Goal: Task Accomplishment & Management: Use online tool/utility

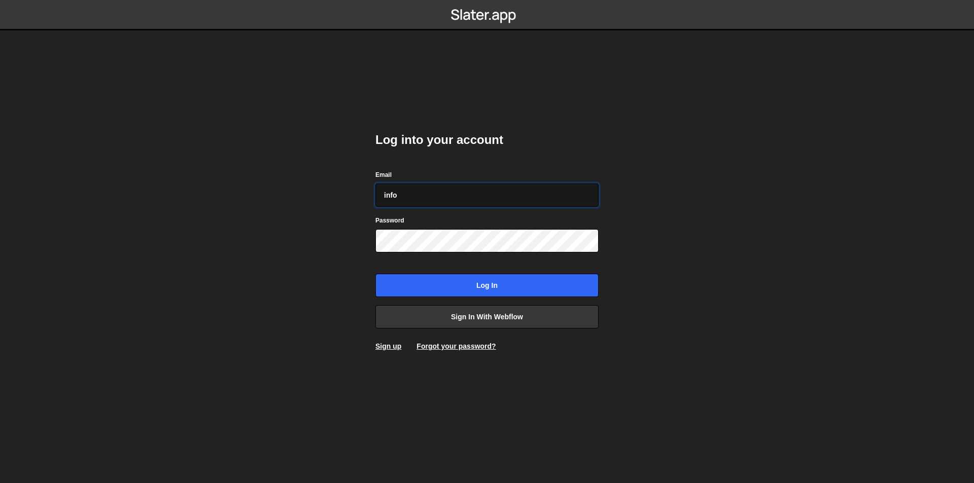
type input "[EMAIL_ADDRESS][DOMAIN_NAME]"
click at [375, 274] on input "Log in" at bounding box center [486, 285] width 223 height 23
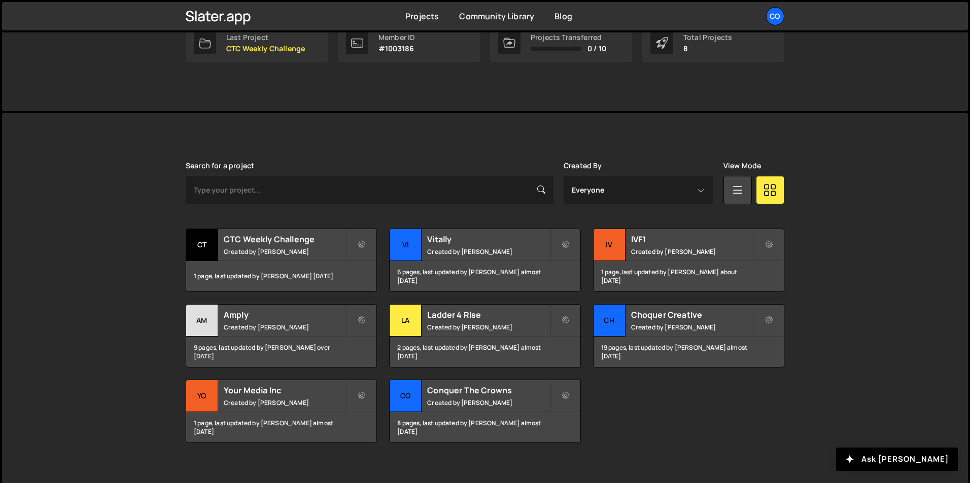
scroll to position [190, 0]
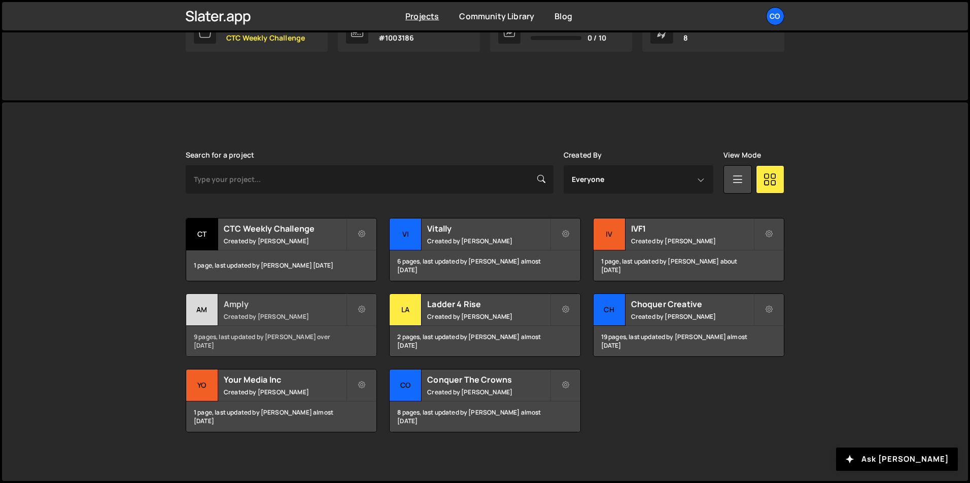
click at [280, 310] on div "Amply Created by Johnny Nguyen" at bounding box center [281, 309] width 190 height 31
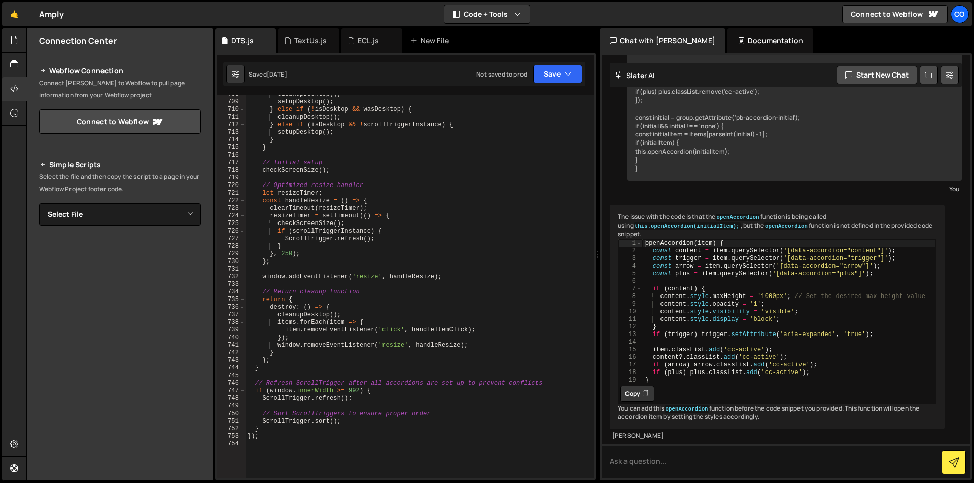
scroll to position [5414, 0]
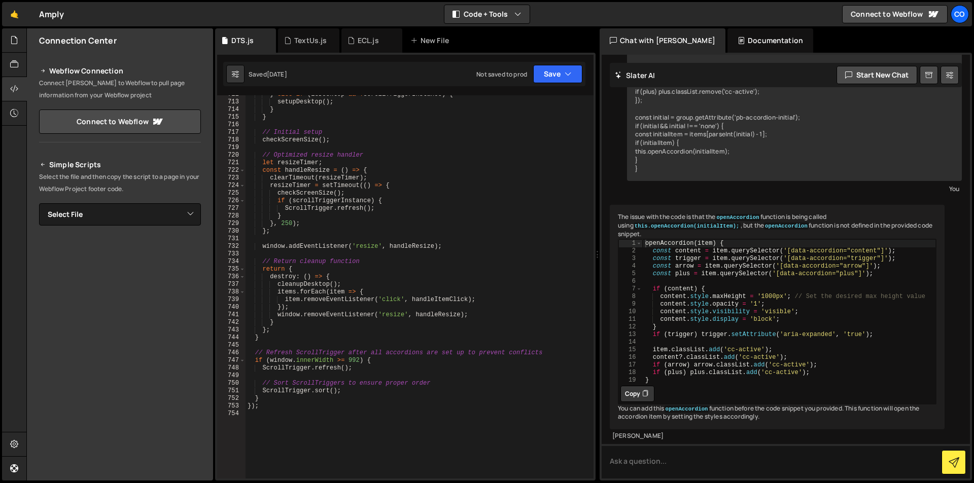
click at [392, 431] on div "} else if ( isDesktop && ! scrollTriggerInstance ) { setupDesktop ( ) ; } } // …" at bounding box center [417, 290] width 344 height 399
paste textarea "}"
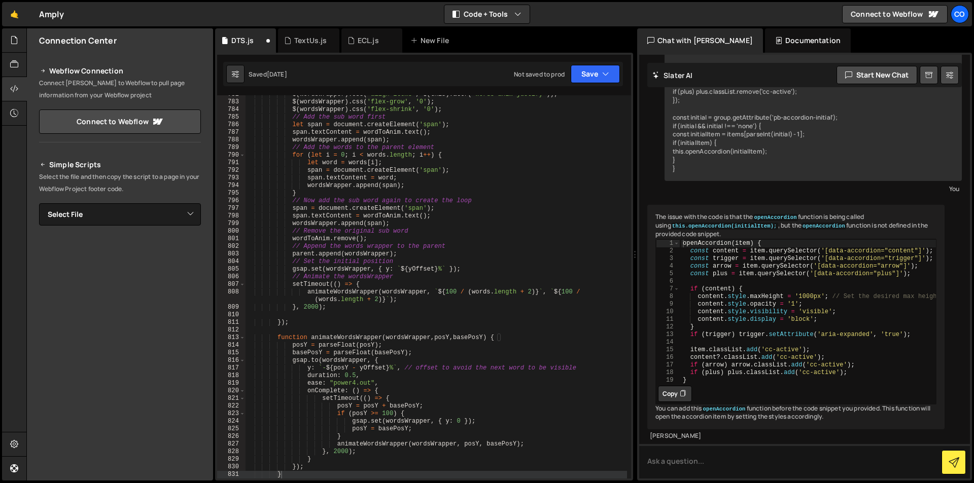
drag, startPoint x: 598, startPoint y: 124, endPoint x: 631, endPoint y: 121, distance: 33.6
click at [631, 121] on div "Files New File Javascript files 0 DTS.js 0 0 ECL.js 0 0 Fixity.js 0 0 HRSG.js 1…" at bounding box center [500, 254] width 948 height 453
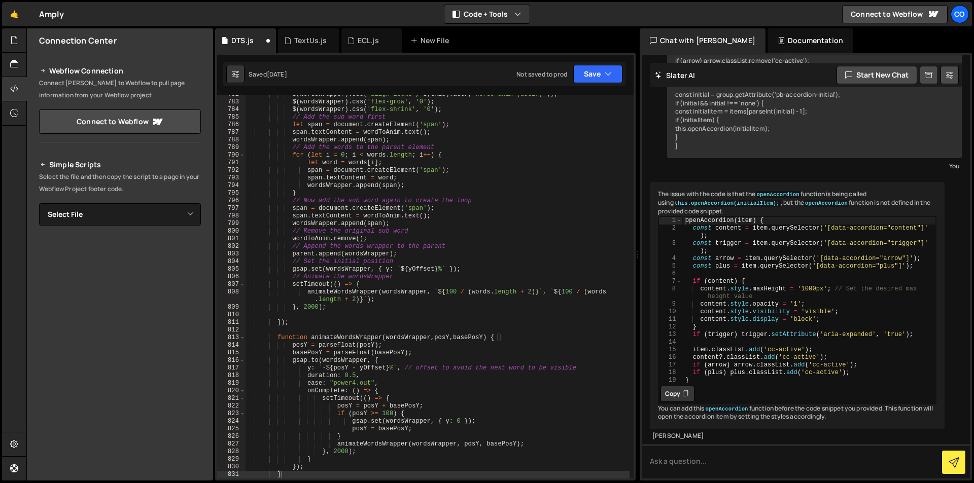
click at [660, 34] on div "Chat with Slater AI" at bounding box center [703, 40] width 126 height 24
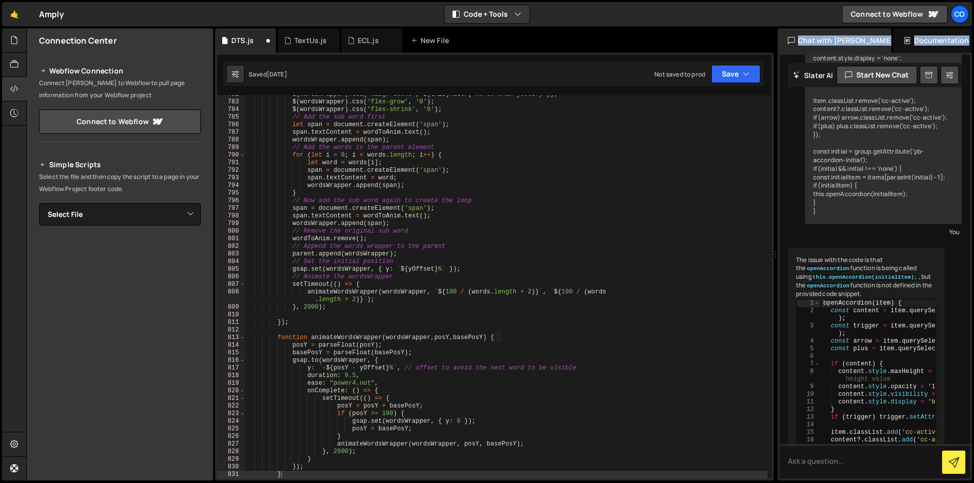
scroll to position [338, 0]
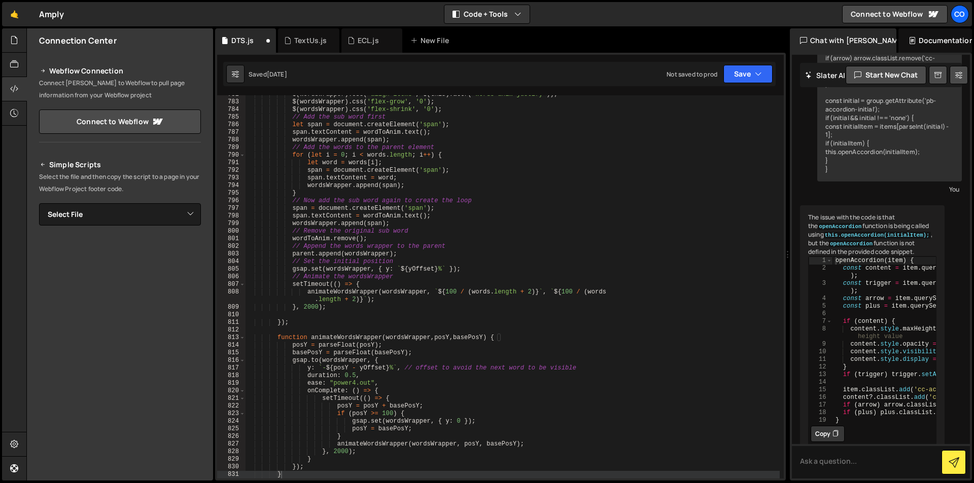
drag, startPoint x: 639, startPoint y: 215, endPoint x: 782, endPoint y: 204, distance: 143.4
click at [782, 204] on div "Files New File Javascript files 0 DTS.js 0 0 ECL.js 0 0 Fixity.js 0 0 HRSG.js 1…" at bounding box center [500, 254] width 948 height 453
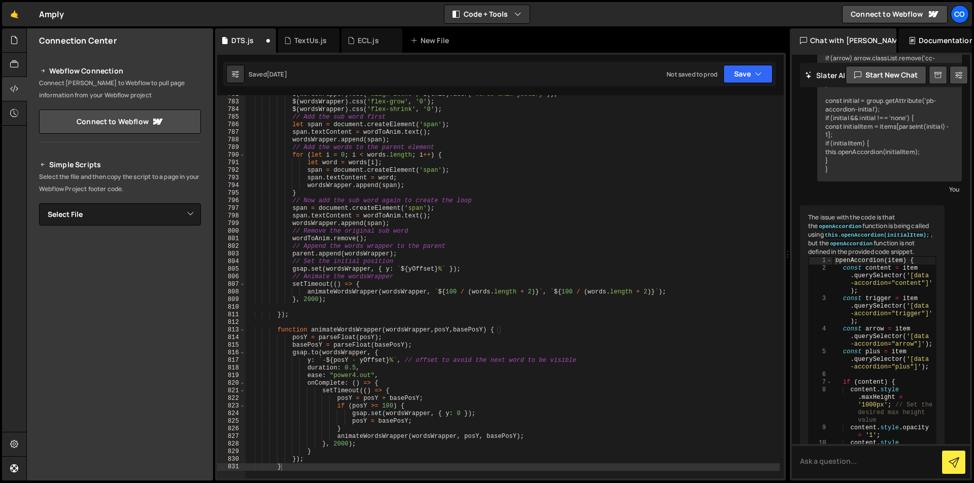
scroll to position [5947, 0]
drag, startPoint x: 210, startPoint y: 201, endPoint x: 200, endPoint y: 201, distance: 10.1
click at [200, 201] on div "Simple Scripts Select the file and then copy the script to a page in your Webfl…" at bounding box center [120, 291] width 186 height 288
click at [9, 88] on div at bounding box center [14, 89] width 25 height 24
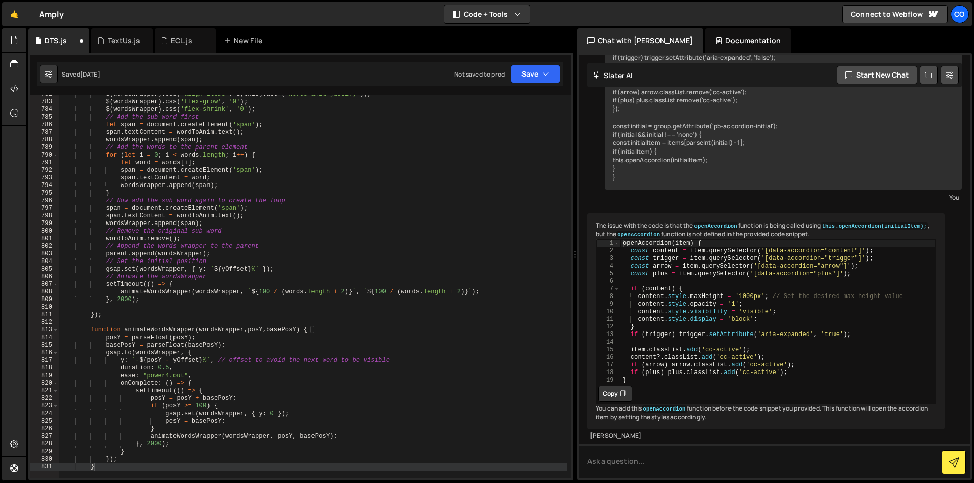
scroll to position [245, 0]
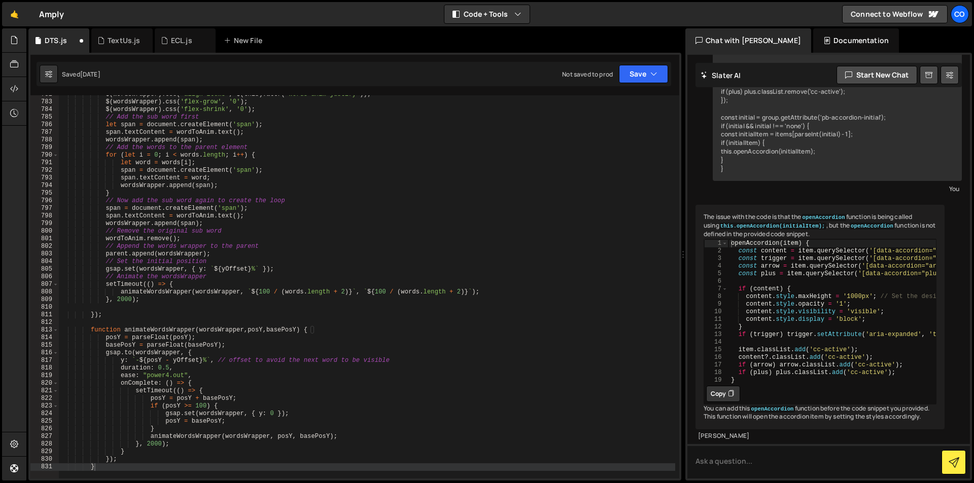
drag, startPoint x: 600, startPoint y: 256, endPoint x: 863, endPoint y: 255, distance: 263.3
click at [873, 257] on div "Files New File Javascript files 0 DTS.js 0 0 ECL.js 0 0 Fixity.js 0 0 HRSG.js 1…" at bounding box center [500, 254] width 948 height 453
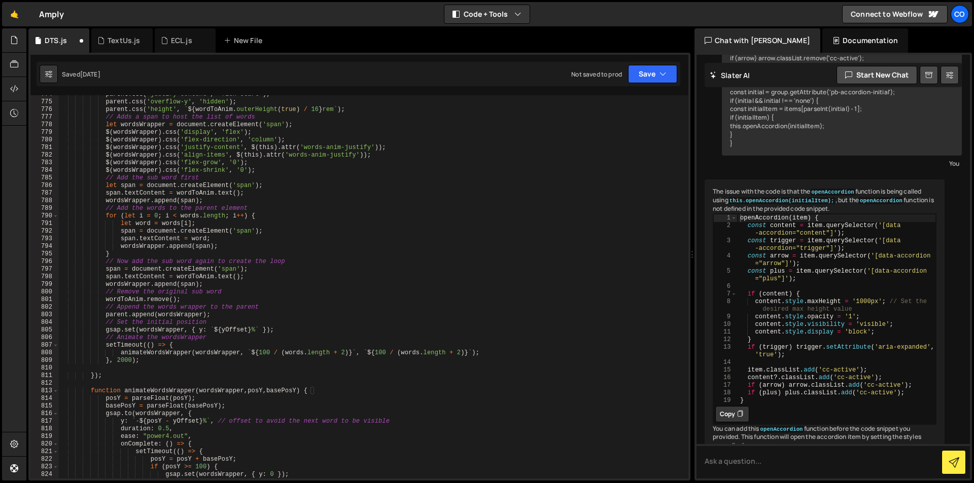
scroll to position [5886, 0]
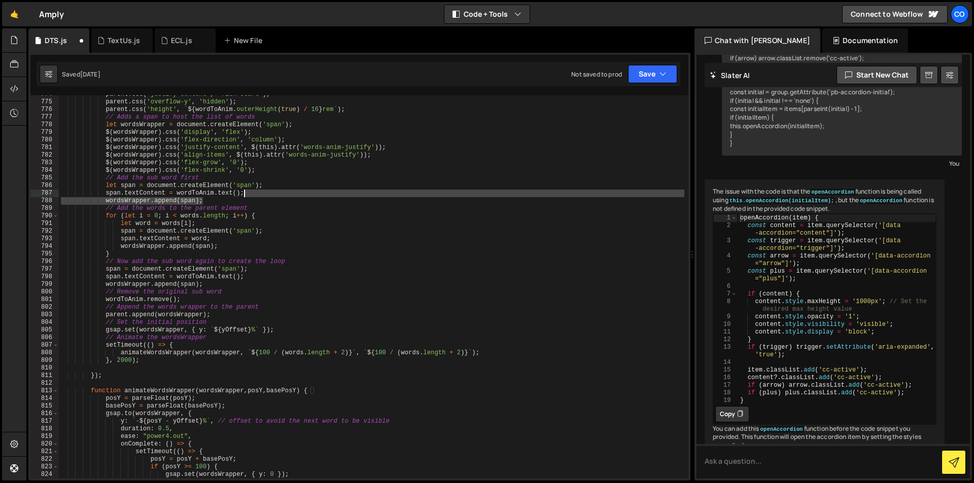
drag, startPoint x: 497, startPoint y: 197, endPoint x: 499, endPoint y: 189, distance: 7.8
click at [497, 196] on div "parent . css ( 'justify-content' , 'flex-start' ) ; parent . css ( 'overflow-y'…" at bounding box center [371, 290] width 625 height 399
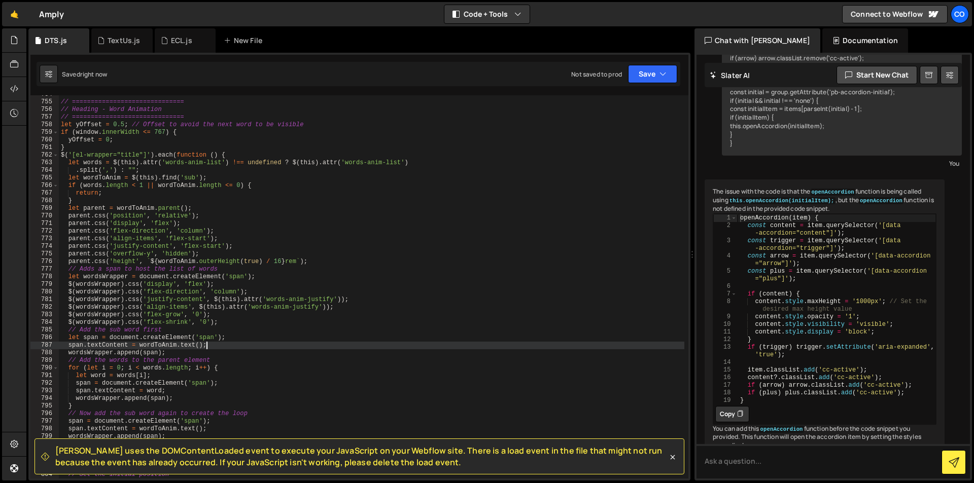
scroll to position [5673, 0]
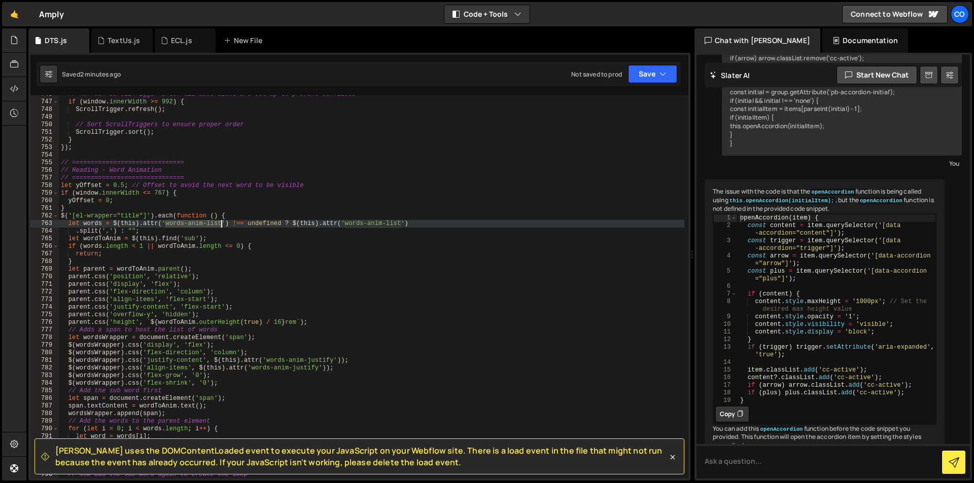
drag, startPoint x: 165, startPoint y: 226, endPoint x: 223, endPoint y: 226, distance: 57.3
click at [223, 226] on div "// Refresh ScrollTrigger after all accordions are set up to prevent conflicts i…" at bounding box center [371, 290] width 625 height 399
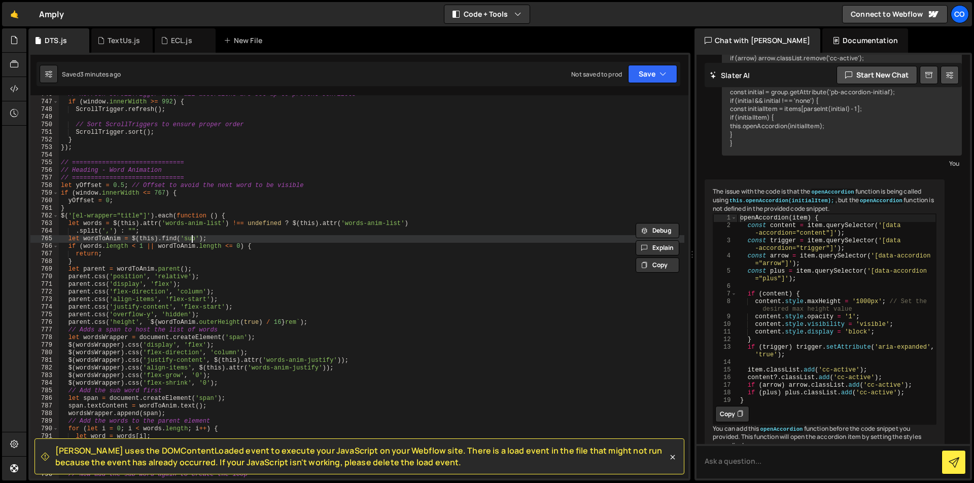
click at [191, 238] on div "// Refresh ScrollTrigger after all accordions are set up to prevent conflicts i…" at bounding box center [371, 290] width 625 height 399
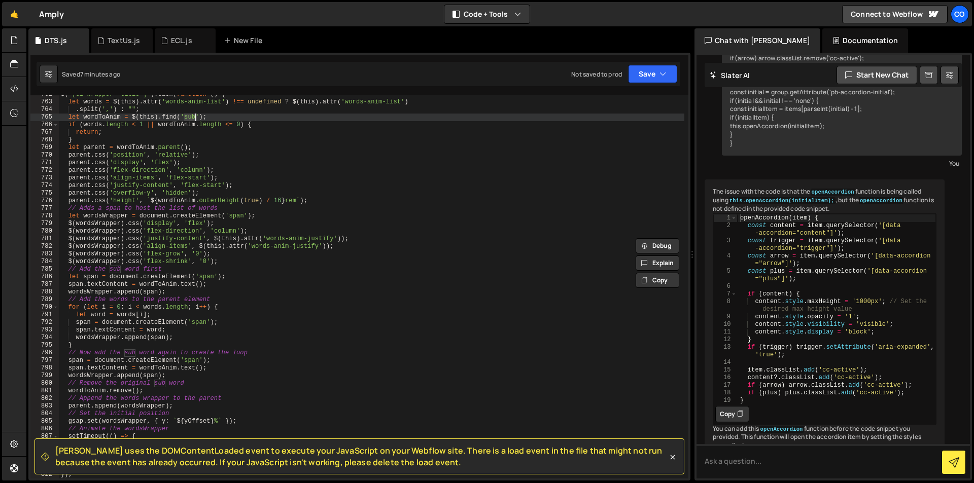
scroll to position [5764, 0]
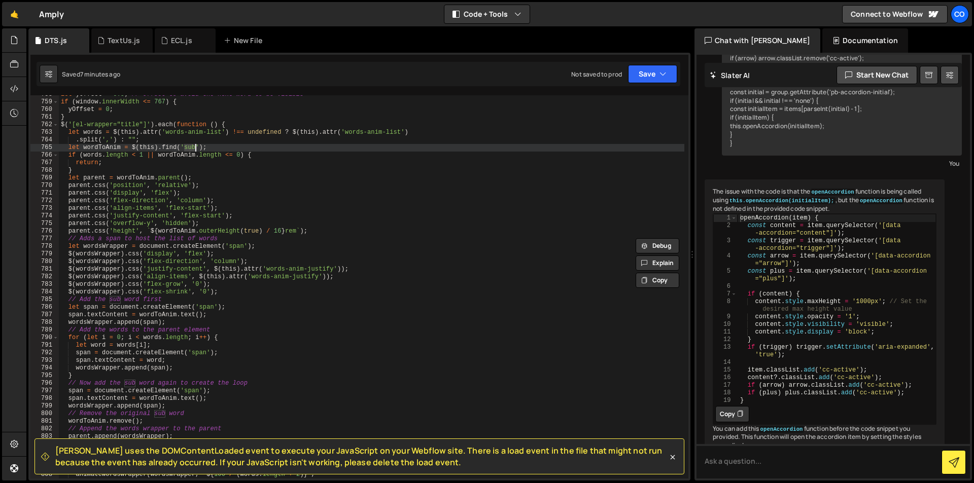
click at [413, 261] on div "let yOffset = 0.5 ; // Offset to avoid the next word to be visible if ( window …" at bounding box center [371, 290] width 625 height 399
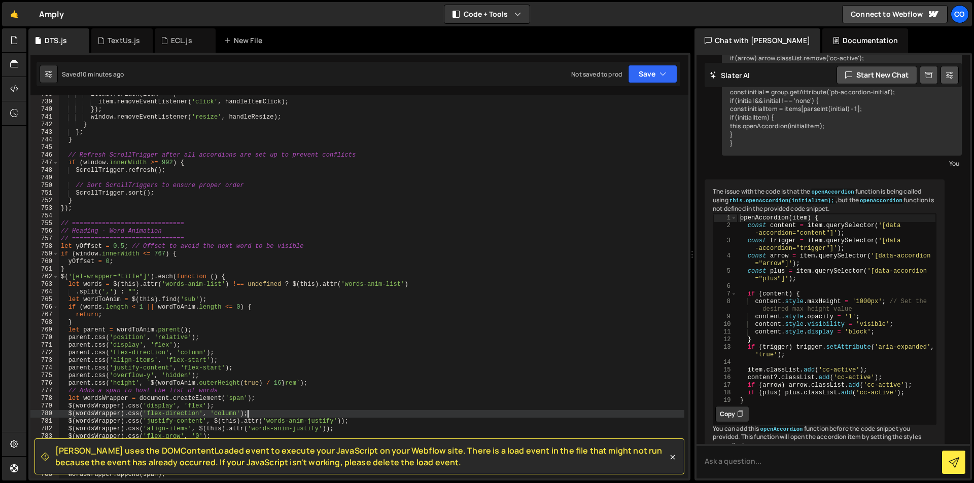
scroll to position [5673, 0]
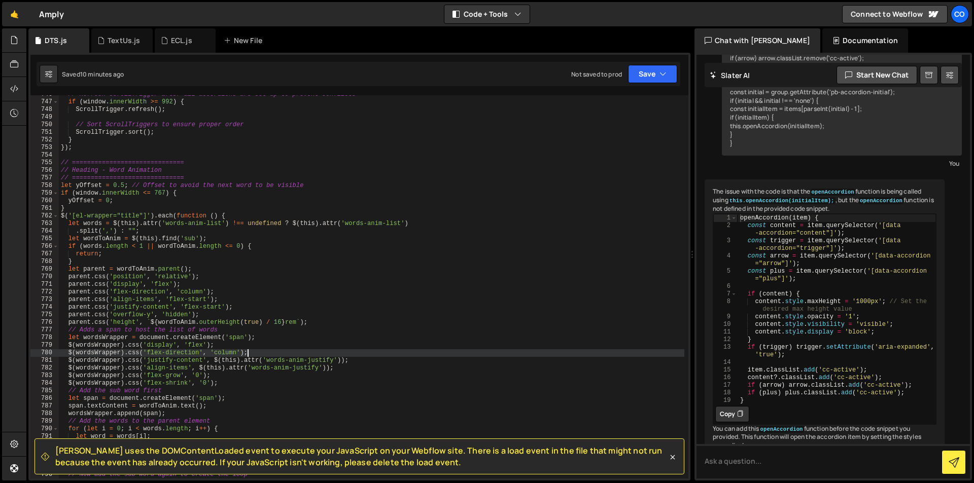
click at [435, 220] on div "// Refresh ScrollTrigger after all accordions are set up to prevent conflicts i…" at bounding box center [371, 290] width 625 height 399
type textarea "$('[el-wrapper="title"]').each(function () {"
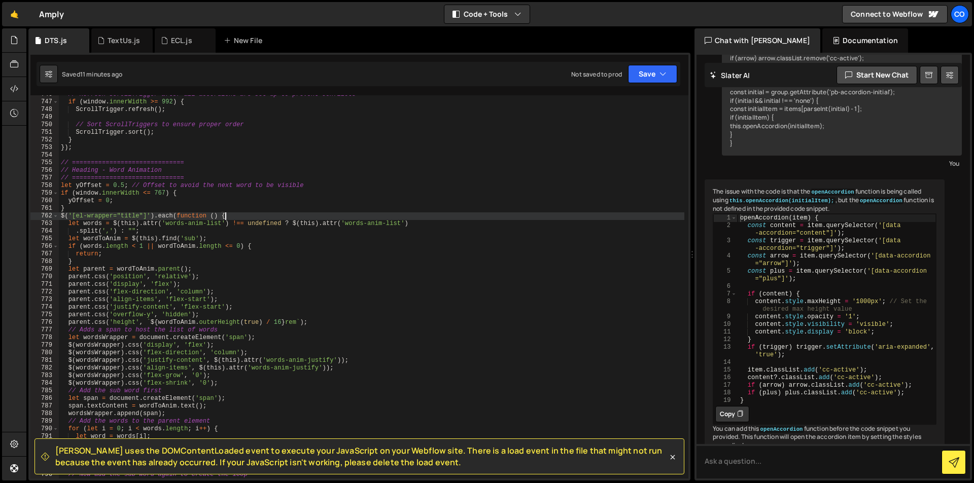
click at [299, 152] on div "// Refresh ScrollTrigger after all accordions are set up to prevent conflicts i…" at bounding box center [371, 290] width 625 height 399
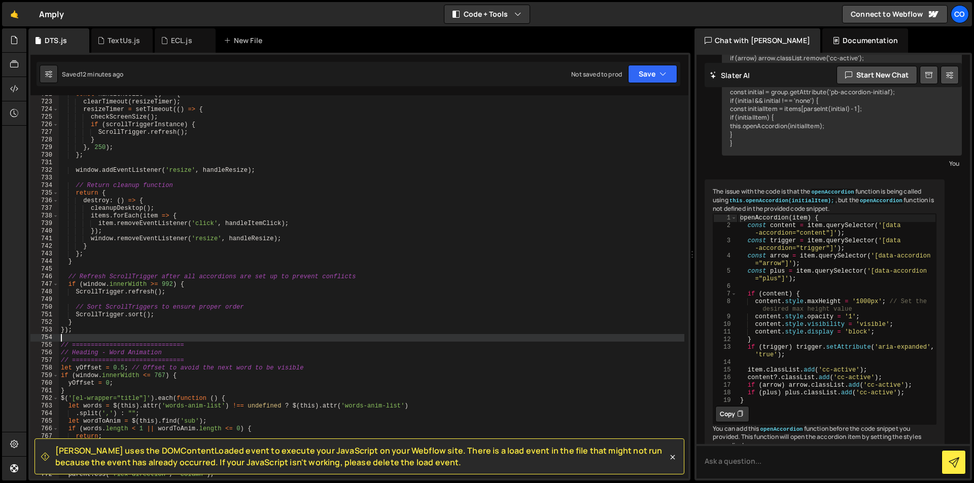
scroll to position [5521, 0]
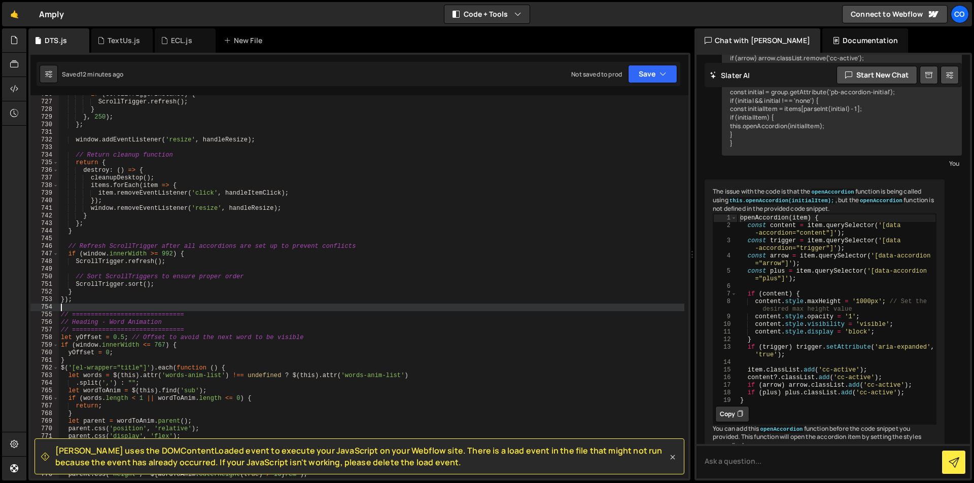
click at [676, 459] on icon at bounding box center [673, 457] width 10 height 10
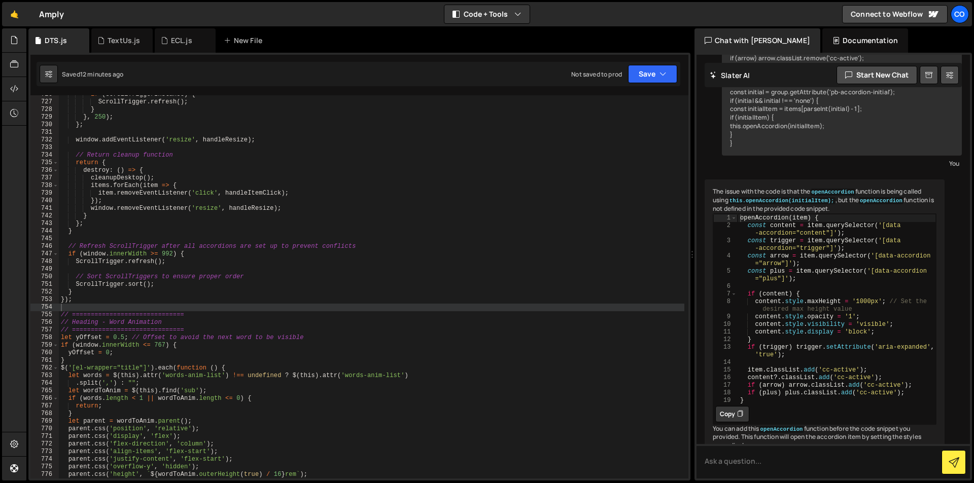
drag, startPoint x: 688, startPoint y: 425, endPoint x: 688, endPoint y: 405, distance: 20.3
click at [688, 405] on div "XXXXXXXXXXXXXXXXXXXXXXXXXXXXXXXXXXXXXXXXXXXXXXXXXXXXXXXXXXXXXXXXXXXXXXXXXXXXXXX…" at bounding box center [359, 267] width 662 height 428
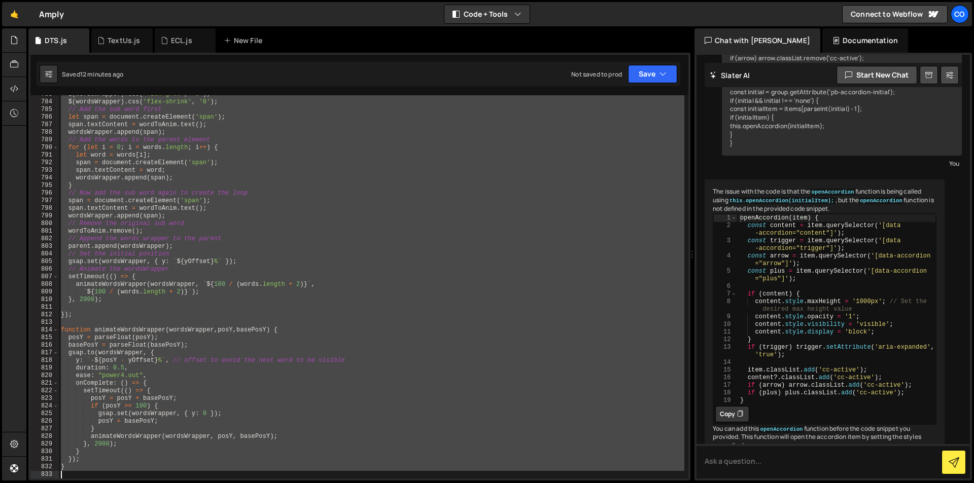
drag, startPoint x: 61, startPoint y: 314, endPoint x: 328, endPoint y: 483, distance: 315.3
click at [328, 483] on div "Hold on a sec... Are you certain you wish to leave this page? Any changes you'v…" at bounding box center [487, 241] width 974 height 483
type textarea "}"
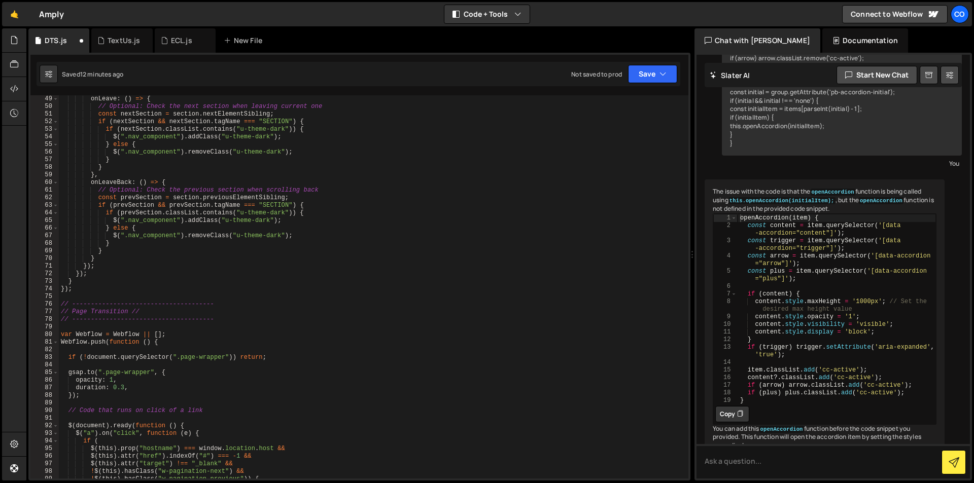
scroll to position [426, 0]
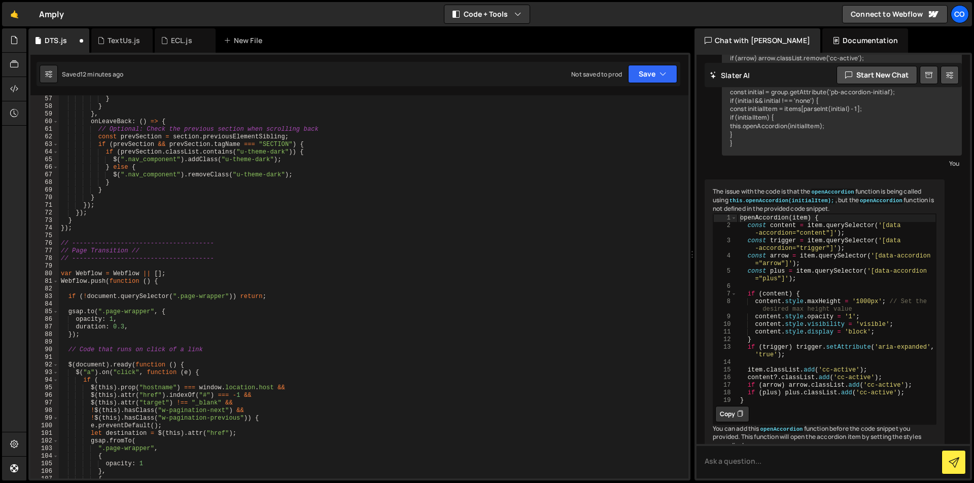
click at [102, 233] on div "} } } , onLeaveBack : ( ) => { // Optional: Check the previous section when scr…" at bounding box center [371, 294] width 625 height 399
click at [106, 229] on div "} } } , onLeaveBack : ( ) => { // Optional: Check the previous section when scr…" at bounding box center [371, 294] width 625 height 399
type textarea "});"
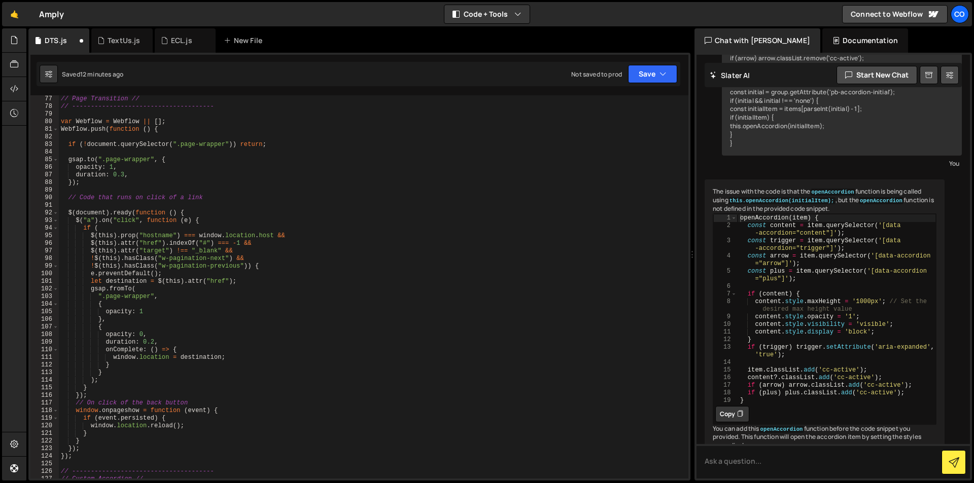
scroll to position [730, 0]
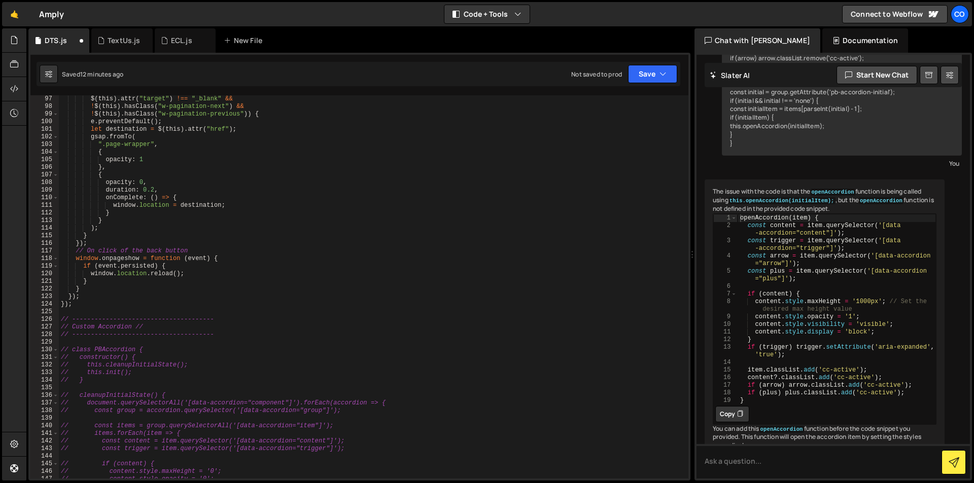
click at [119, 311] on div "$ ( this ) . attr ( "target" ) !== "_blank" && ! $ ( this ) . hasClass ( "w-pag…" at bounding box center [371, 294] width 625 height 399
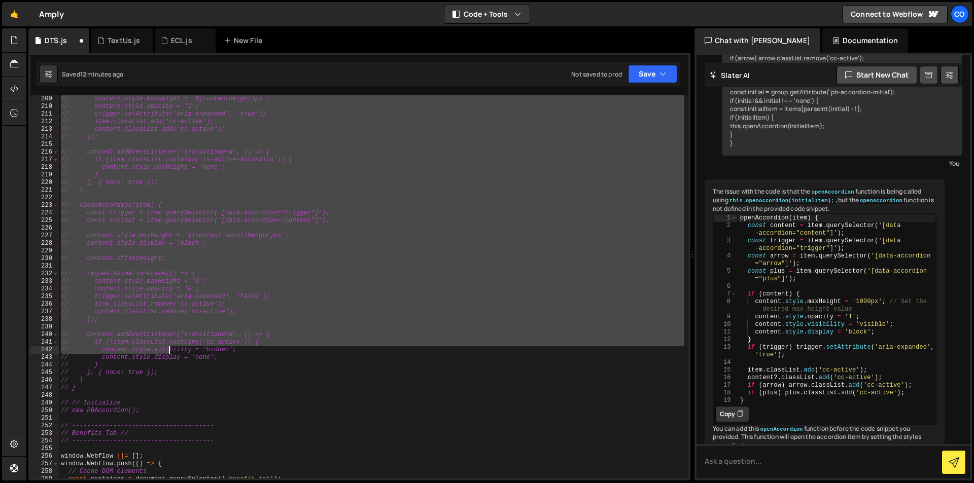
scroll to position [1704, 0]
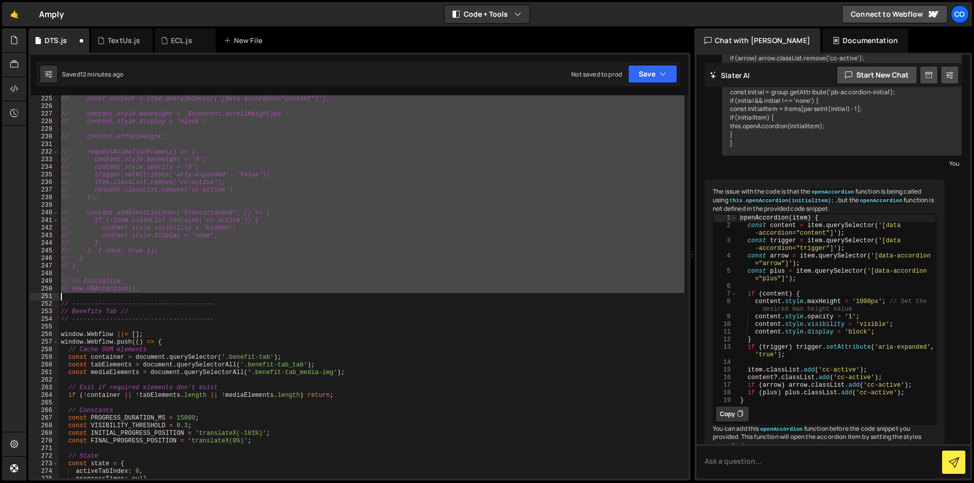
drag, startPoint x: 61, startPoint y: 166, endPoint x: 189, endPoint y: 298, distance: 183.7
click at [189, 298] on div "// const content = item.querySelector('[data-accordion="content"]'); // content…" at bounding box center [371, 294] width 625 height 399
type textarea "// new PBAccordion();"
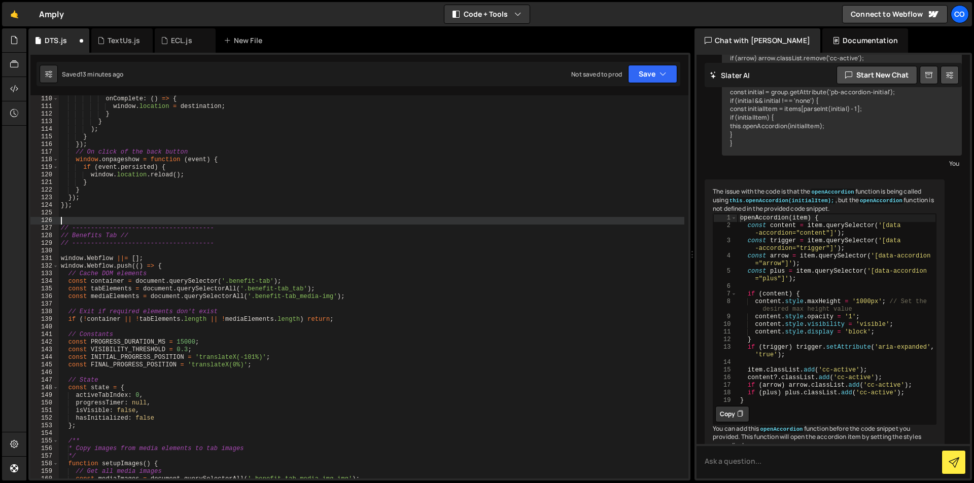
scroll to position [829, 0]
click at [131, 215] on div "onComplete : ( ) => { window . location = destination ; } } ) ; } }) ; // On cl…" at bounding box center [371, 294] width 625 height 399
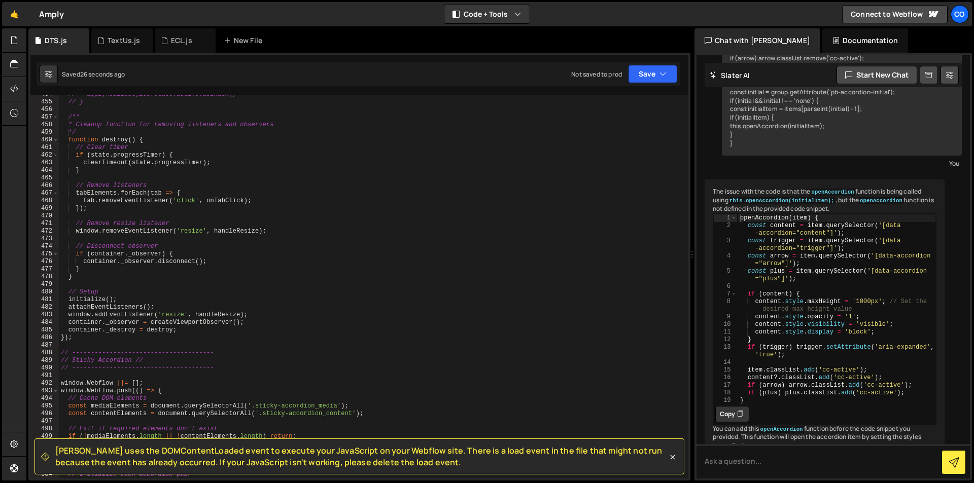
scroll to position [3512, 0]
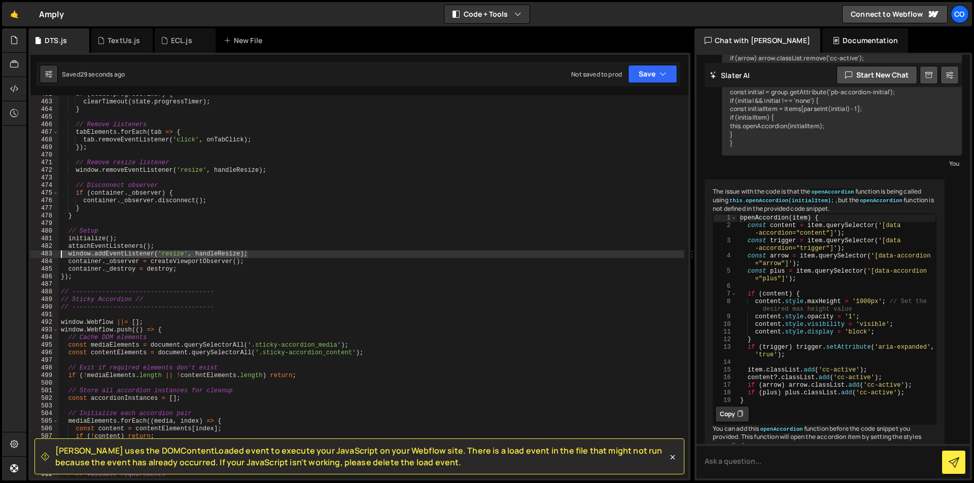
drag, startPoint x: 256, startPoint y: 255, endPoint x: 38, endPoint y: 255, distance: 218.1
click at [38, 255] on div "462 463 464 465 466 467 468 469 470 471 472 473 474 475 476 477 478 479 480 481…" at bounding box center [359, 286] width 658 height 383
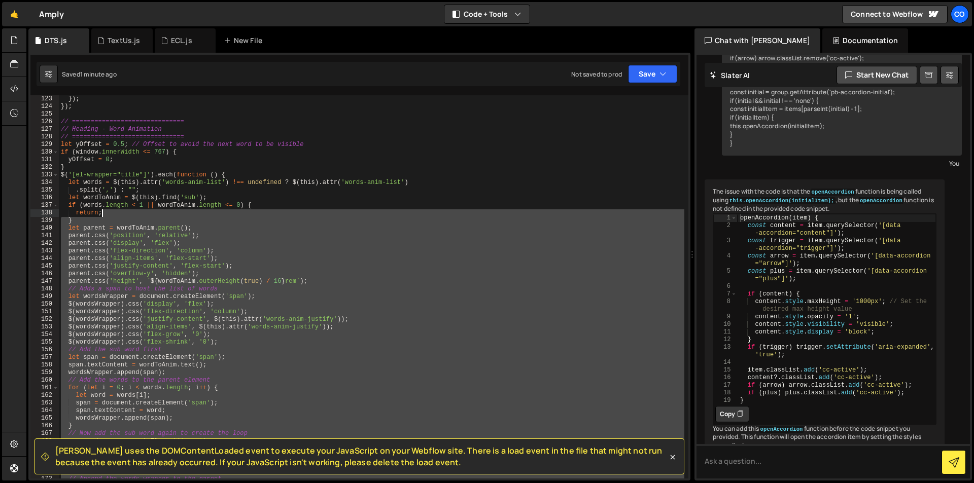
scroll to position [898, 0]
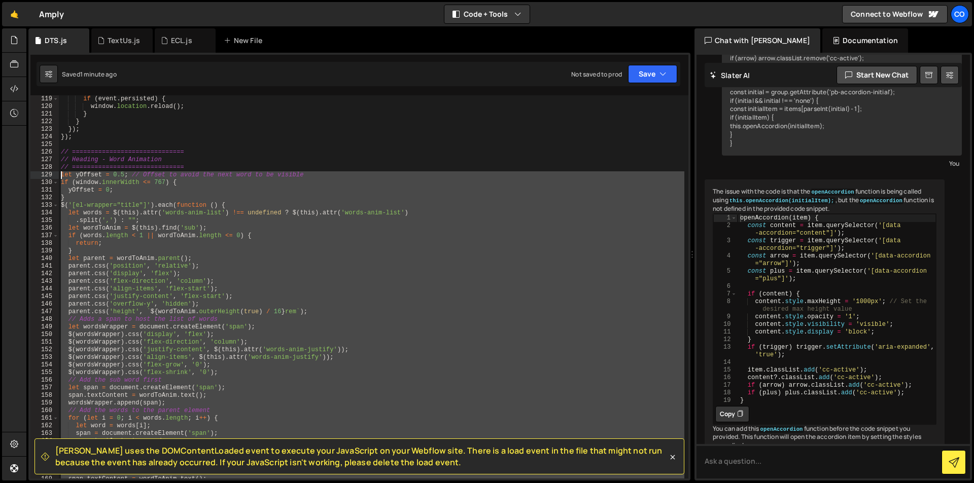
drag, startPoint x: 104, startPoint y: 310, endPoint x: 48, endPoint y: 172, distance: 149.2
click at [48, 172] on div "// window.addEventListener('resize', handleResize); 119 120 121 122 123 124 125…" at bounding box center [359, 286] width 658 height 383
click at [288, 285] on div "if ( event . persisted ) { window . location . reload ( ) ; } } }) ; }) ; // ==…" at bounding box center [371, 286] width 625 height 383
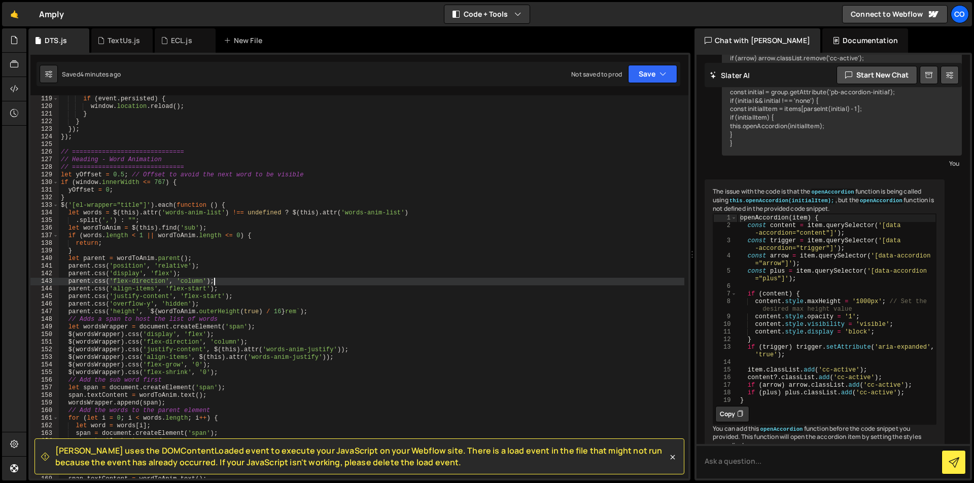
click at [188, 229] on div "if ( event . persisted ) { window . location . reload ( ) ; } } }) ; }) ; // ==…" at bounding box center [371, 294] width 625 height 399
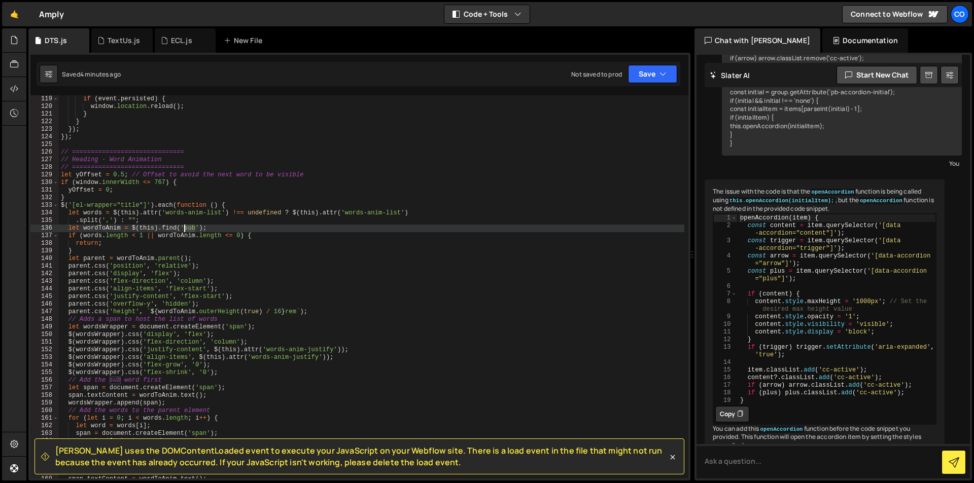
click at [188, 229] on div "if ( event . persisted ) { window . location . reload ( ) ; } } }) ; }) ; // ==…" at bounding box center [371, 294] width 625 height 399
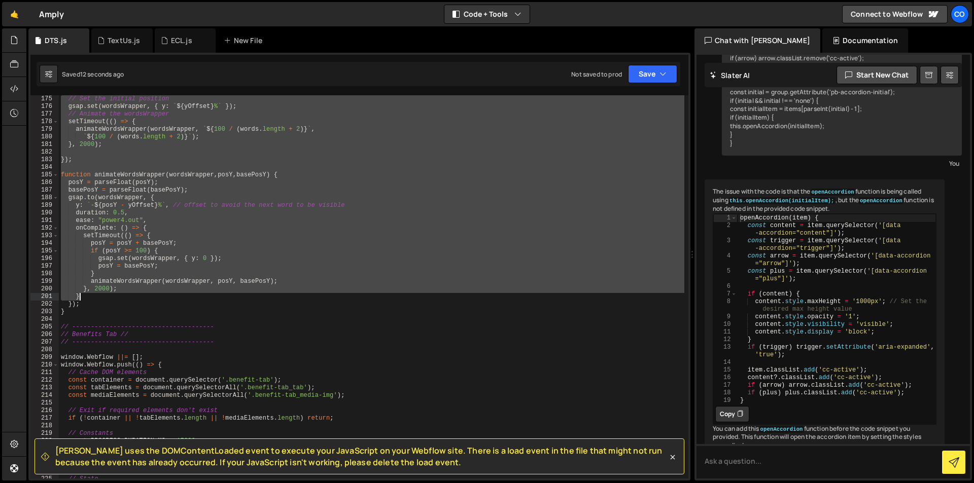
scroll to position [1385, 0]
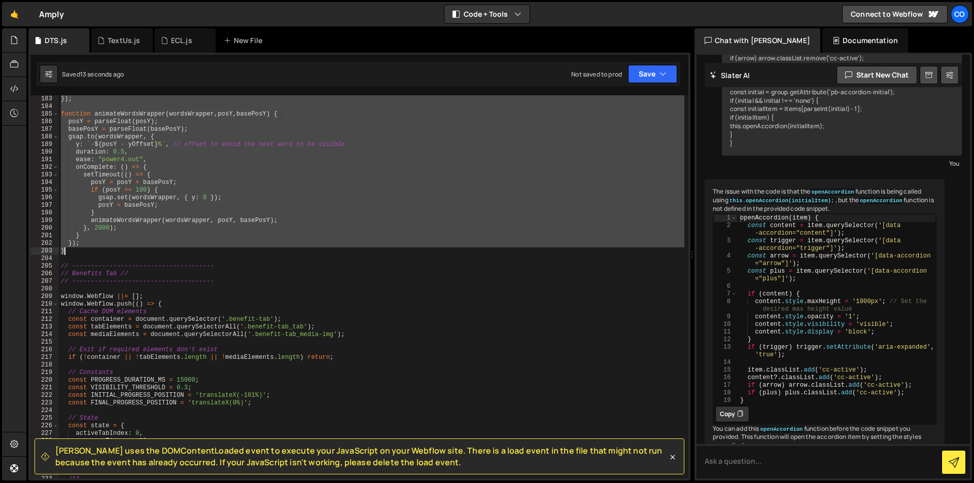
drag, startPoint x: 61, startPoint y: 175, endPoint x: 136, endPoint y: 249, distance: 105.4
click at [136, 249] on div "}) ; function animateWordsWrapper ( wordsWrapper , posY , basePosY ) { posY = p…" at bounding box center [371, 294] width 625 height 399
paste textarea
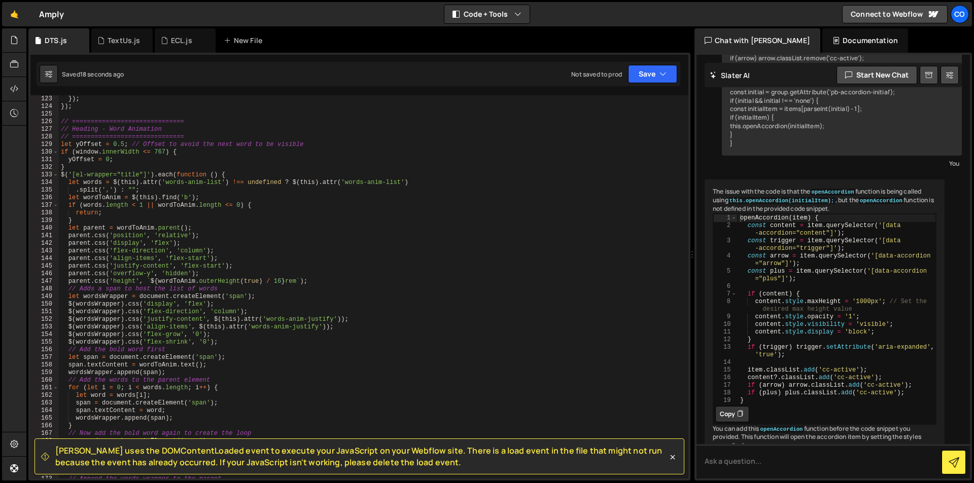
scroll to position [928, 0]
click at [186, 197] on div "}) ; }) ; // ============================== // Heading - Word Animation // ====…" at bounding box center [371, 294] width 625 height 399
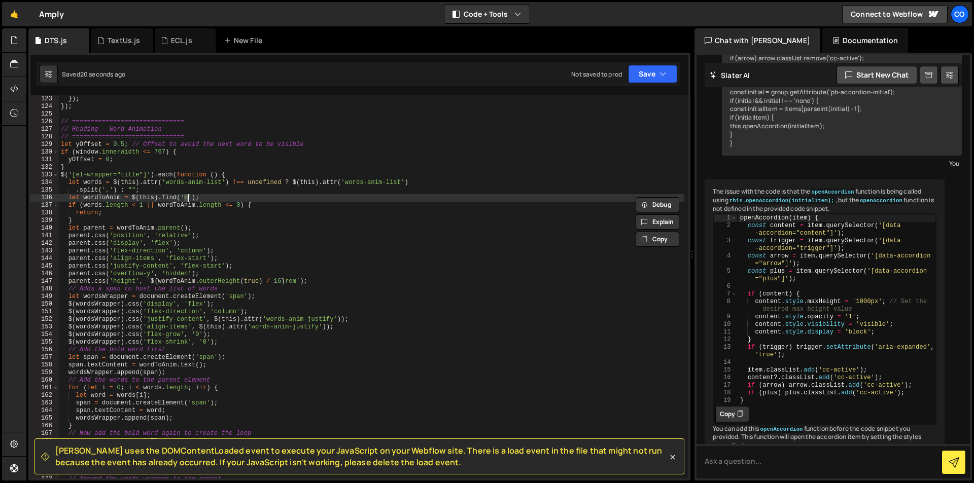
click at [187, 197] on div "}) ; }) ; // ============================== // Heading - Word Animation // ====…" at bounding box center [371, 286] width 625 height 383
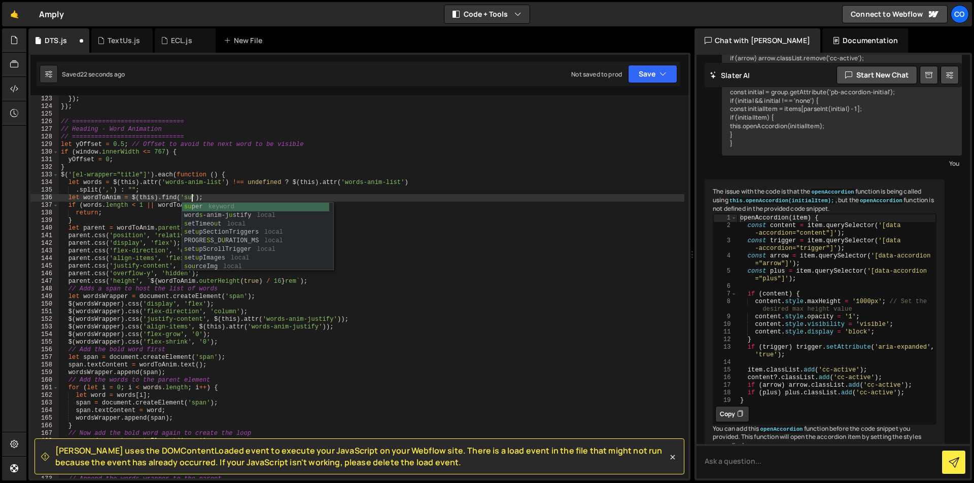
scroll to position [0, 11]
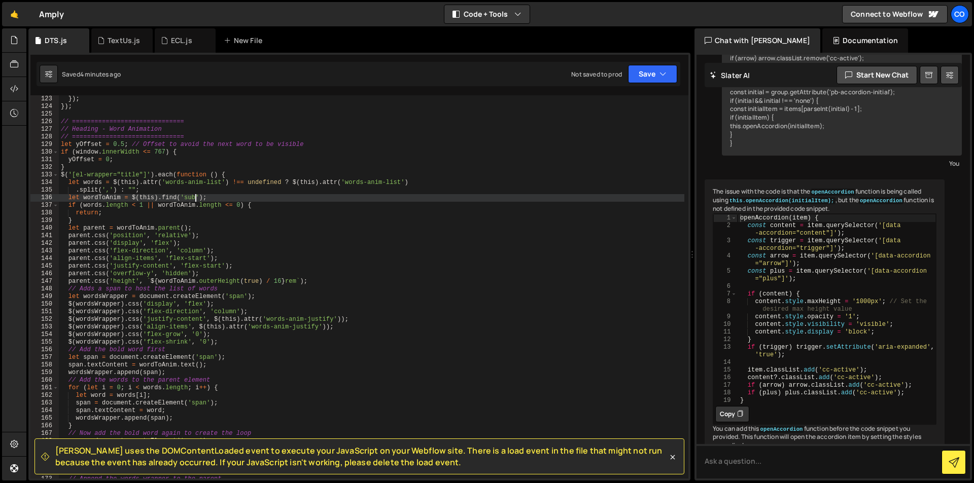
click at [124, 145] on div "}) ; }) ; // ============================== // Heading - Word Animation // ====…" at bounding box center [371, 294] width 625 height 399
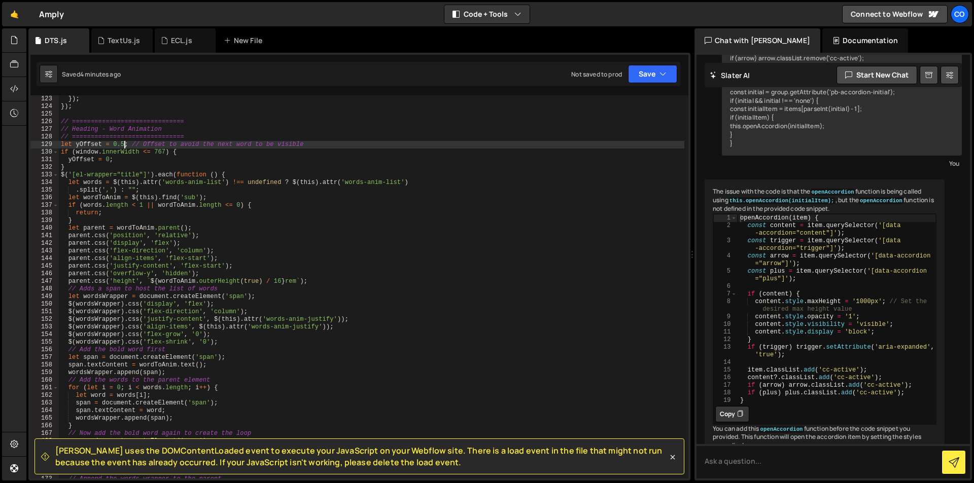
click at [120, 144] on div "}) ; }) ; // ============================== // Heading - Word Animation // ====…" at bounding box center [371, 294] width 625 height 399
drag, startPoint x: 113, startPoint y: 145, endPoint x: 129, endPoint y: 148, distance: 16.5
click at [129, 148] on div "}) ; }) ; // ============================== // Heading - Word Animation // ====…" at bounding box center [371, 294] width 625 height 399
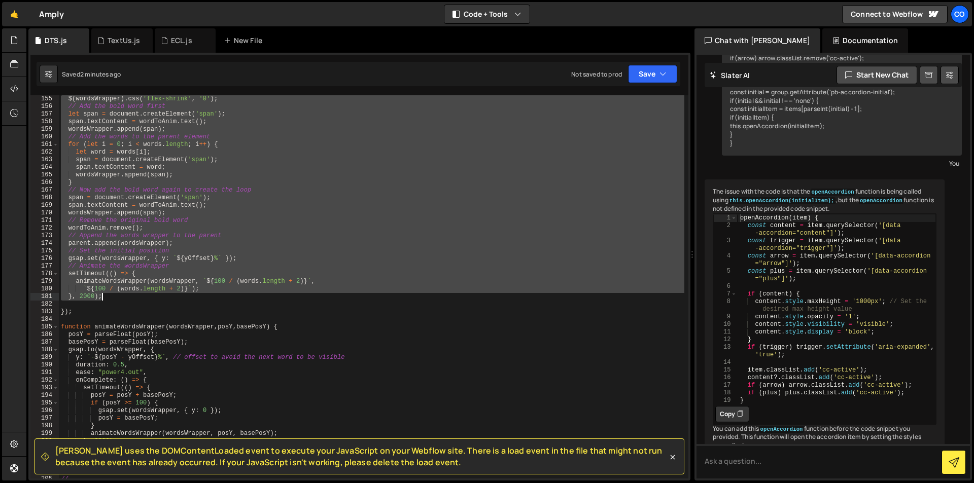
scroll to position [1233, 0]
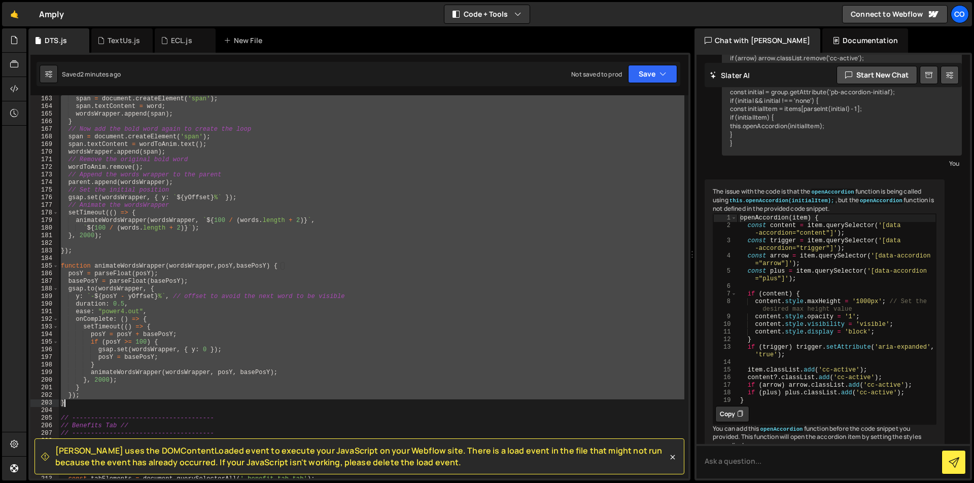
drag, startPoint x: 60, startPoint y: 142, endPoint x: 139, endPoint y: 404, distance: 273.9
click at [139, 404] on div "span = document . createElement ( 'span' ) ; span . textContent = word ; wordsW…" at bounding box center [371, 294] width 625 height 399
paste textarea
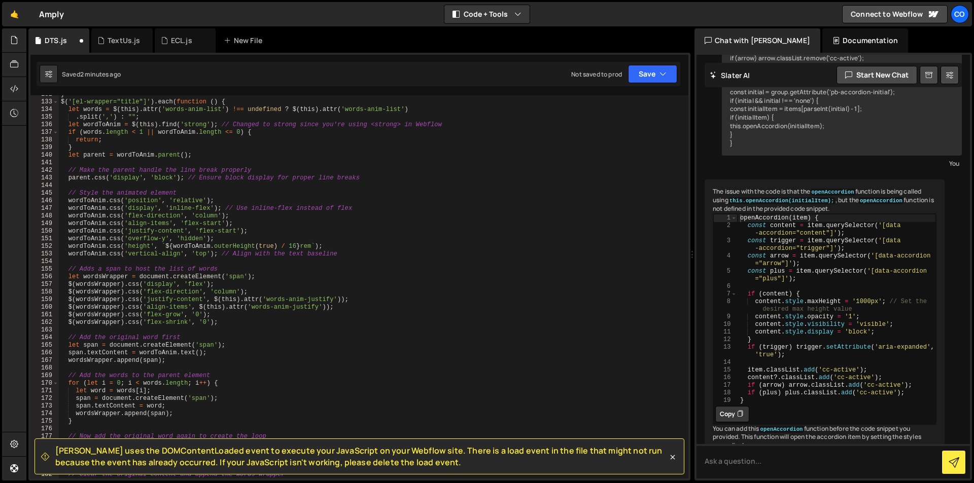
scroll to position [880, 0]
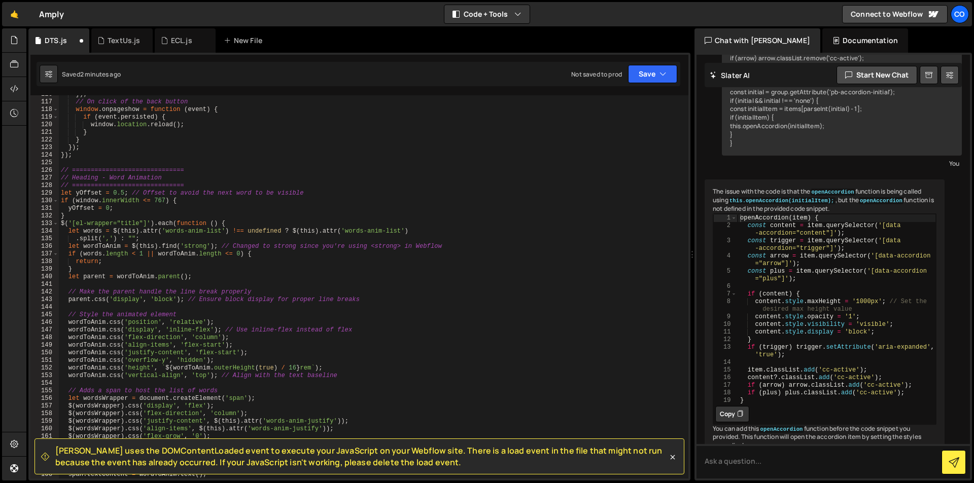
click at [191, 249] on div "}) ; // On click of the back button window . onpageshow = function ( event ) { …" at bounding box center [371, 290] width 625 height 399
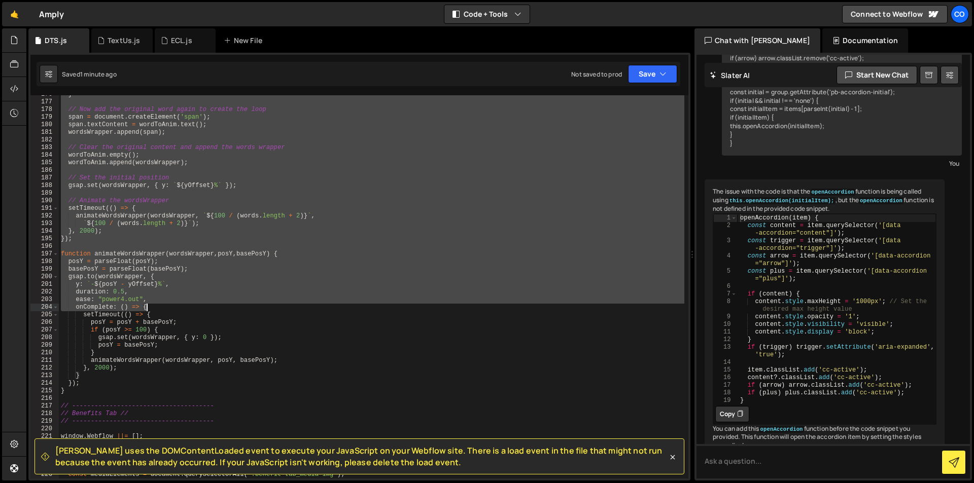
scroll to position [1427, 0]
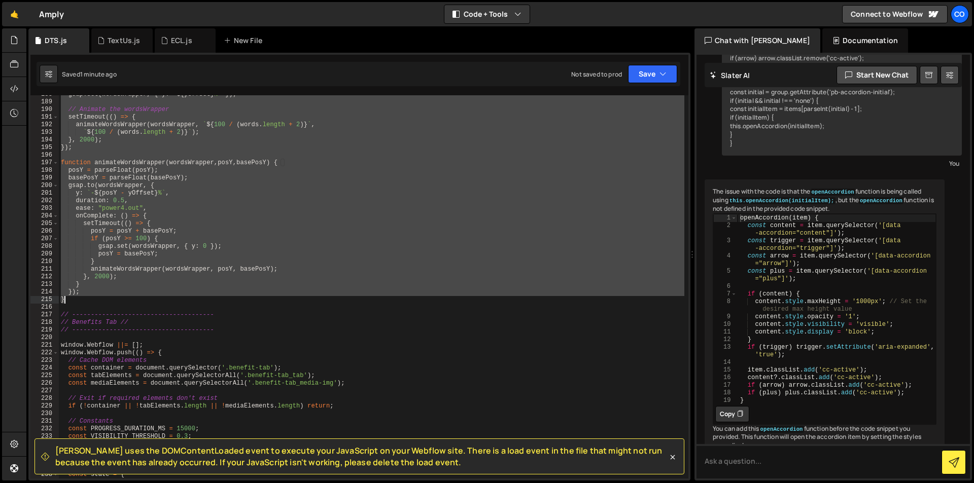
drag, startPoint x: 60, startPoint y: 195, endPoint x: 135, endPoint y: 302, distance: 130.6
click at [135, 302] on div "gsap . set ( wordsWrapper , { y : ` ${ yOffset } % ` }) ; // Animate the wordsW…" at bounding box center [371, 290] width 625 height 399
paste textarea
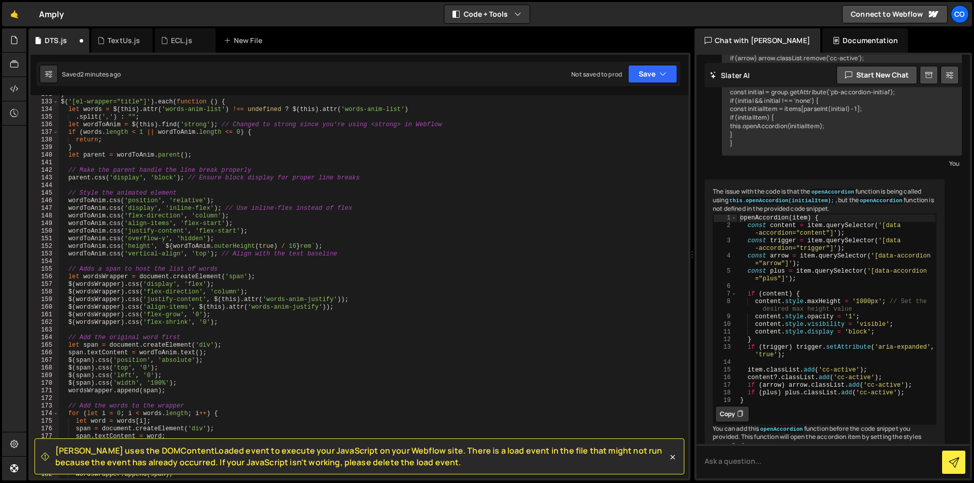
scroll to position [880, 0]
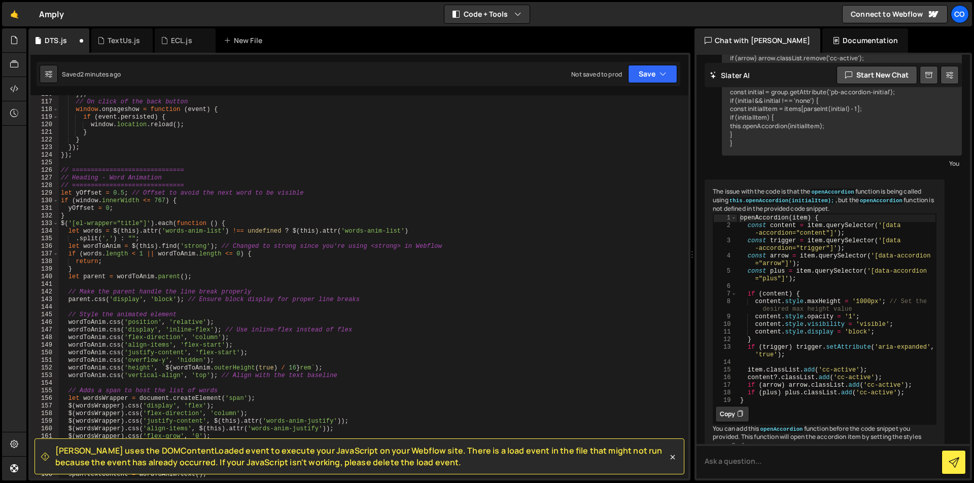
click at [195, 246] on div "}) ; // On click of the back button window . onpageshow = function ( event ) { …" at bounding box center [371, 290] width 625 height 399
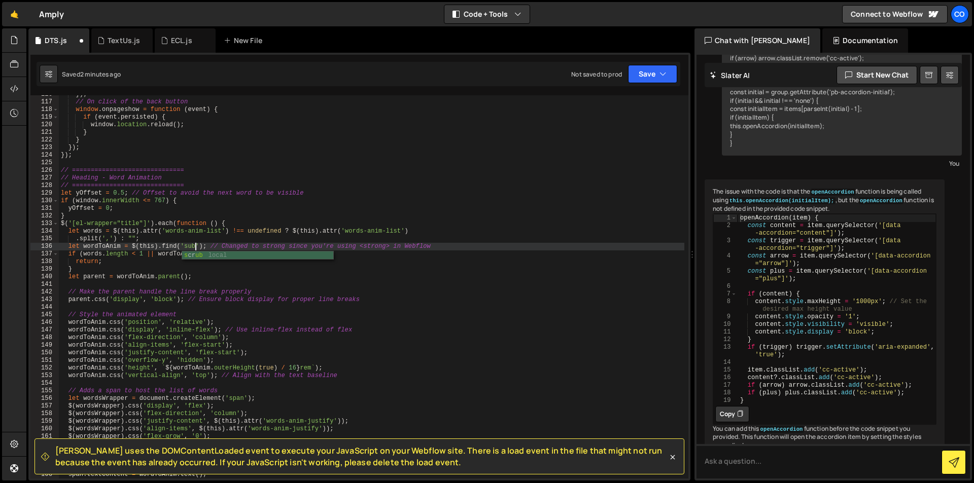
scroll to position [0, 9]
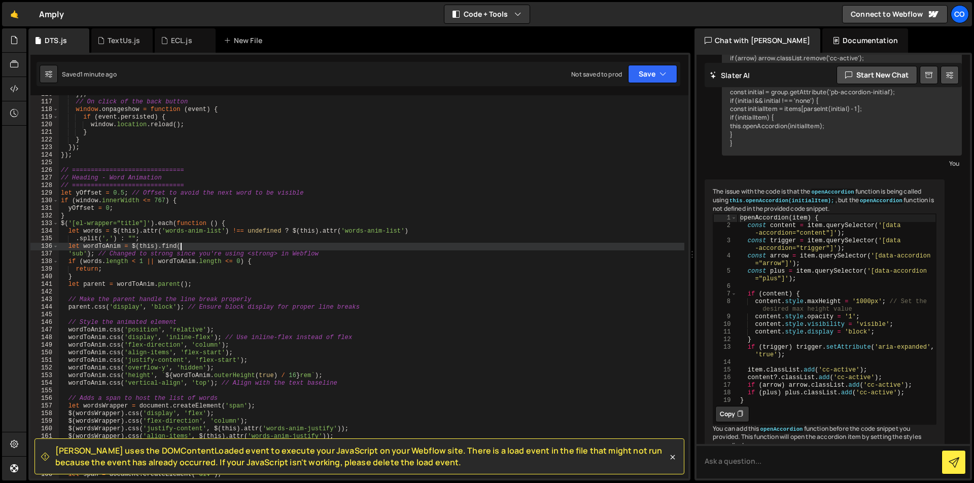
click at [493, 177] on div "}) ; // On click of the back button window . onpageshow = function ( event ) { …" at bounding box center [371, 290] width 625 height 399
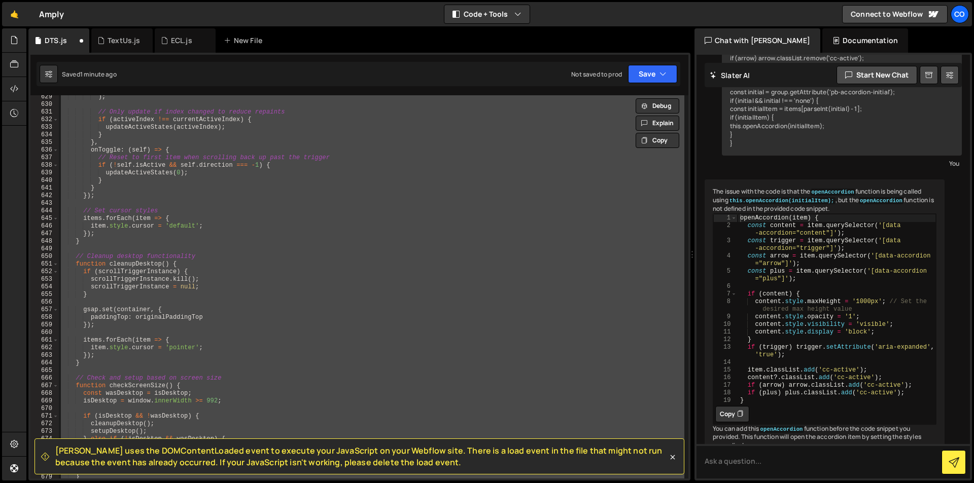
scroll to position [4659, 0]
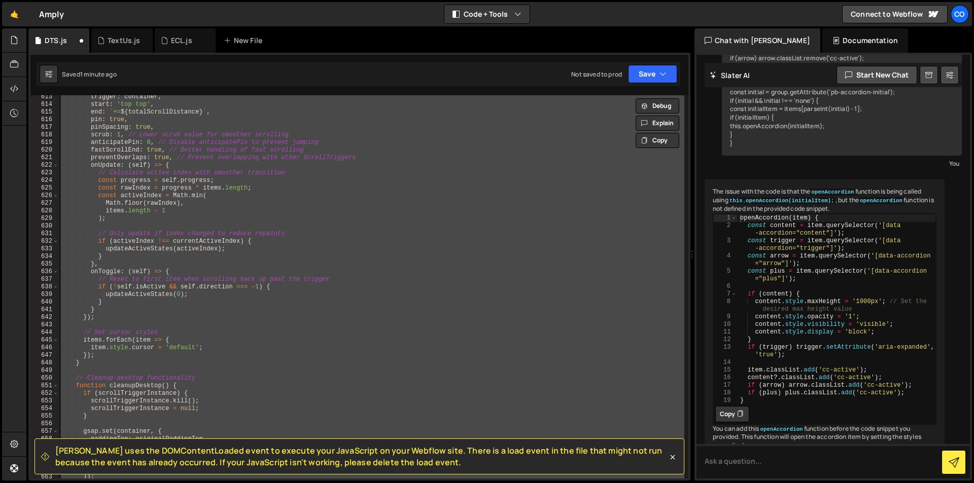
click at [661, 285] on div "trigger : container , start : 'top top' , end : ` += ${ totalScrollDistance } `…" at bounding box center [371, 286] width 625 height 383
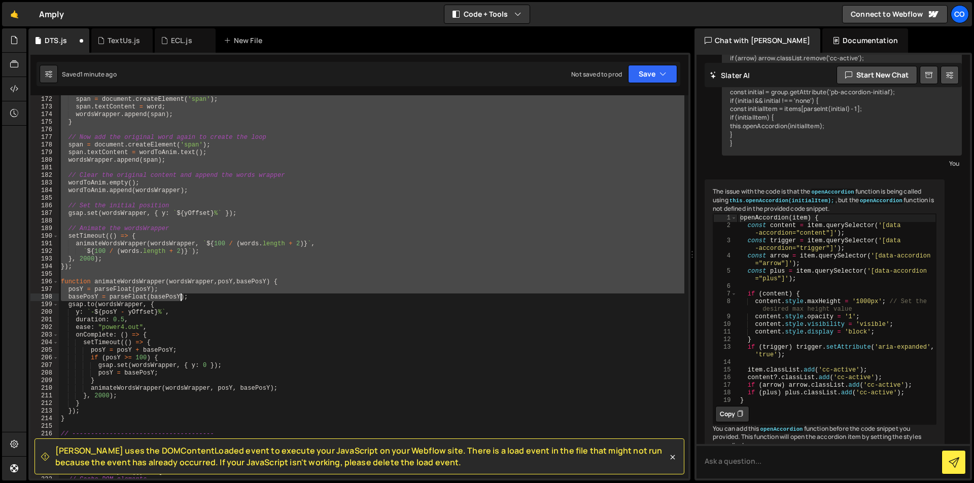
scroll to position [1422, 0]
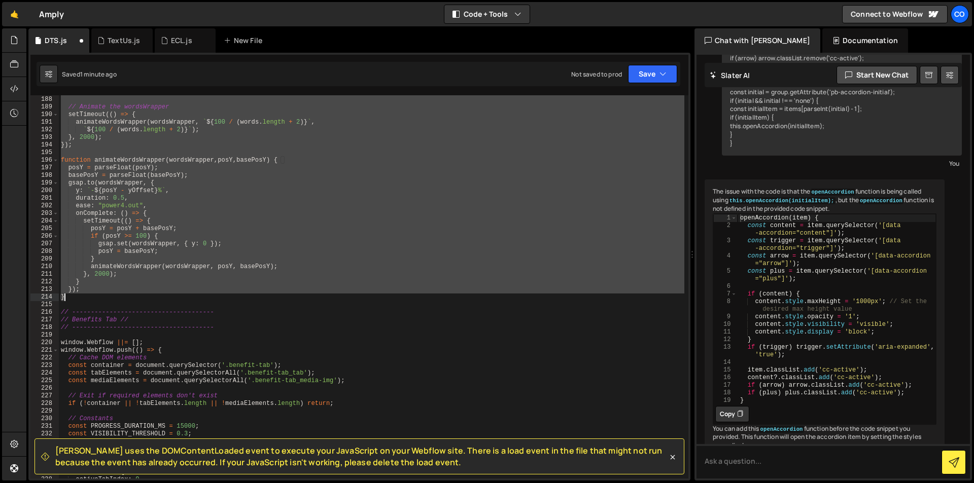
drag, startPoint x: 62, startPoint y: 167, endPoint x: 146, endPoint y: 298, distance: 155.8
click at [146, 298] on div "gsap . set ( wordsWrapper , { y : ` ${ yOffset } % ` }) ; // Animate the wordsW…" at bounding box center [371, 287] width 625 height 399
click at [571, 240] on div "gsap . set ( wordsWrapper , { y : ` ${ yOffset } % ` }) ; // Animate the wordsW…" at bounding box center [371, 286] width 625 height 383
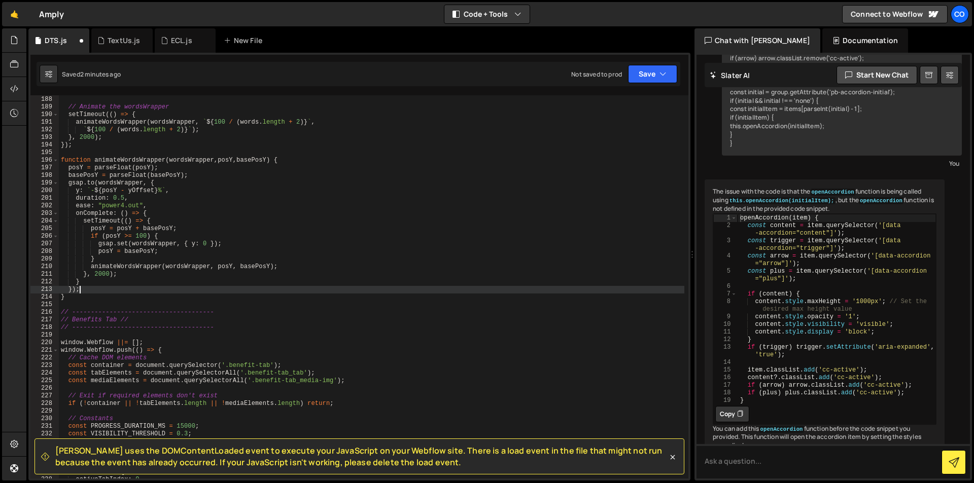
click at [107, 290] on div "gsap . set ( wordsWrapper , { y : ` ${ yOffset } % ` }) ; // Animate the wordsW…" at bounding box center [371, 287] width 625 height 399
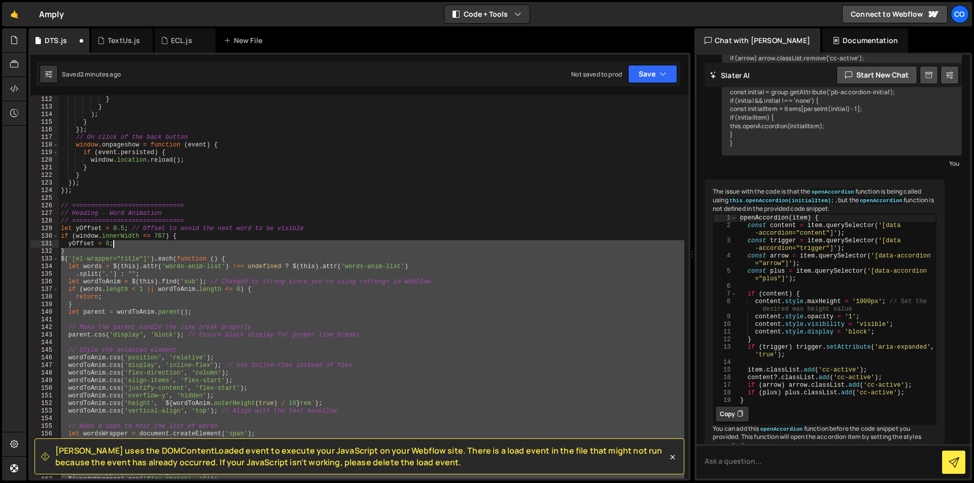
scroll to position [844, 0]
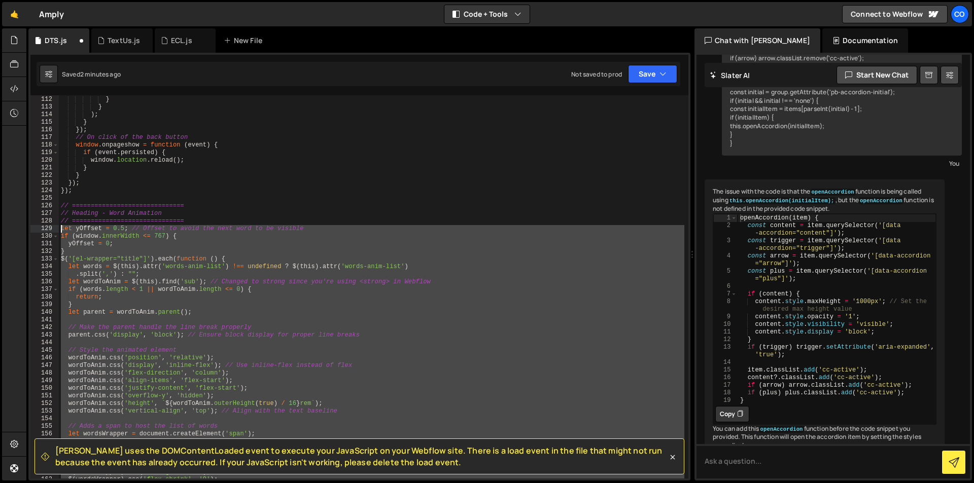
drag, startPoint x: 106, startPoint y: 301, endPoint x: 44, endPoint y: 226, distance: 96.9
click at [44, 226] on div "}); 111 112 113 114 115 116 117 118 119 120 121 122 123 124 125 126 127 128 129…" at bounding box center [359, 286] width 658 height 383
paste textarea "}"
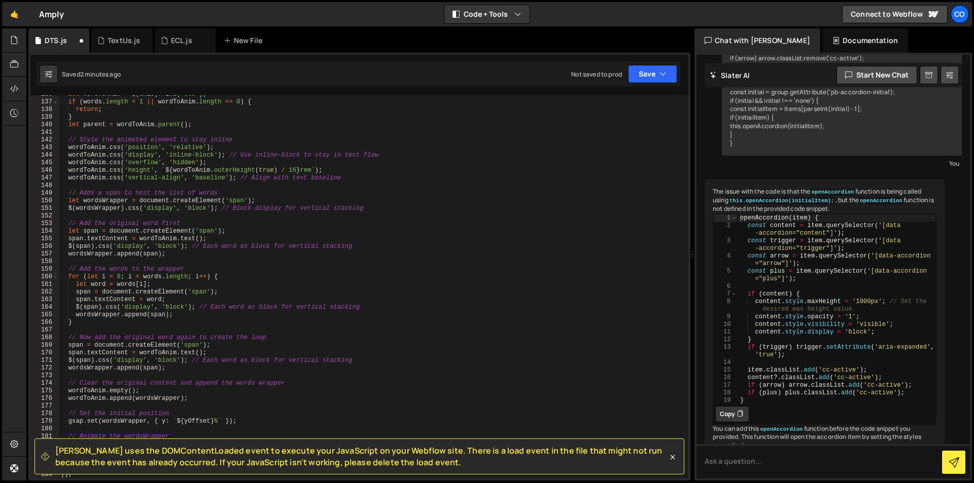
scroll to position [971, 0]
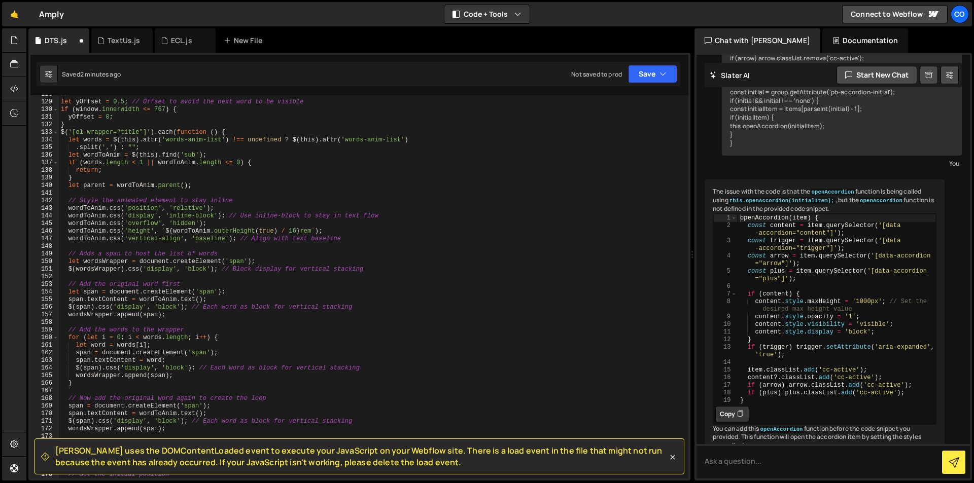
click at [188, 154] on div "// ============================== let yOffset = 0.5 ; // Offset to avoid the ne…" at bounding box center [371, 290] width 625 height 399
click at [305, 188] on div "// ============================== let yOffset = 0.5 ; // Offset to avoid the ne…" at bounding box center [371, 290] width 625 height 399
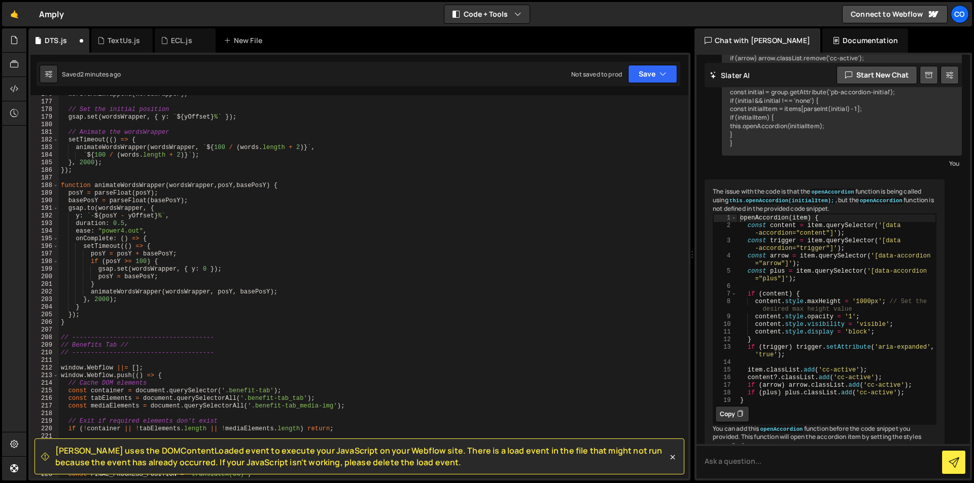
scroll to position [1336, 0]
click at [302, 191] on div "wordToAnim . append ( wordsWrapper ) ; // Set the initial position gsap . set (…" at bounding box center [371, 290] width 625 height 399
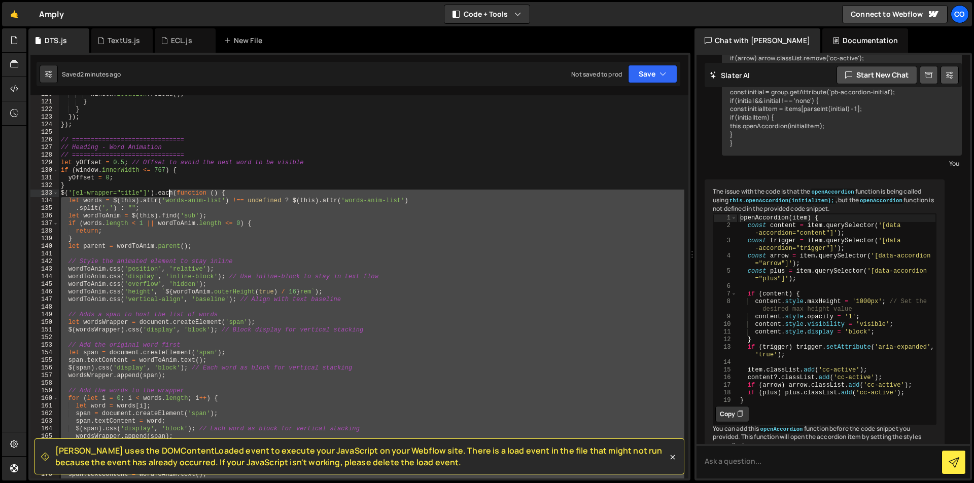
scroll to position [910, 0]
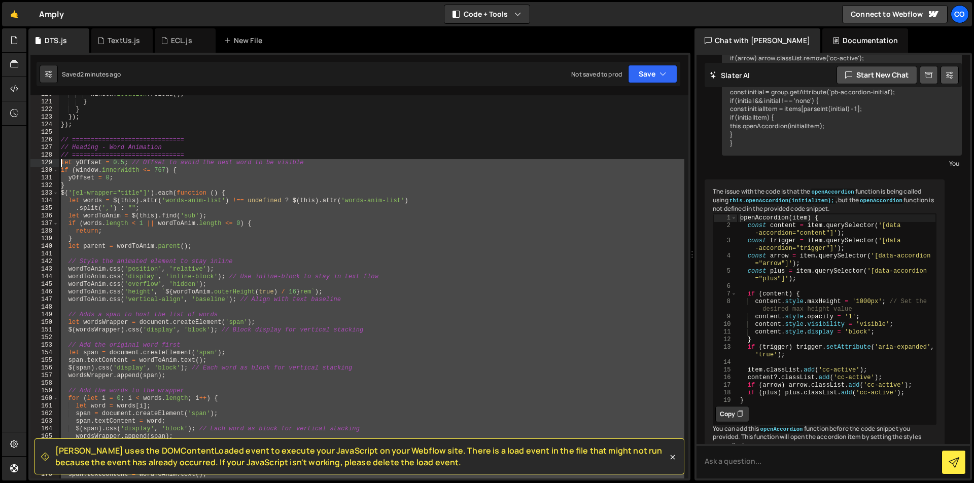
drag, startPoint x: 97, startPoint y: 324, endPoint x: 47, endPoint y: 161, distance: 171.0
click at [47, 161] on div "posY = parseFloat(posY); 120 121 122 123 124 125 126 127 128 129 130 131 132 13…" at bounding box center [359, 286] width 658 height 383
paste textarea "}"
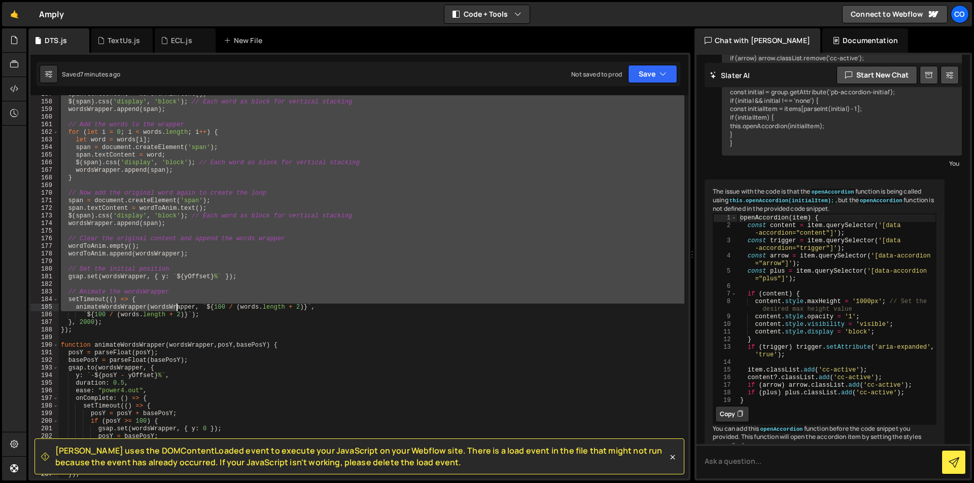
scroll to position [1313, 0]
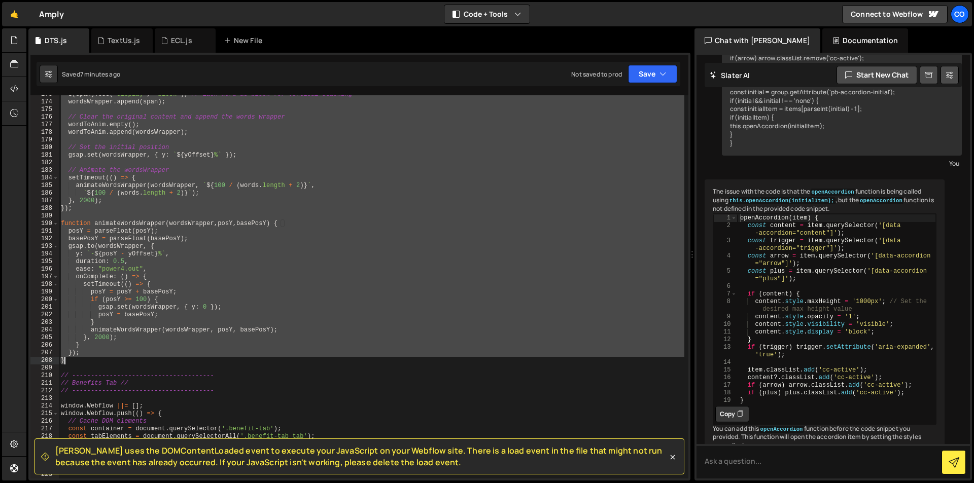
drag, startPoint x: 60, startPoint y: 188, endPoint x: 150, endPoint y: 359, distance: 193.3
click at [150, 359] on div "$ ( span ) . css ( 'display' , 'block' ) ; // Each word as block for vertical s…" at bounding box center [371, 290] width 625 height 399
paste textarea
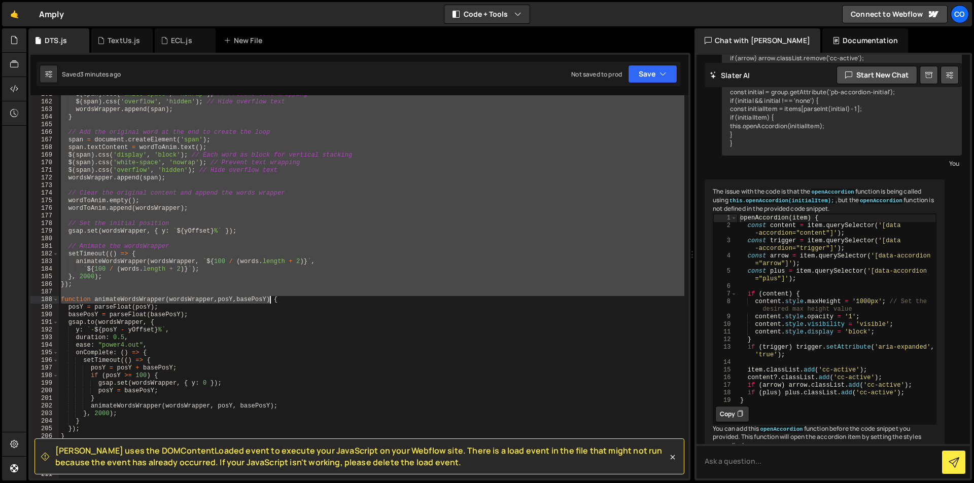
scroll to position [1374, 0]
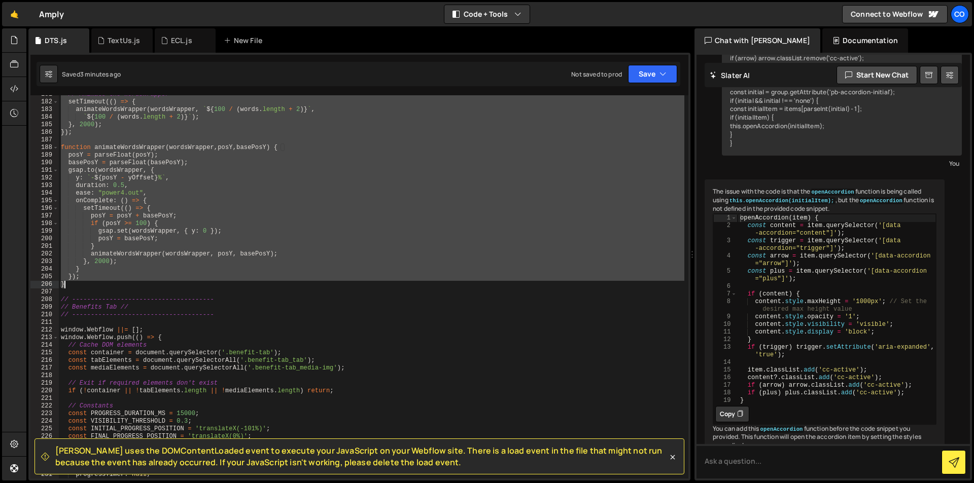
drag, startPoint x: 61, startPoint y: 156, endPoint x: 260, endPoint y: 285, distance: 236.9
click at [260, 285] on div "// Animate the wordsWrapper setTimeout (( ) => { animateWordsWrapper ( wordsWra…" at bounding box center [371, 290] width 625 height 399
paste textarea
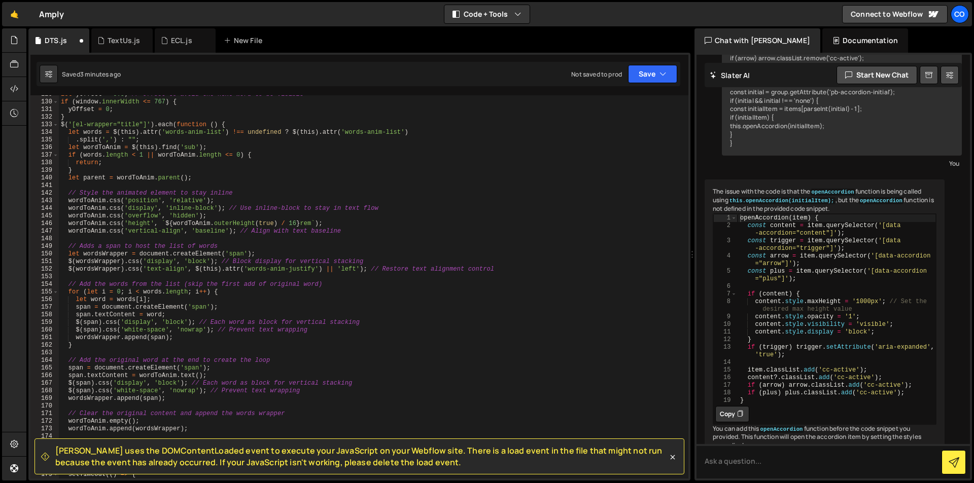
scroll to position [887, 0]
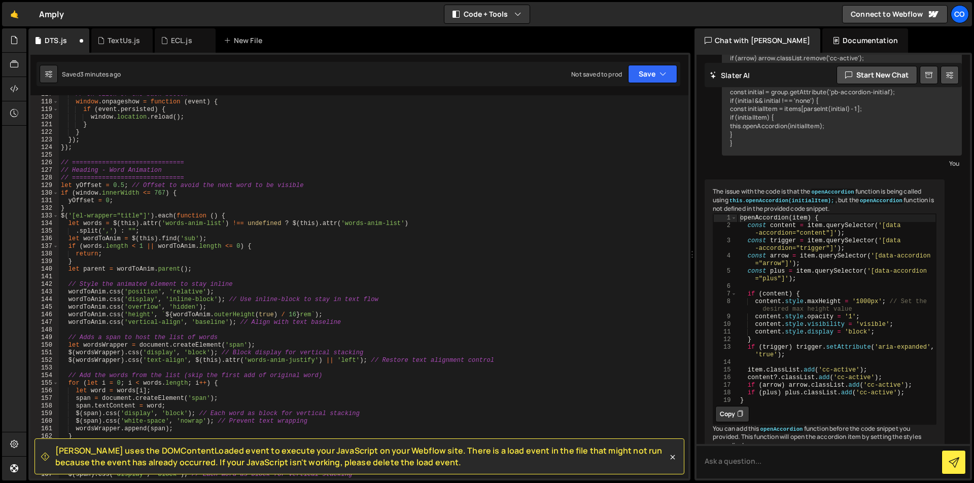
click at [306, 267] on div "// On click of the back button window . onpageshow = function ( event ) { if ( …" at bounding box center [371, 290] width 625 height 399
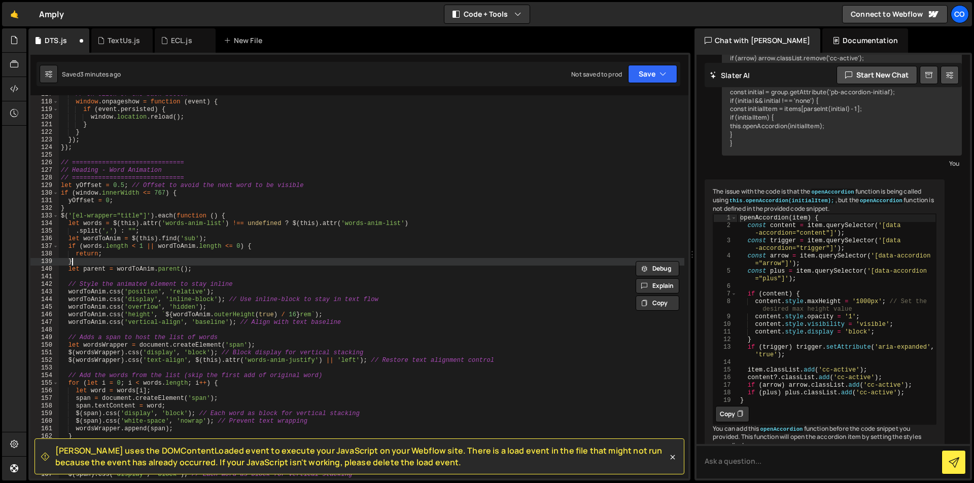
click at [313, 264] on div "// On click of the back button window . onpageshow = function ( event ) { if ( …" at bounding box center [371, 290] width 625 height 399
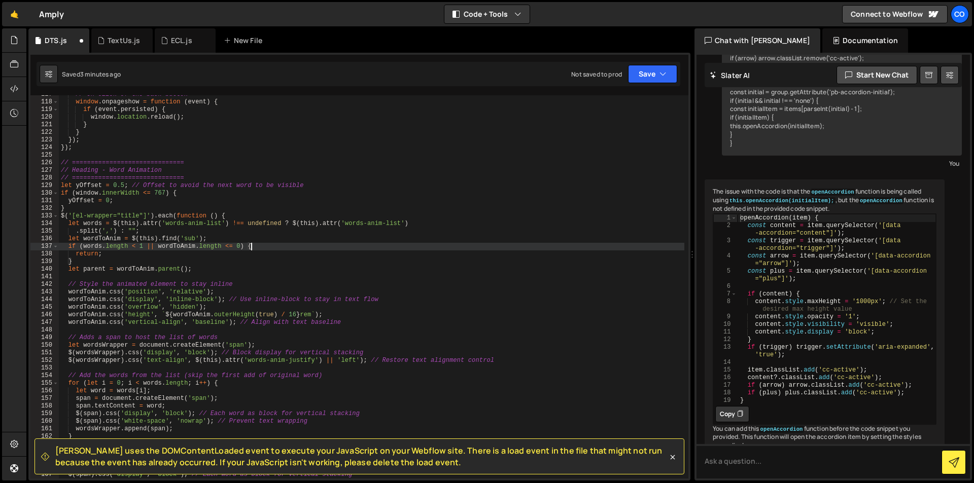
click at [314, 248] on div "// On click of the back button window . onpageshow = function ( event ) { if ( …" at bounding box center [371, 290] width 625 height 399
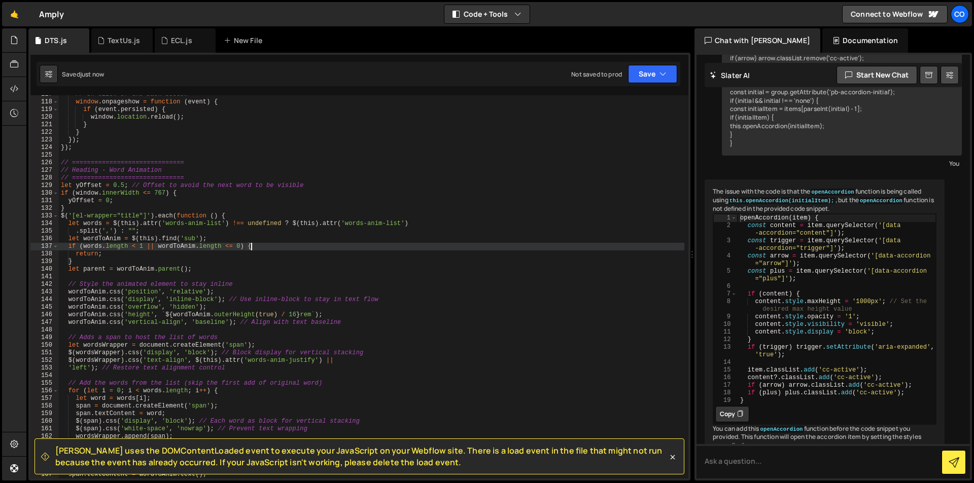
click at [513, 225] on div "// On click of the back button window . onpageshow = function ( event ) { if ( …" at bounding box center [371, 290] width 625 height 399
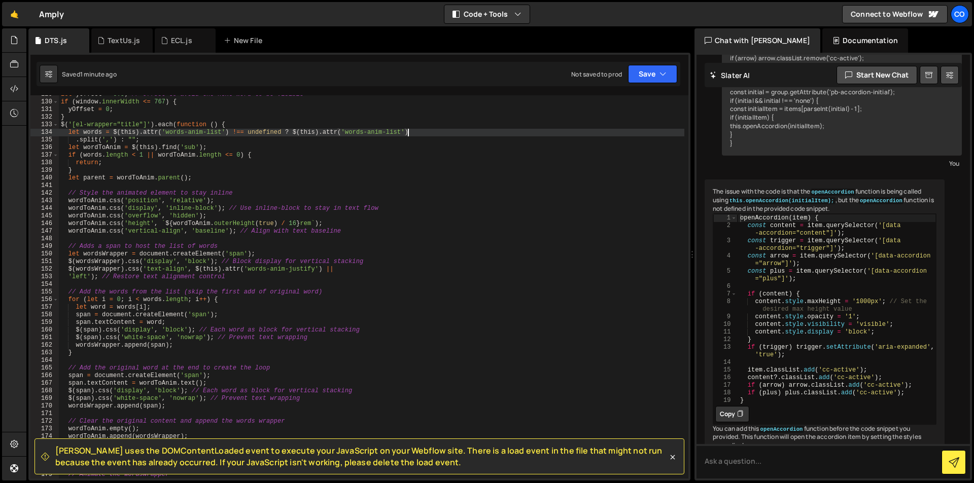
scroll to position [978, 0]
click at [87, 181] on div "let yOffset = 0.5 ; // Offset to avoid the next word to be visible if ( window …" at bounding box center [371, 290] width 625 height 399
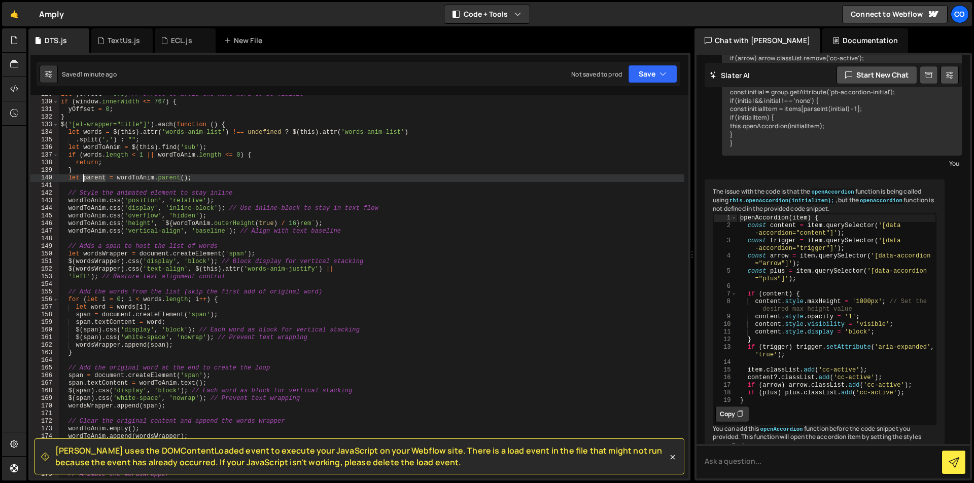
click at [87, 181] on div "let yOffset = 0.5 ; // Offset to avoid the next word to be visible if ( window …" at bounding box center [371, 290] width 625 height 399
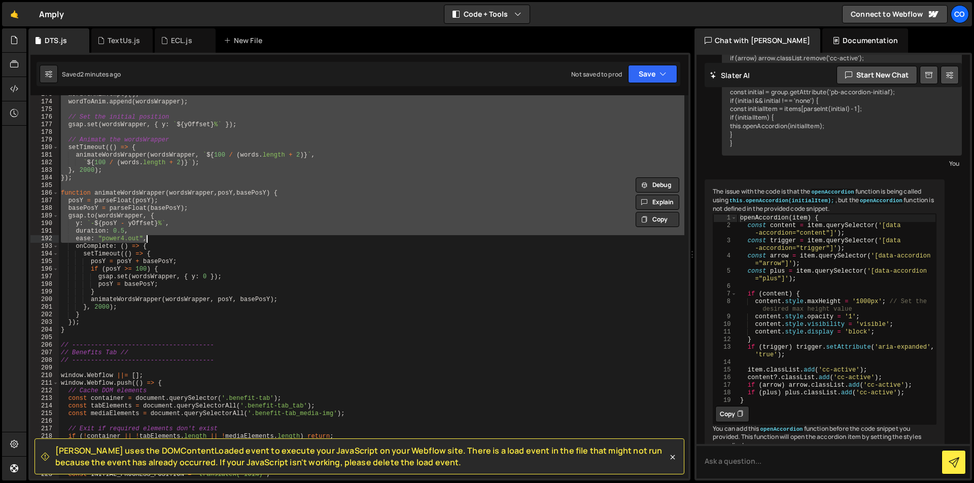
scroll to position [1374, 0]
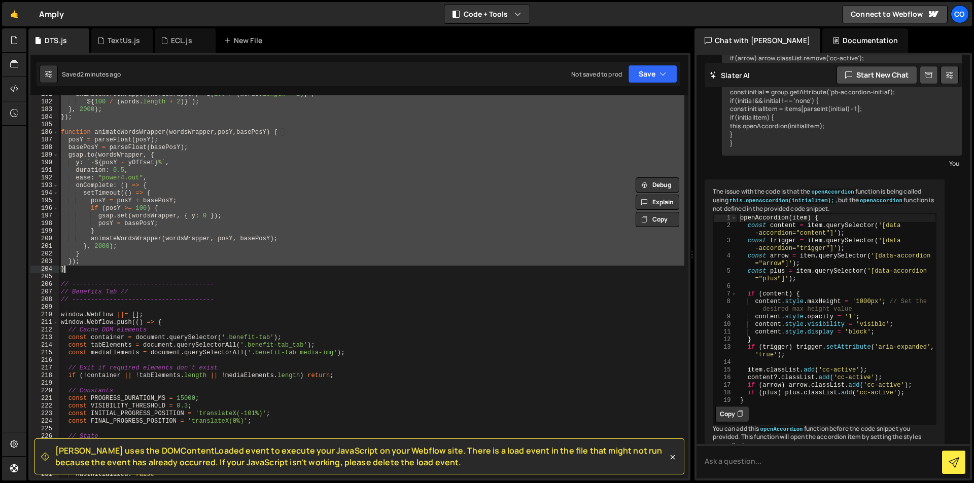
drag, startPoint x: 59, startPoint y: 155, endPoint x: 130, endPoint y: 270, distance: 135.0
click at [130, 270] on div "animateWordsWrapper ( wordsWrapper , ` ${ 100 / ( words . length + 2 ) } ` , ` …" at bounding box center [371, 290] width 625 height 399
type textarea "}); }"
paste textarea
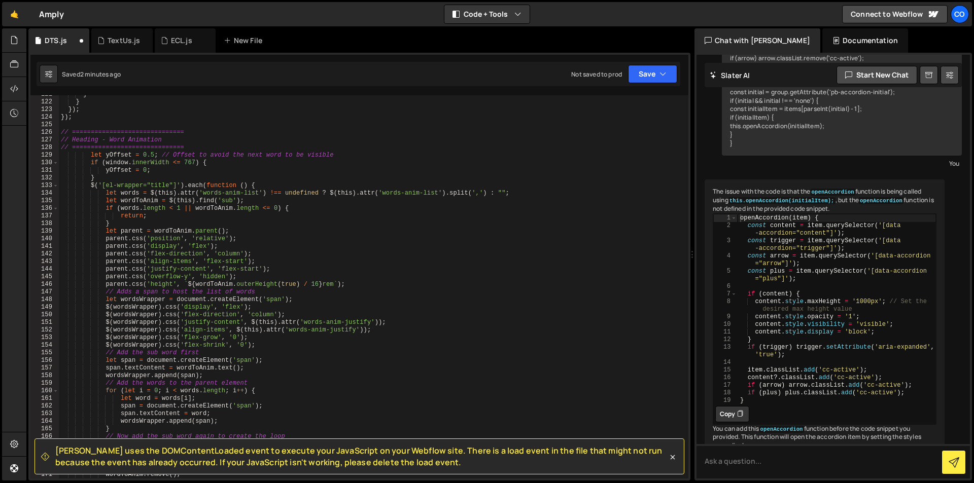
scroll to position [918, 0]
click at [201, 245] on div "} } }) ; }) ; // ============================== // Heading - Word Animation // …" at bounding box center [371, 290] width 625 height 399
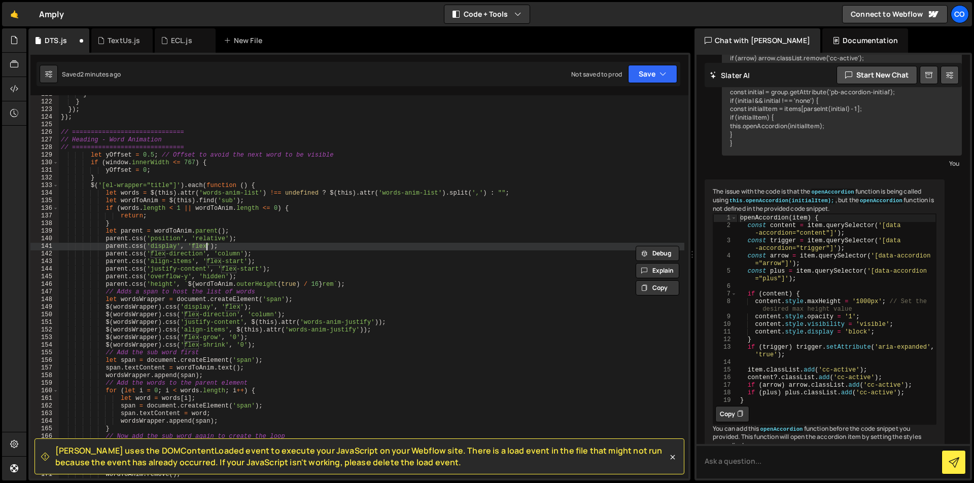
paste textarea "inline-block"
click at [247, 276] on div "} } }) ; }) ; // ============================== // Heading - Word Animation // …" at bounding box center [371, 290] width 625 height 399
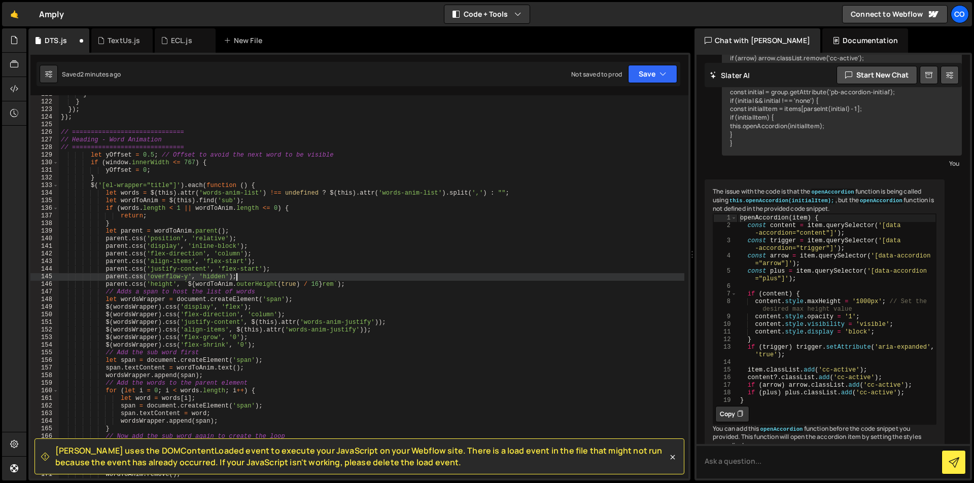
click at [272, 268] on div "} } }) ; }) ; // ============================== // Heading - Word Animation // …" at bounding box center [371, 290] width 625 height 399
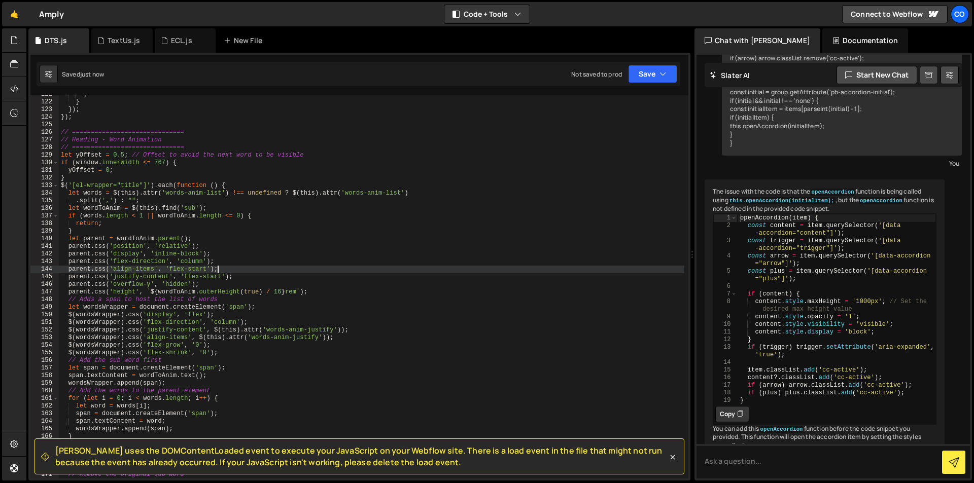
scroll to position [978, 0]
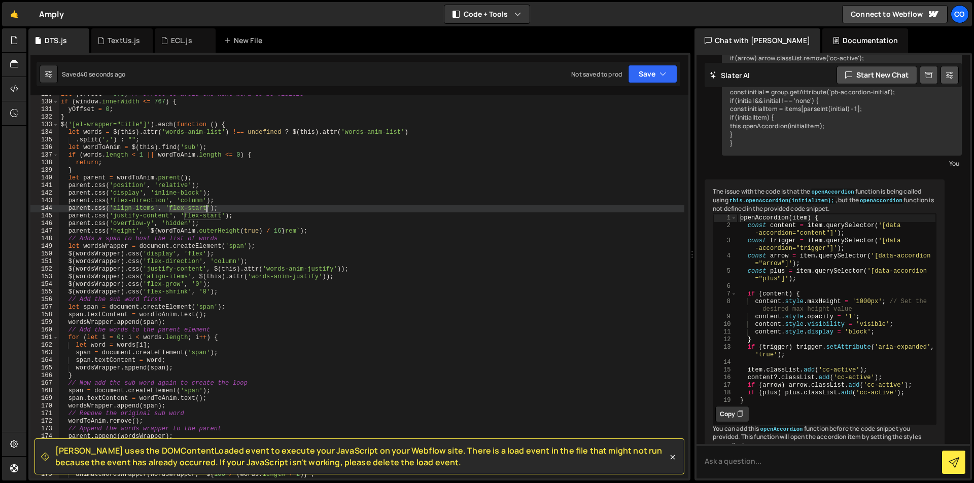
drag, startPoint x: 169, startPoint y: 208, endPoint x: 206, endPoint y: 209, distance: 36.5
click at [206, 209] on div "let yOffset = 0.5 ; // Offset to avoid the next word to be visible if ( window …" at bounding box center [371, 290] width 625 height 399
click at [255, 291] on div "let yOffset = 0.5 ; // Offset to avoid the next word to be visible if ( window …" at bounding box center [371, 290] width 625 height 399
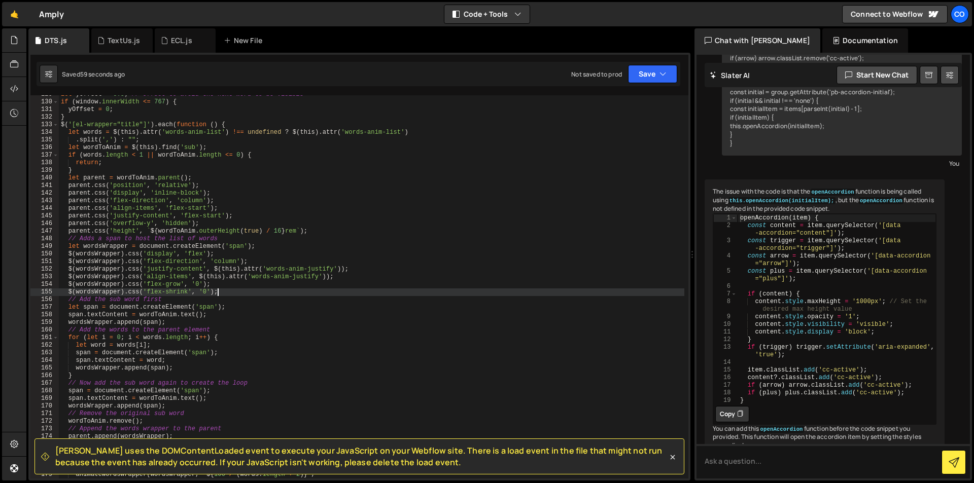
click at [199, 252] on div "let yOffset = 0.5 ; // Offset to avoid the next word to be visible if ( window …" at bounding box center [371, 290] width 625 height 399
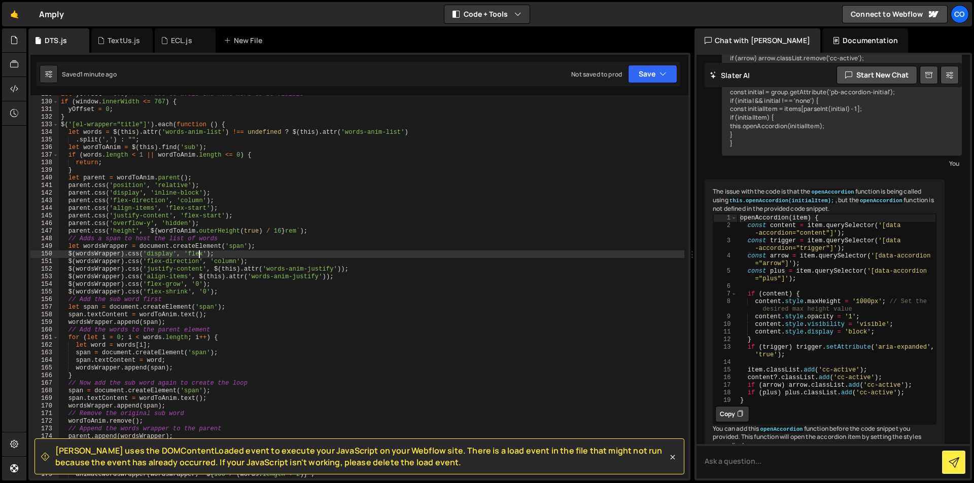
click at [199, 252] on div "let yOffset = 0.5 ; // Offset to avoid the next word to be visible if ( window …" at bounding box center [371, 290] width 625 height 399
click at [268, 284] on div "let yOffset = 0.5 ; // Offset to avoid the next word to be visible if ( window …" at bounding box center [371, 290] width 625 height 399
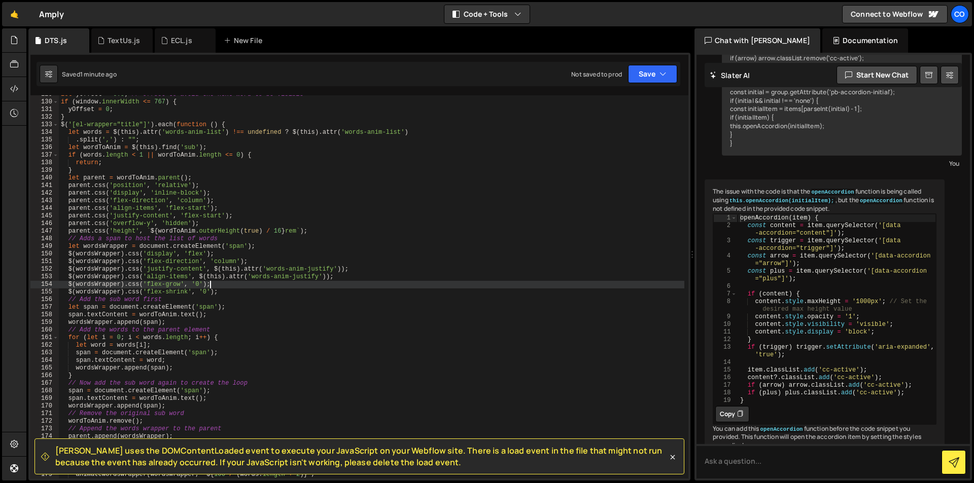
click at [264, 294] on div "let yOffset = 0.5 ; // Offset to avoid the next word to be visible if ( window …" at bounding box center [371, 290] width 625 height 399
type textarea "$(wordsWrapper).css('flex-shrink', '0');"
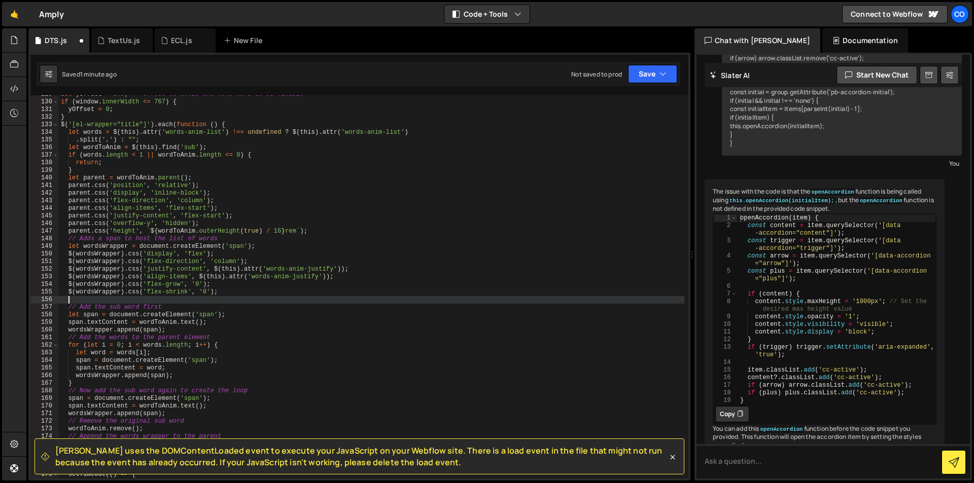
paste textarea "(wordsWrapper).css('text-align', $(this).attr('words-anim-justify') || 'left');"
click at [69, 299] on div "let yOffset = 0.5 ; // Offset to avoid the next word to be visible if ( window …" at bounding box center [371, 290] width 625 height 399
click at [229, 300] on div "let yOffset = 0.5 ; // Offset to avoid the next word to be visible if ( window …" at bounding box center [371, 290] width 625 height 399
drag, startPoint x: 195, startPoint y: 298, endPoint x: 337, endPoint y: 298, distance: 142.0
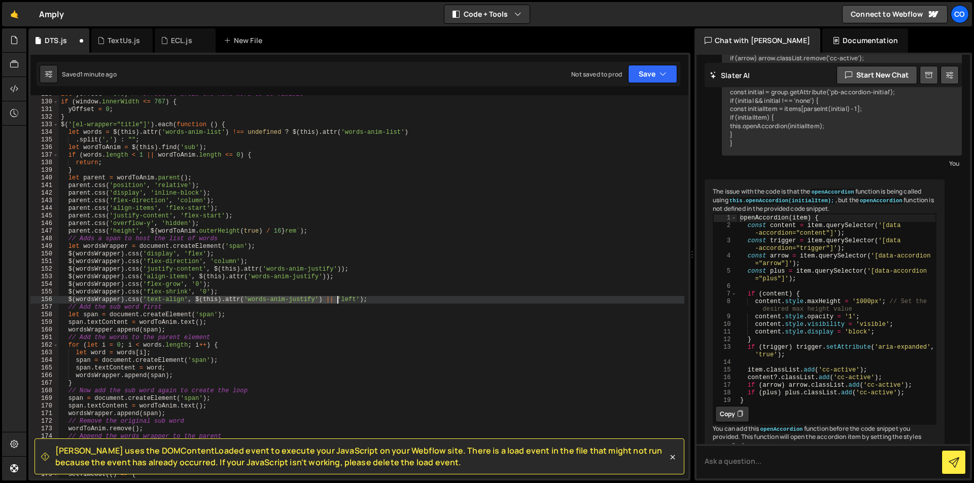
click at [337, 298] on div "let yOffset = 0.5 ; // Offset to avoid the next word to be visible if ( window …" at bounding box center [371, 290] width 625 height 399
click at [241, 306] on div "let yOffset = 0.5 ; // Offset to avoid the next word to be visible if ( window …" at bounding box center [371, 290] width 625 height 399
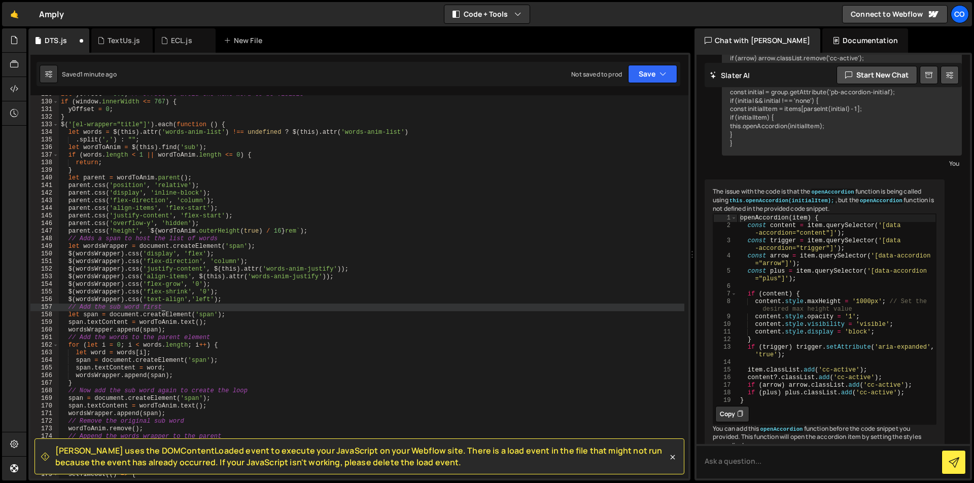
click at [194, 299] on div "let yOffset = 0.5 ; // Offset to avoid the next word to be visible if ( window …" at bounding box center [371, 290] width 625 height 399
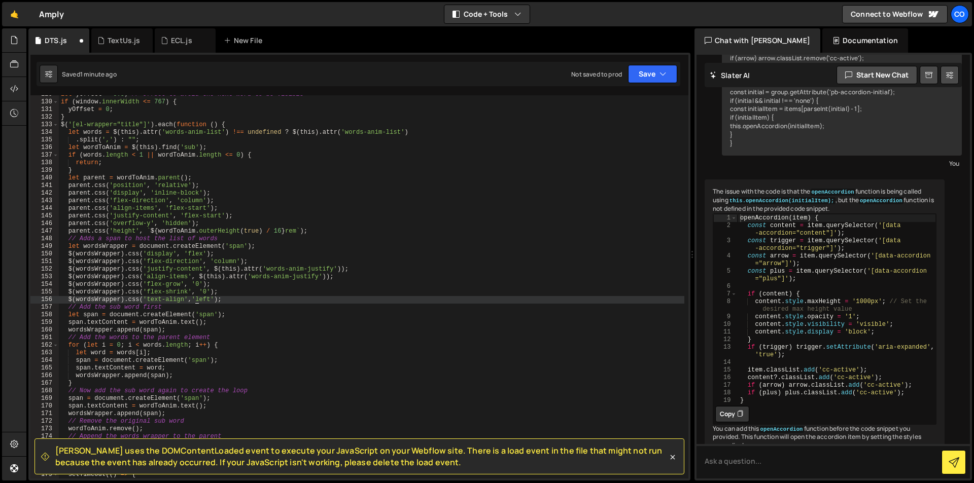
click at [191, 299] on div "let yOffset = 0.5 ; // Offset to avoid the next word to be visible if ( window …" at bounding box center [371, 290] width 625 height 399
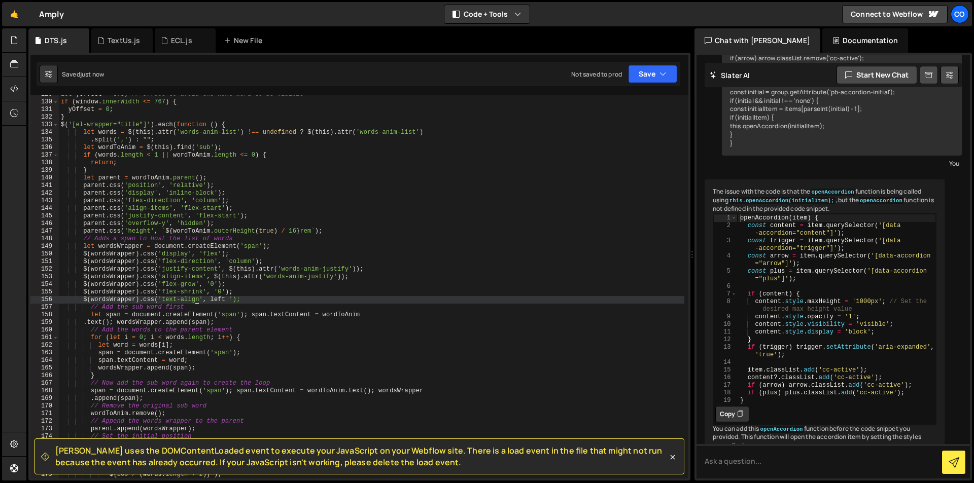
click at [210, 302] on div "let yOffset = 0.5 ; // Offset to avoid the next word to be visible if ( window …" at bounding box center [371, 290] width 625 height 399
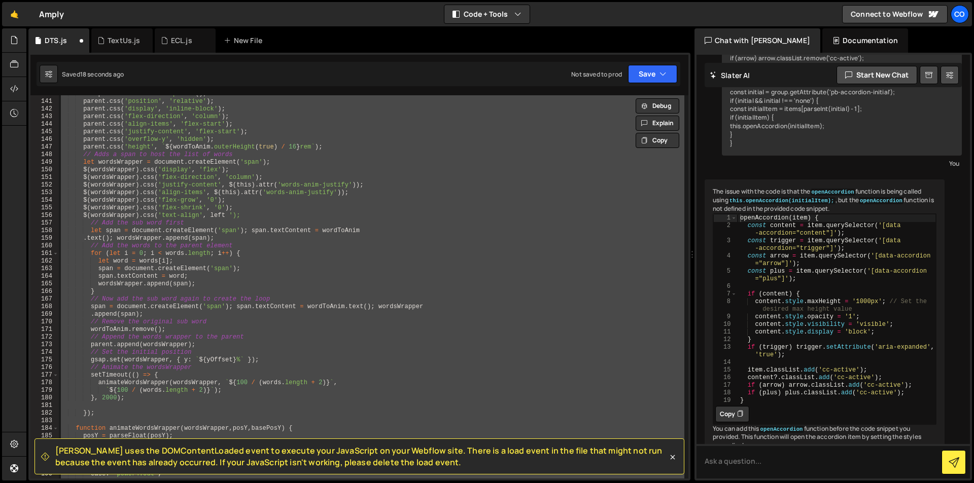
scroll to position [928, 0]
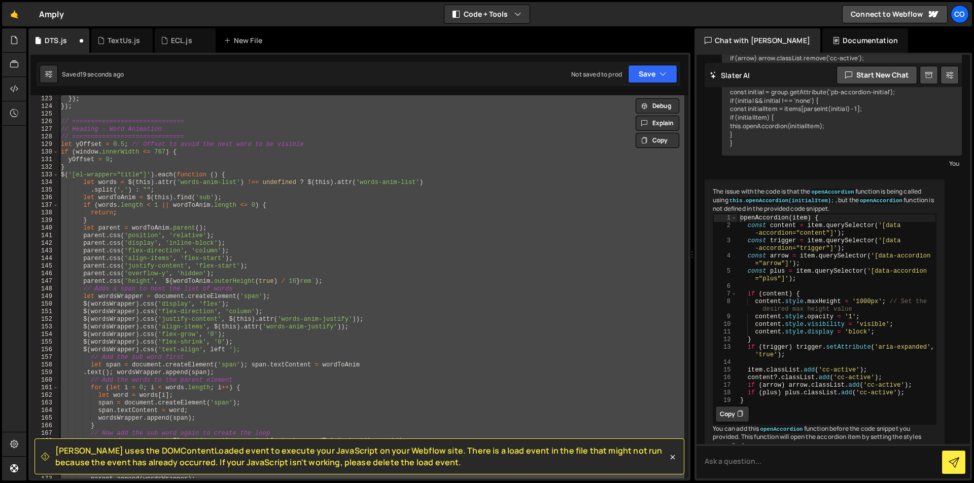
click at [266, 346] on div "}) ; }) ; // ============================== // Heading - Word Animation // ====…" at bounding box center [371, 286] width 625 height 383
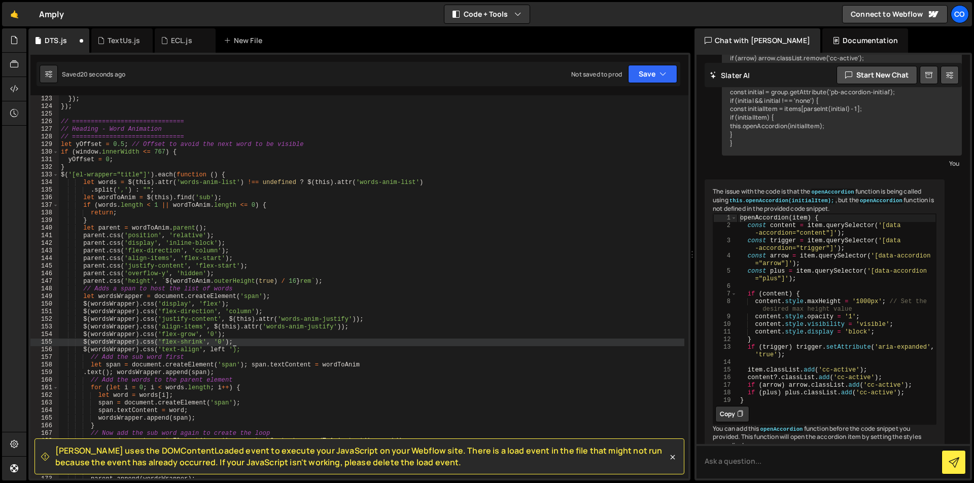
click at [229, 350] on div "}) ; }) ; // ============================== // Heading - Word Animation // ====…" at bounding box center [371, 294] width 625 height 399
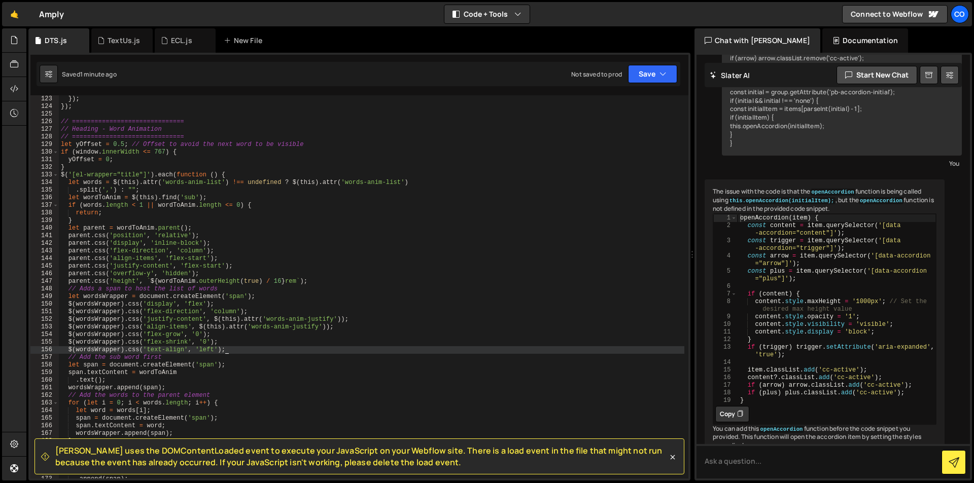
scroll to position [959, 0]
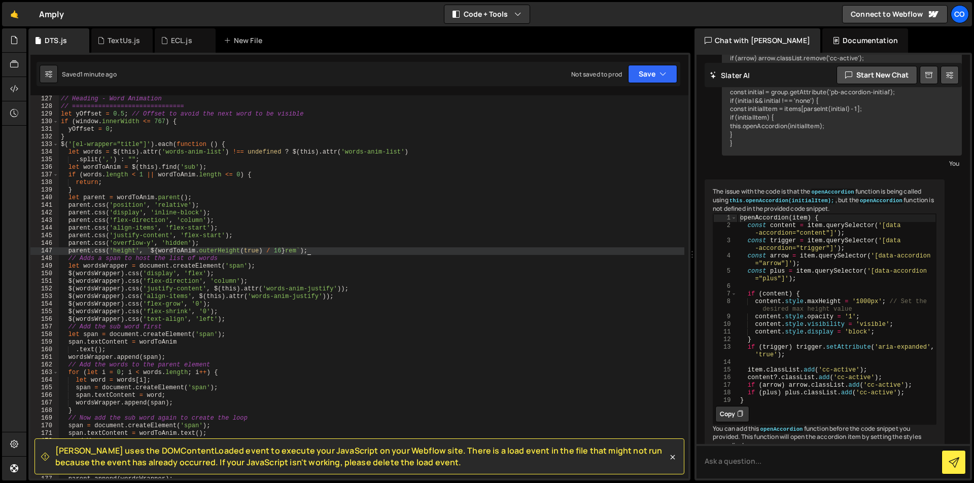
click at [335, 250] on div "// Heading - Word Animation // ============================== let yOffset = 0.5…" at bounding box center [371, 294] width 625 height 399
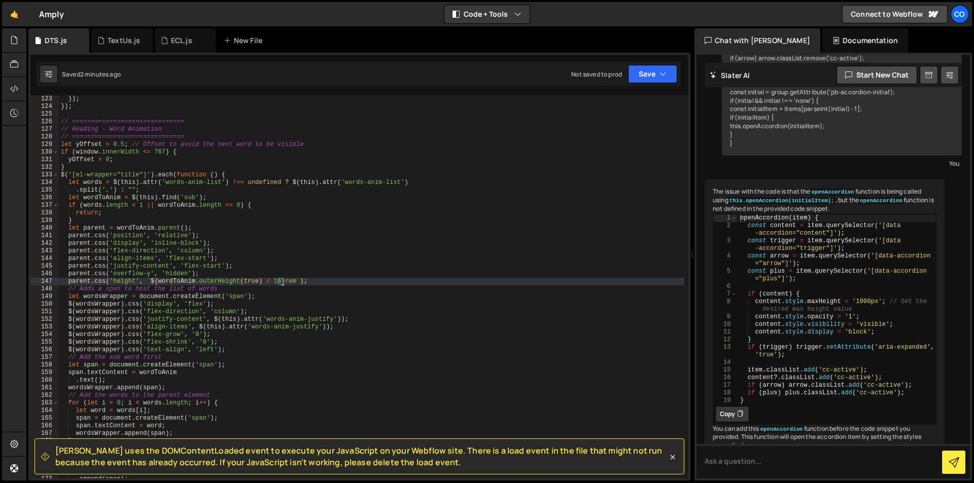
click at [280, 280] on div "}) ; }) ; // ============================== // Heading - Word Animation // ====…" at bounding box center [371, 294] width 625 height 399
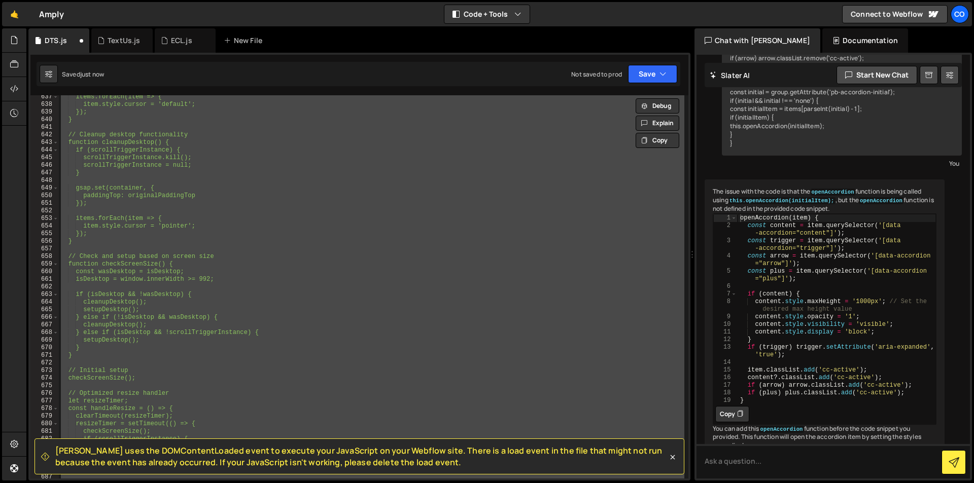
scroll to position [919, 0]
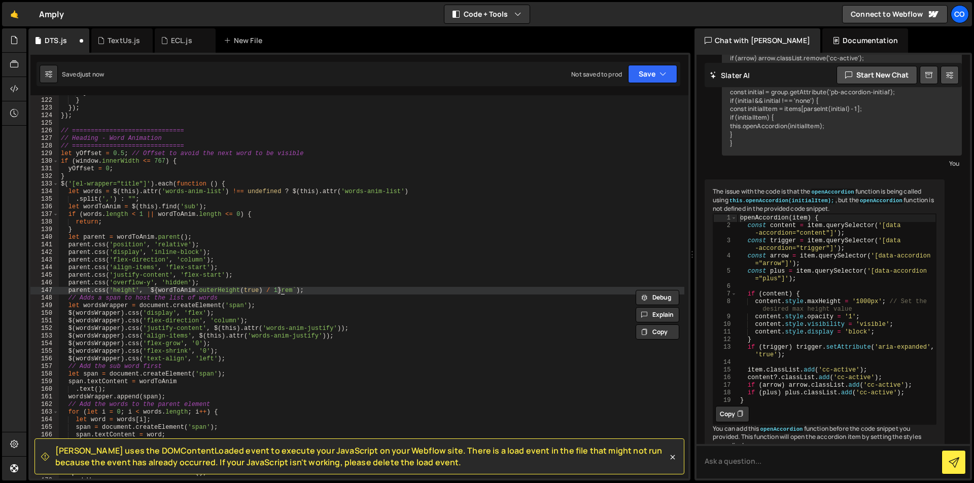
click at [277, 291] on div "} } }) ; }) ; // ============================== // Heading - Word Animation // …" at bounding box center [371, 286] width 625 height 383
click at [277, 291] on div "} } }) ; }) ; // ============================== // Heading - Word Animation // …" at bounding box center [371, 288] width 625 height 399
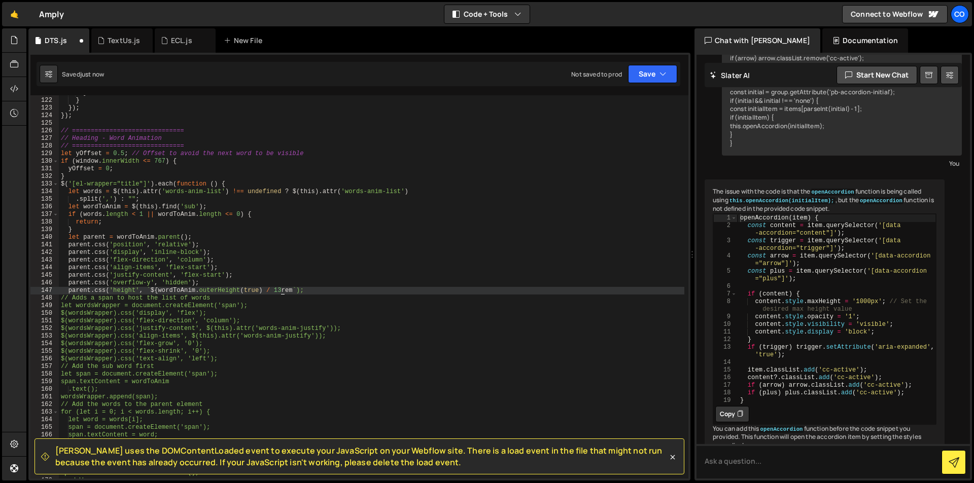
scroll to position [0, 18]
click at [314, 290] on div "} } }) ; }) ; // ============================== // Heading - Word Animation // …" at bounding box center [371, 288] width 625 height 399
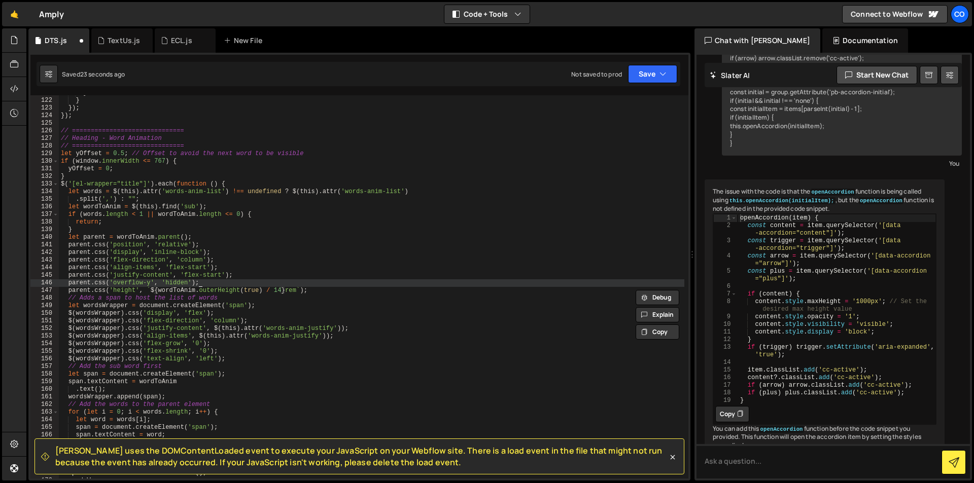
click at [323, 285] on div "} } }) ; }) ; // ============================== // Heading - Word Animation // …" at bounding box center [371, 288] width 625 height 399
click at [344, 290] on div "} } }) ; }) ; // ============================== // Heading - Word Animation // …" at bounding box center [371, 288] width 625 height 399
click at [346, 289] on div "} } }) ; }) ; // ============================== // Heading - Word Animation // …" at bounding box center [371, 288] width 625 height 399
click at [347, 290] on div "} } }) ; }) ; // ============================== // Heading - Word Animation // …" at bounding box center [371, 288] width 625 height 399
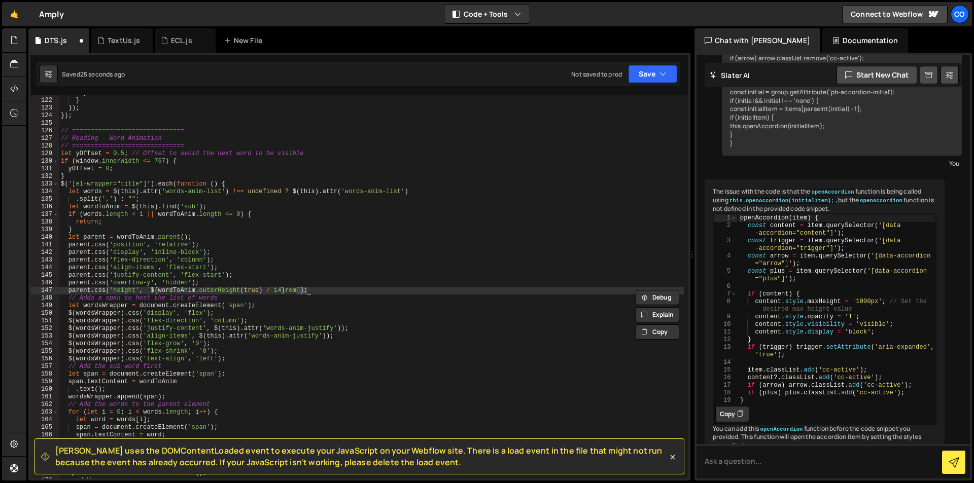
type textarea "parent.css('height', `${wordToAnim.outerHeight(true) / 14}rem`);"
click at [382, 290] on div "} } }) ; }) ; // ============================== // Heading - Word Animation // …" at bounding box center [371, 286] width 625 height 383
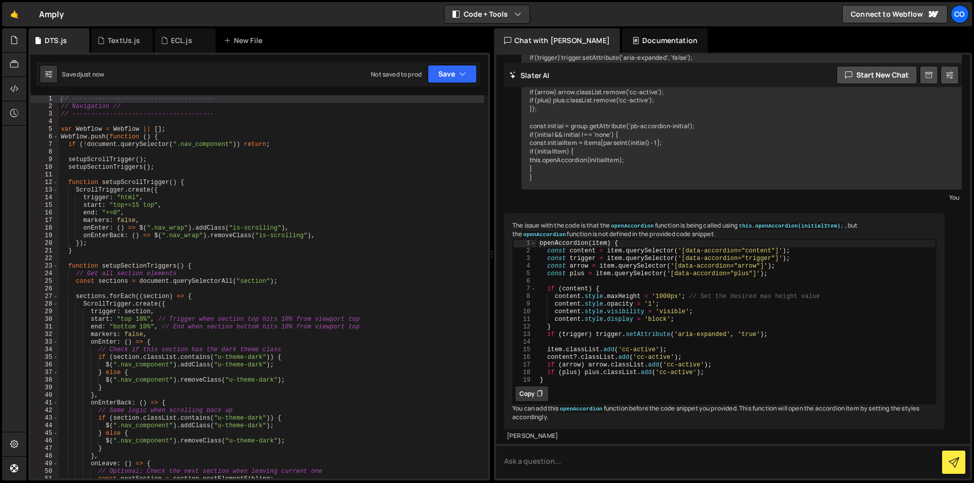
scroll to position [237, 0]
click at [272, 269] on div "// -------------------------------------- // Navigation // // -----------------…" at bounding box center [271, 294] width 425 height 399
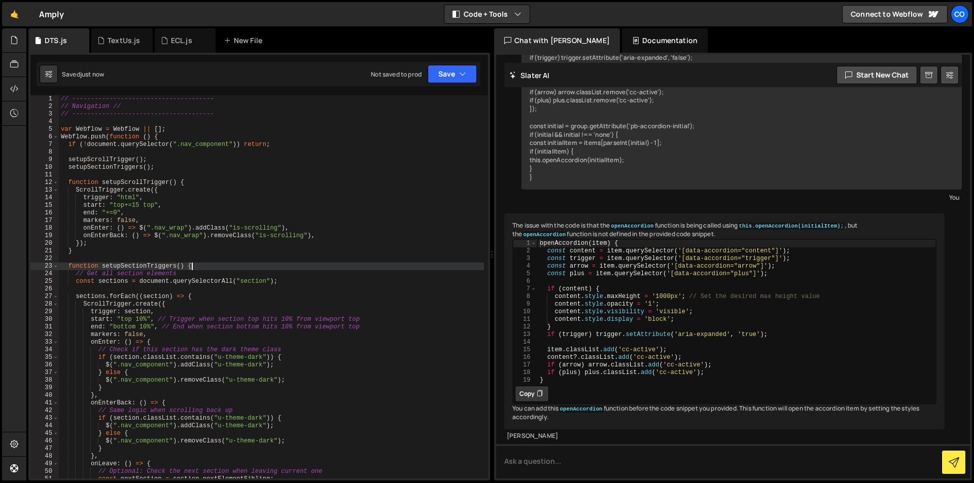
click at [275, 282] on div "// -------------------------------------- // Navigation // // -----------------…" at bounding box center [271, 294] width 425 height 399
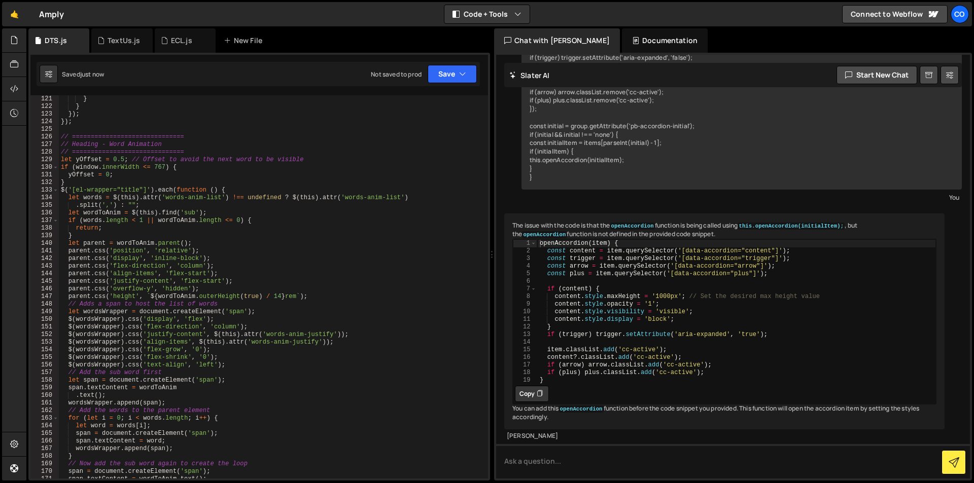
scroll to position [974, 0]
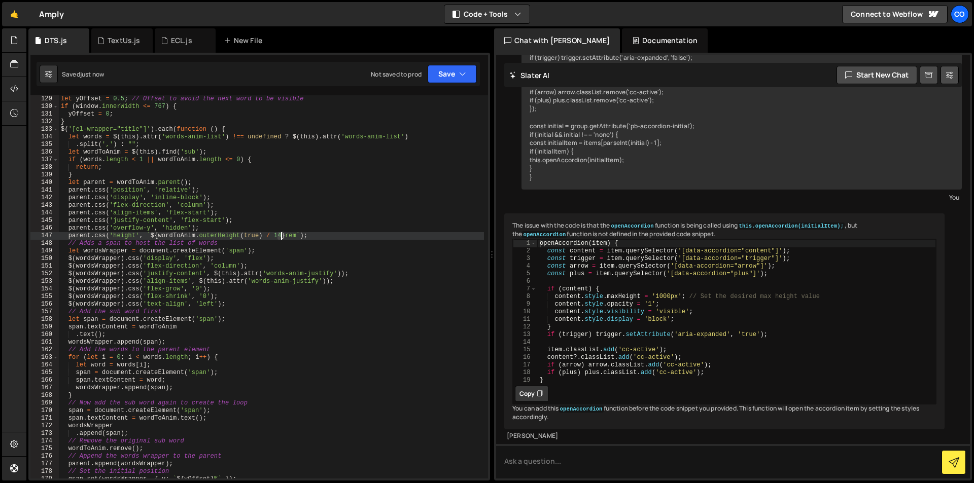
click at [280, 237] on div "let yOffset = 0.5 ; // Offset to avoid the next word to be visible if ( window …" at bounding box center [271, 294] width 425 height 399
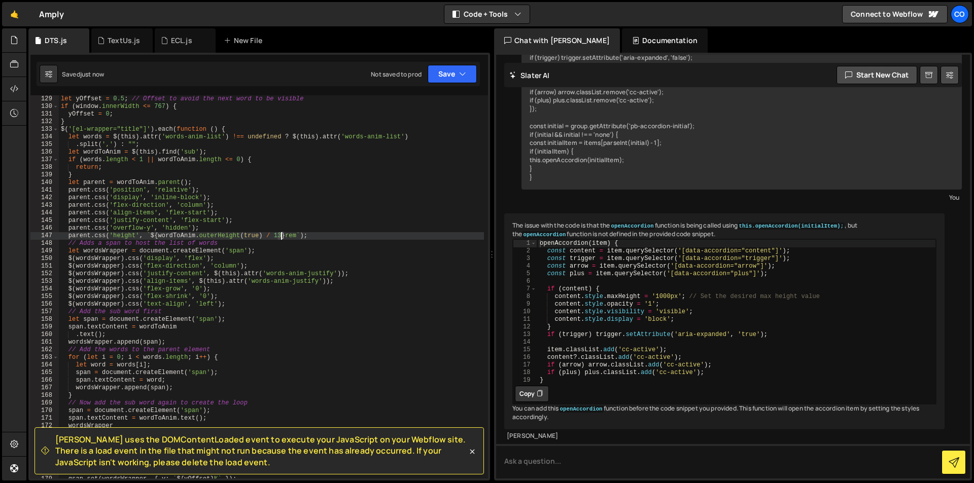
click at [280, 235] on div "let yOffset = 0.5 ; // Offset to avoid the next word to be visible if ( window …" at bounding box center [271, 294] width 425 height 399
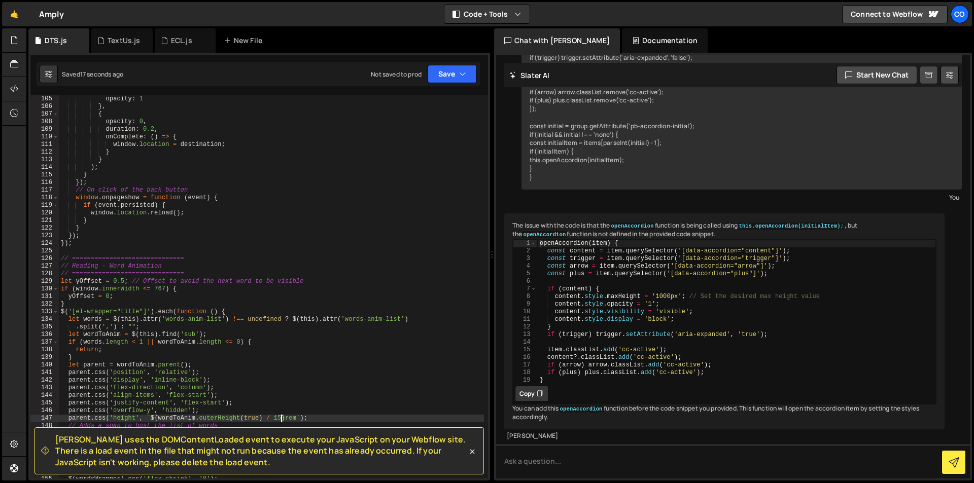
scroll to position [822, 0]
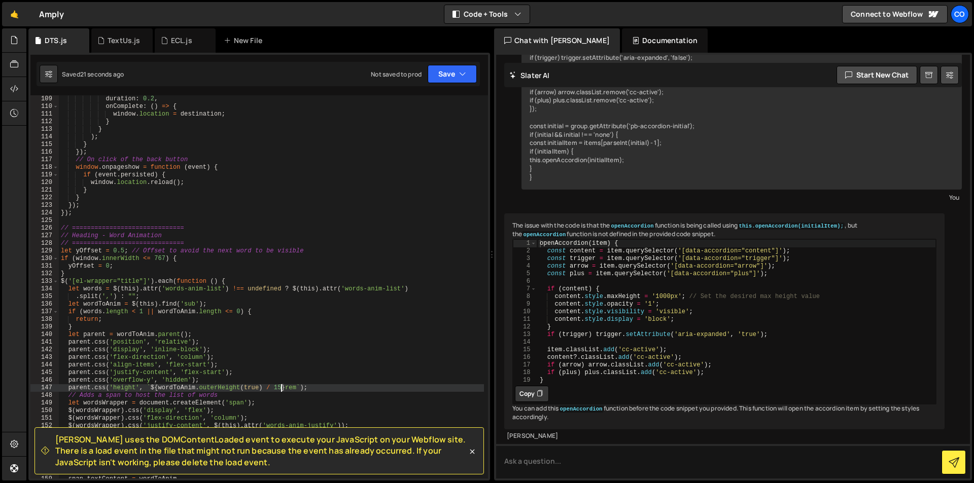
click at [120, 252] on div "duration : 0.2 , onComplete : ( ) => { window . location = destination ; } } ) …" at bounding box center [271, 294] width 425 height 399
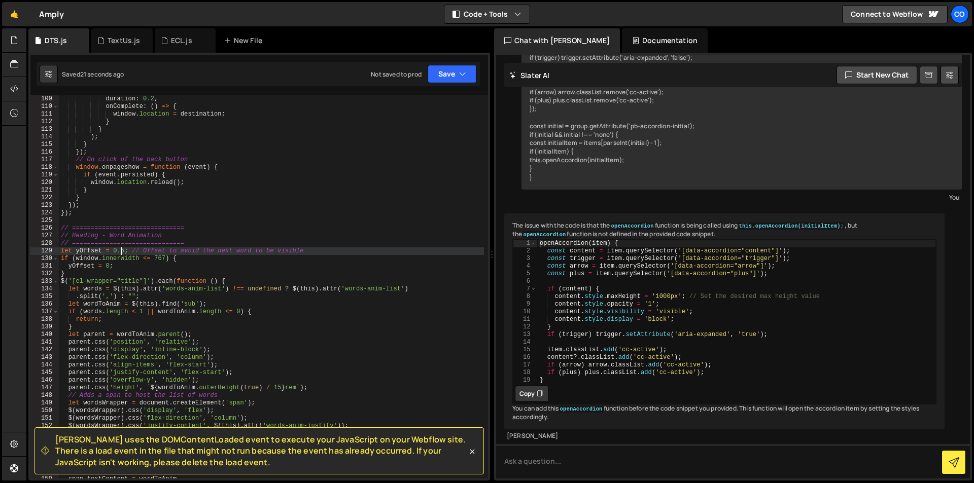
scroll to position [0, 6]
drag, startPoint x: 112, startPoint y: 253, endPoint x: 127, endPoint y: 252, distance: 15.2
click at [127, 252] on div "duration : 0.2 , onComplete : ( ) => { window . location = destination ; } } ) …" at bounding box center [271, 294] width 425 height 399
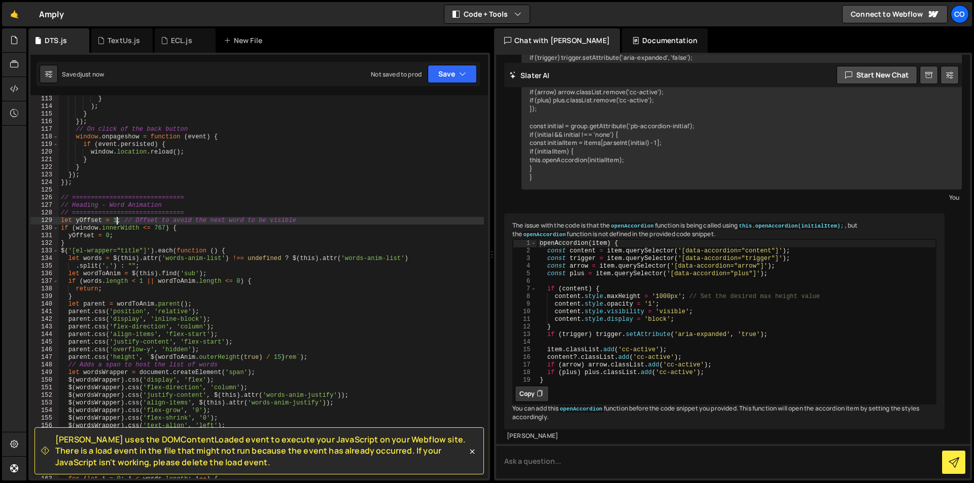
click at [281, 360] on div "} ) ; } }) ; // On click of the back button window . onpageshow = function ( ev…" at bounding box center [271, 294] width 425 height 399
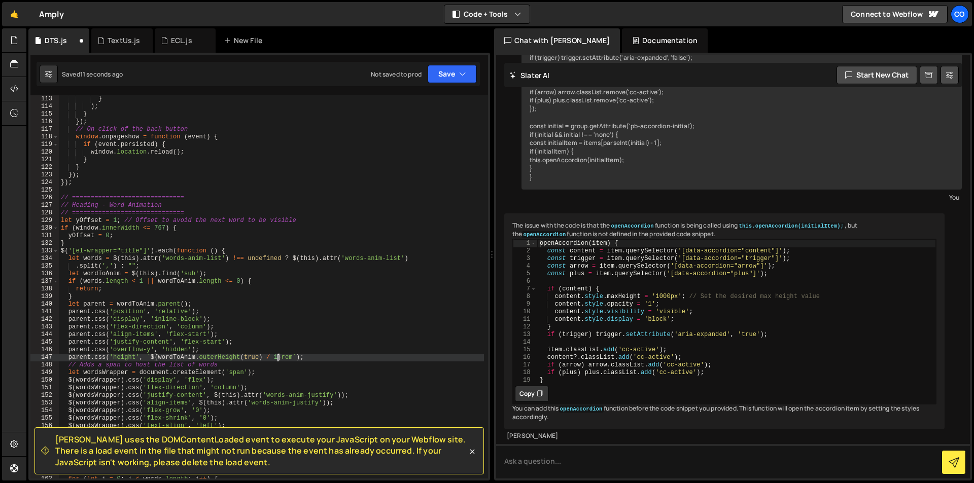
scroll to position [0, 18]
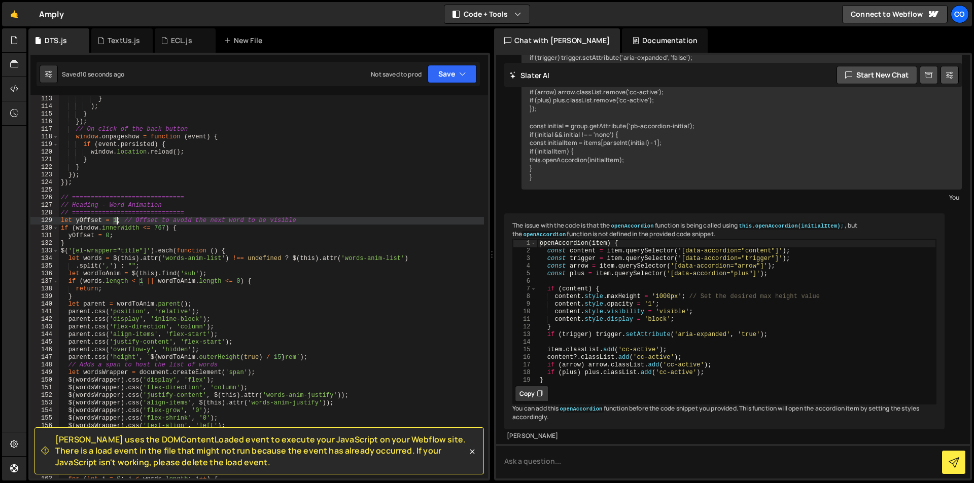
click at [116, 221] on div "} ) ; } }) ; // On click of the back button window . onpageshow = function ( ev…" at bounding box center [271, 294] width 425 height 399
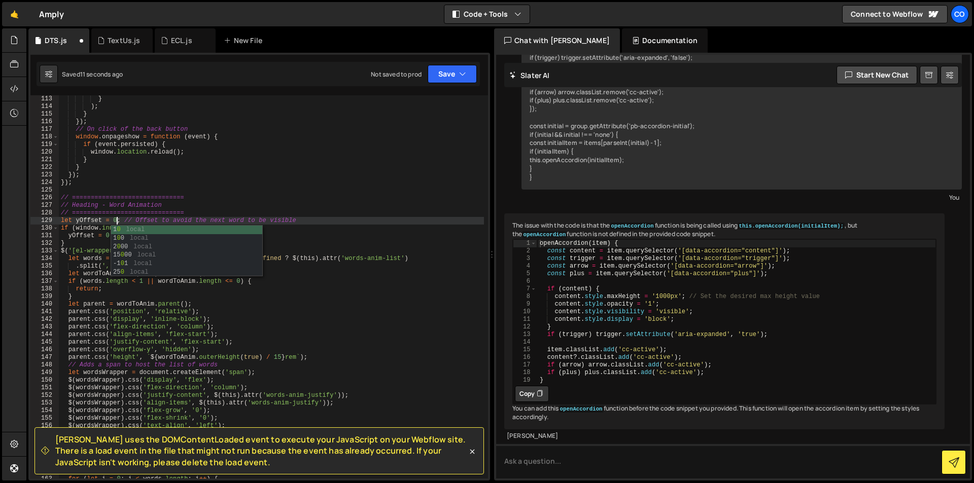
scroll to position [0, 5]
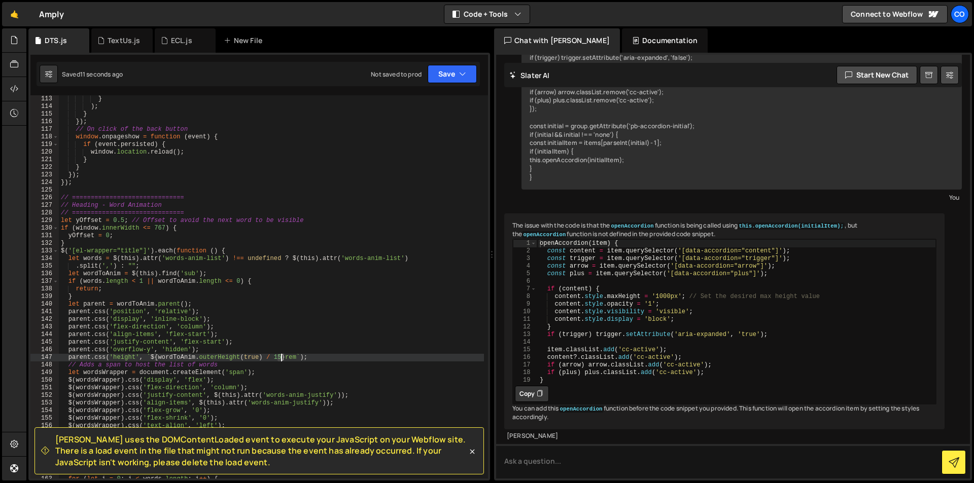
click at [281, 357] on div "} ) ; } }) ; // On click of the back button window . onpageshow = function ( ev…" at bounding box center [271, 294] width 425 height 399
click at [282, 359] on div "} ) ; } }) ; // On click of the back button window . onpageshow = function ( ev…" at bounding box center [271, 294] width 425 height 399
click at [279, 357] on div "} ) ; } }) ; // On click of the back button window . onpageshow = function ( ev…" at bounding box center [271, 294] width 425 height 399
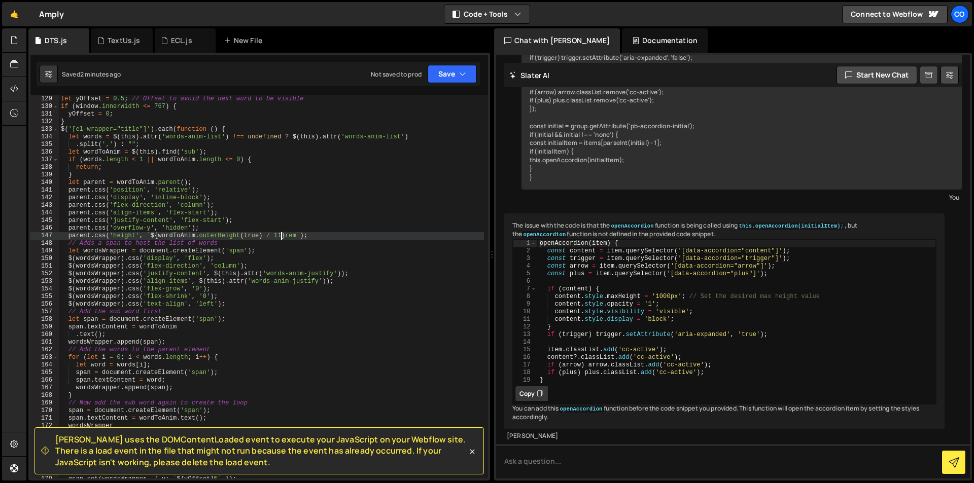
scroll to position [883, 0]
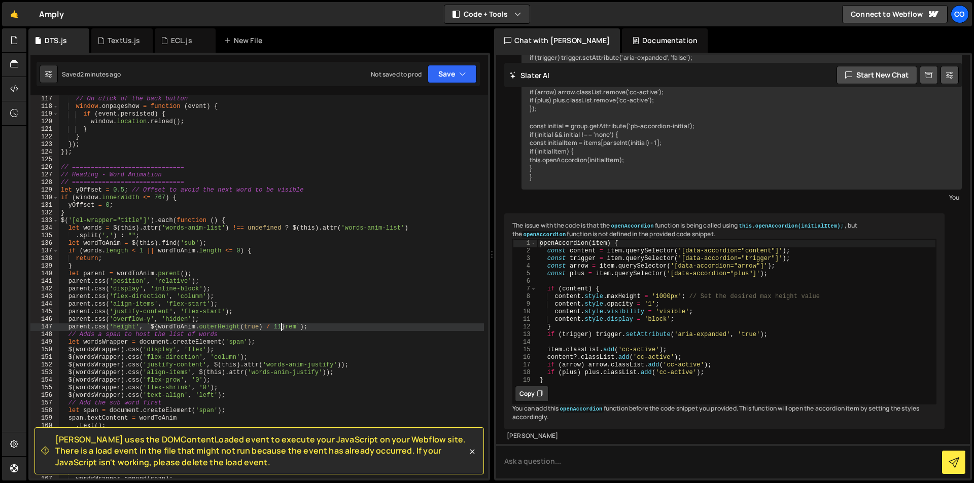
click at [120, 191] on div "// On click of the back button window . onpageshow = function ( event ) { if ( …" at bounding box center [271, 294] width 425 height 399
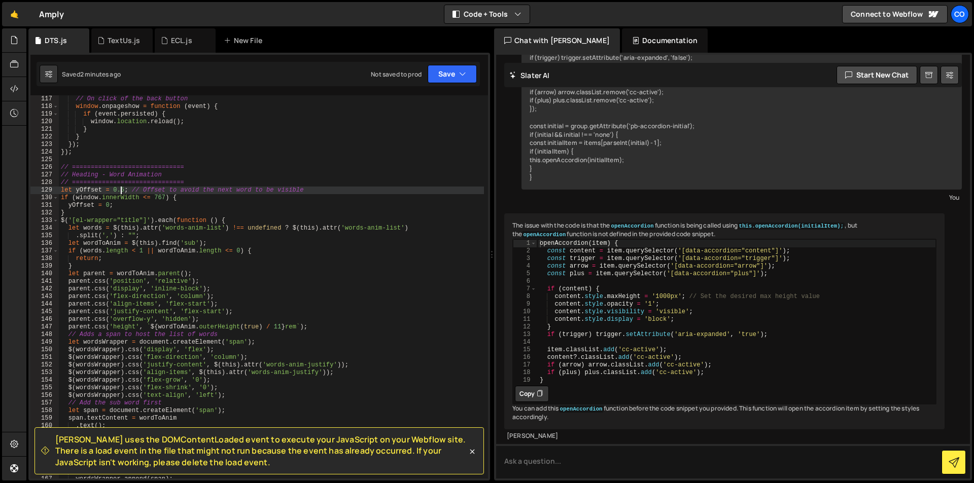
scroll to position [0, 6]
click at [112, 190] on div "// On click of the back button window . onpageshow = function ( event ) { if ( …" at bounding box center [271, 294] width 425 height 399
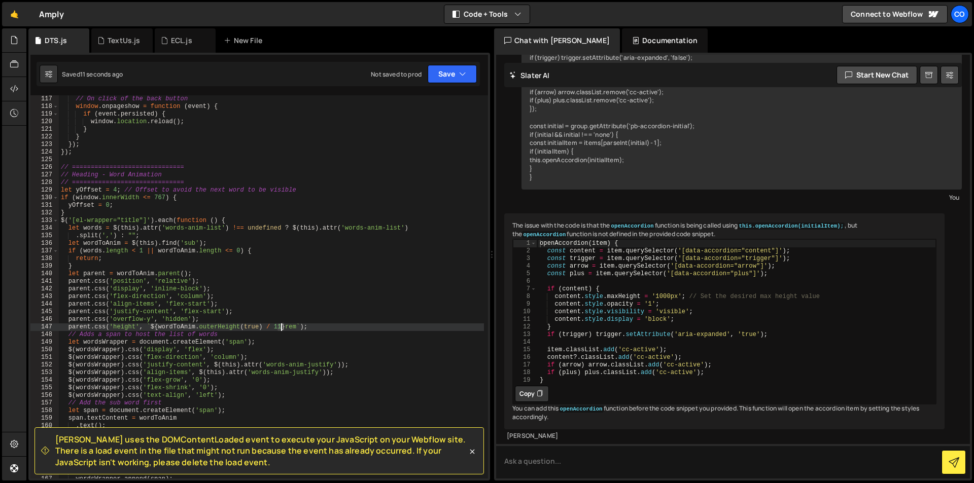
click at [279, 328] on div "// On click of the back button window . onpageshow = function ( event ) { if ( …" at bounding box center [271, 294] width 425 height 399
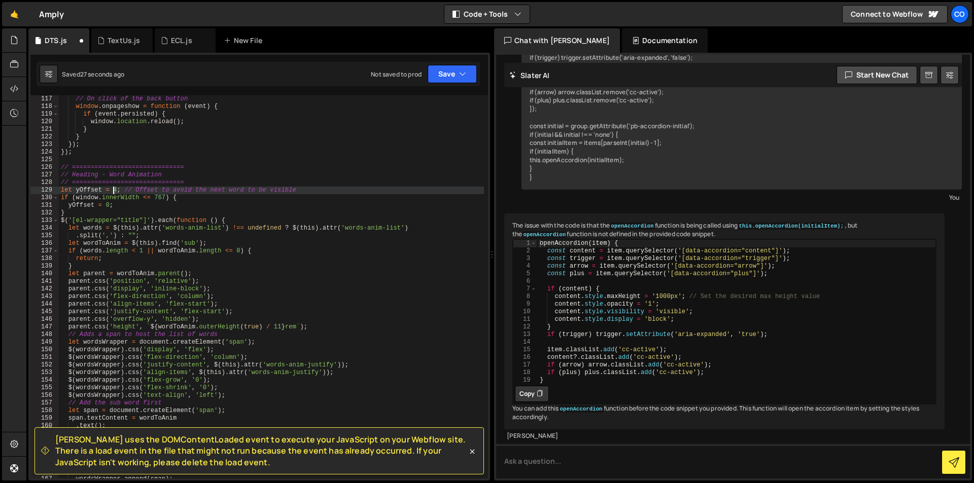
click at [114, 188] on div "// On click of the back button window . onpageshow = function ( event ) { if ( …" at bounding box center [271, 294] width 425 height 399
click at [245, 172] on div "// On click of the back button window . onpageshow = function ( event ) { if ( …" at bounding box center [271, 294] width 425 height 399
click at [116, 191] on div "// On click of the back button window . onpageshow = function ( event ) { if ( …" at bounding box center [271, 294] width 425 height 399
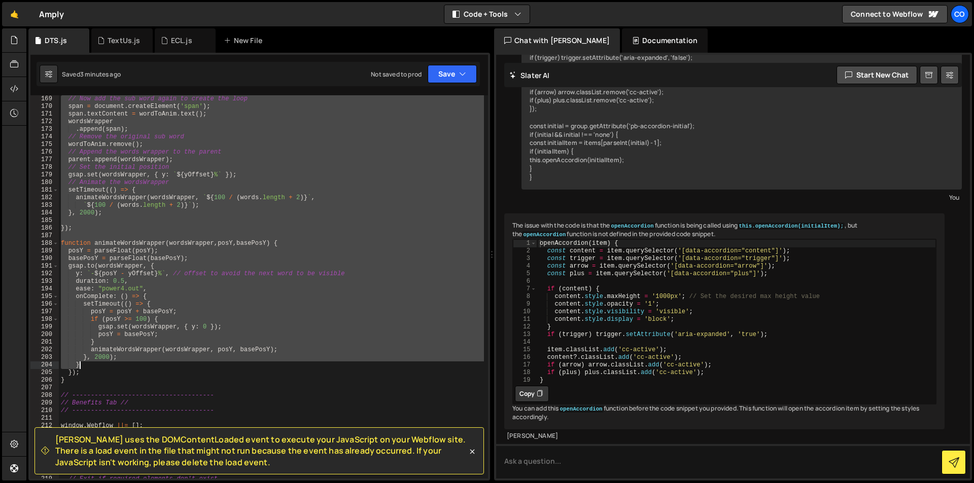
scroll to position [1430, 0]
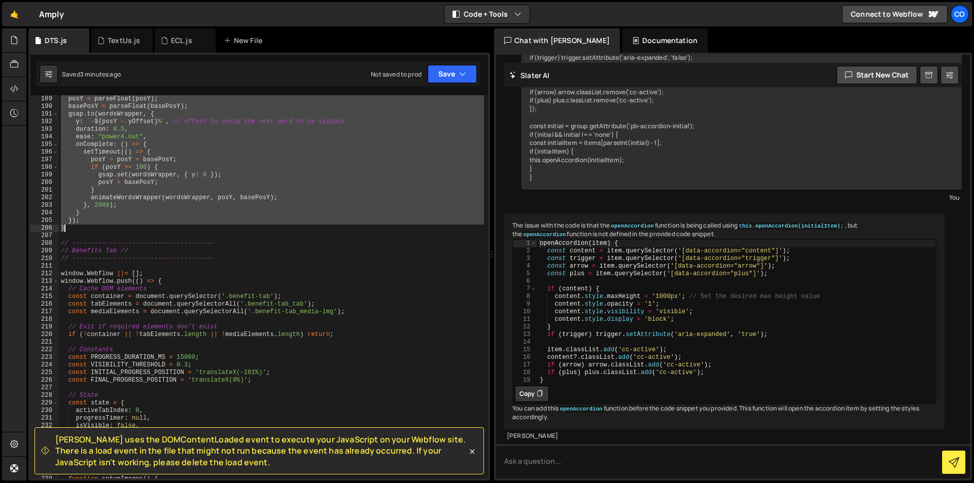
drag, startPoint x: 60, startPoint y: 222, endPoint x: 160, endPoint y: 228, distance: 100.1
click at [167, 230] on div "posY = parseFloat ( posY ) ; basePosY = parseFloat ( basePosY ) ; gsap . to ( w…" at bounding box center [271, 294] width 425 height 399
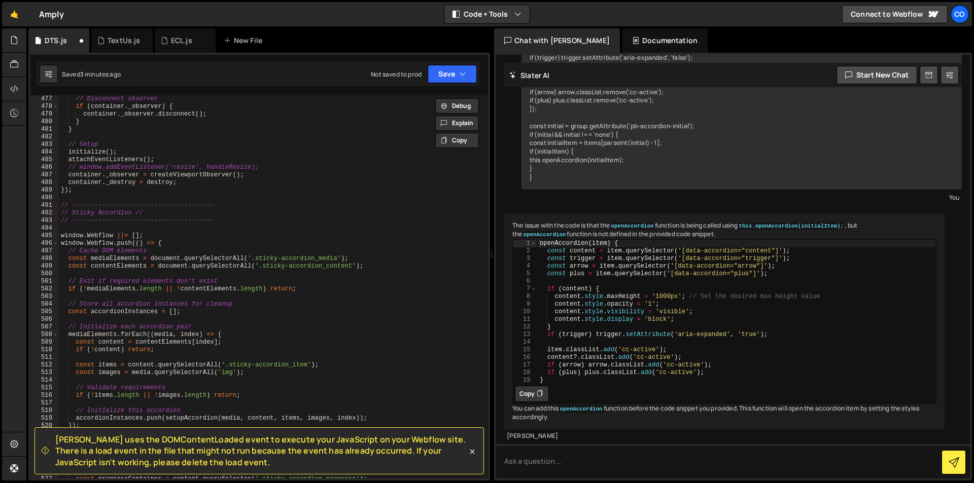
scroll to position [3561, 0]
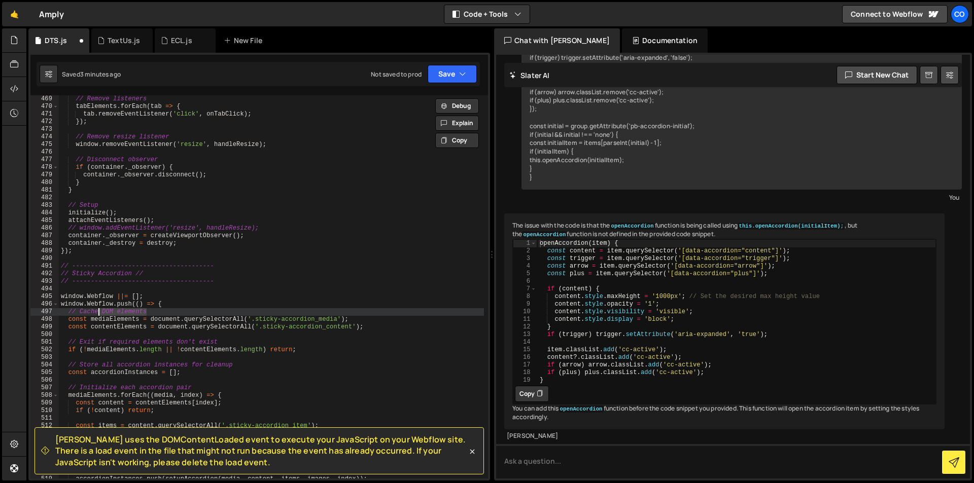
drag, startPoint x: 168, startPoint y: 310, endPoint x: 100, endPoint y: 308, distance: 68.5
click at [92, 308] on div "// Remove listeners tabElements . forEach ( tab => { tab . removeEventListener …" at bounding box center [271, 294] width 425 height 399
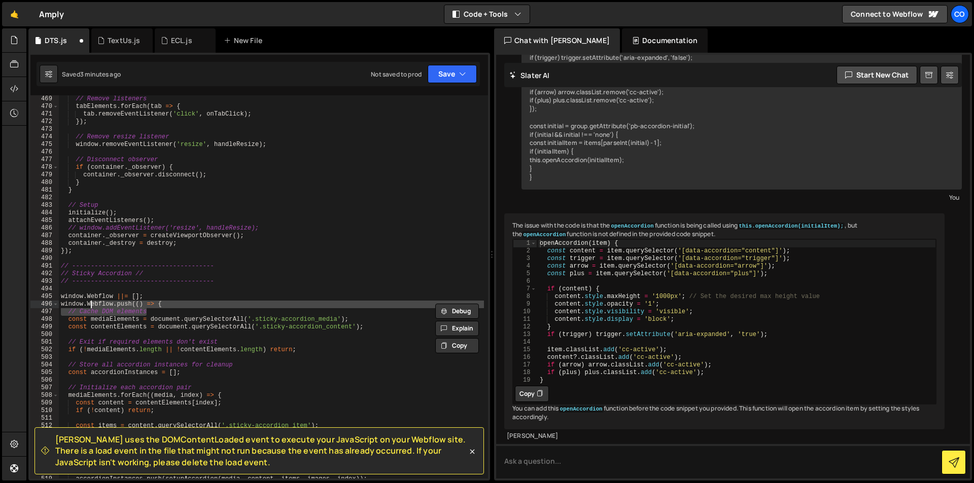
click at [260, 317] on div "// Remove listeners tabElements . forEach ( tab => { tab . removeEventListener …" at bounding box center [271, 294] width 425 height 399
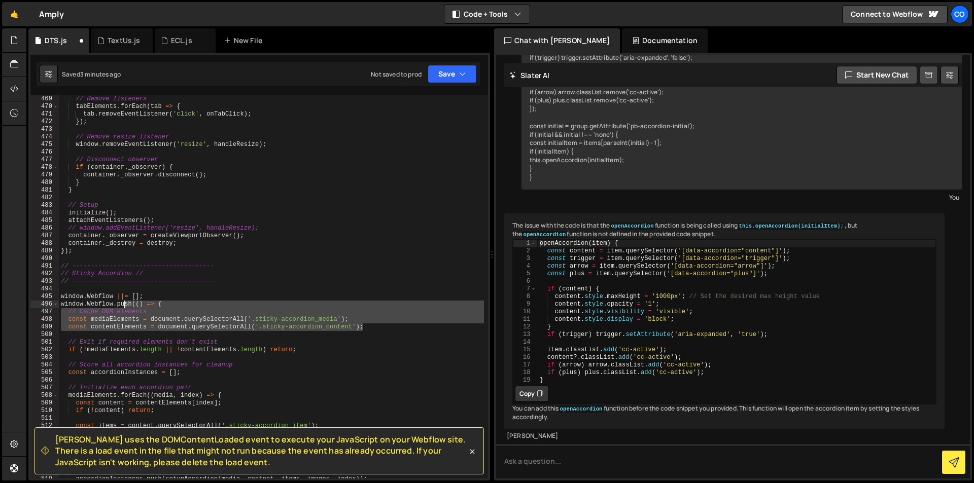
drag, startPoint x: 376, startPoint y: 329, endPoint x: 104, endPoint y: 297, distance: 274.3
click at [102, 297] on div "// Remove listeners tabElements . forEach ( tab => { tab . removeEventListener …" at bounding box center [271, 294] width 425 height 399
click at [265, 340] on div "// Remove listeners tabElements . forEach ( tab => { tab . removeEventListener …" at bounding box center [271, 294] width 425 height 399
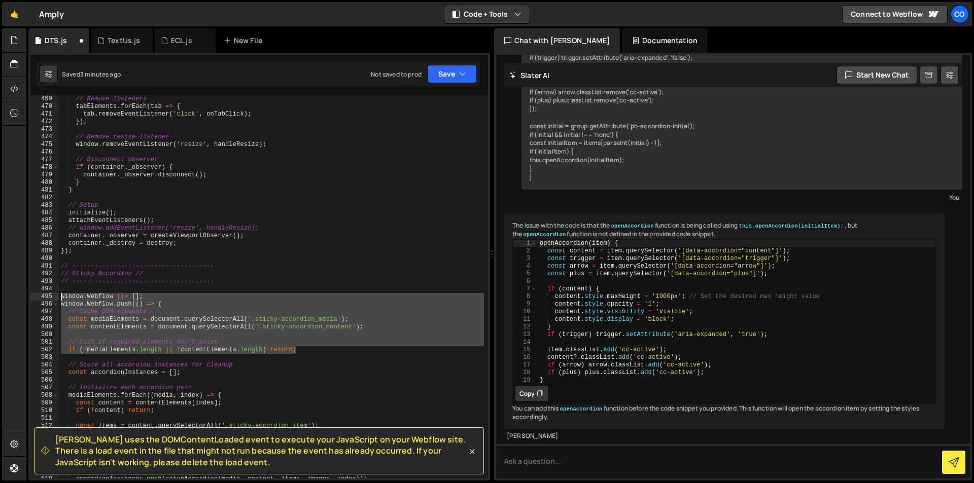
drag, startPoint x: 312, startPoint y: 349, endPoint x: 53, endPoint y: 297, distance: 264.5
click at [53, 297] on div "// Exit if required elements don't exist 469 470 471 472 473 474 475 476 477 47…" at bounding box center [259, 286] width 458 height 383
type textarea "window.Webflow ||= []; window.Webflow.push(() => {"
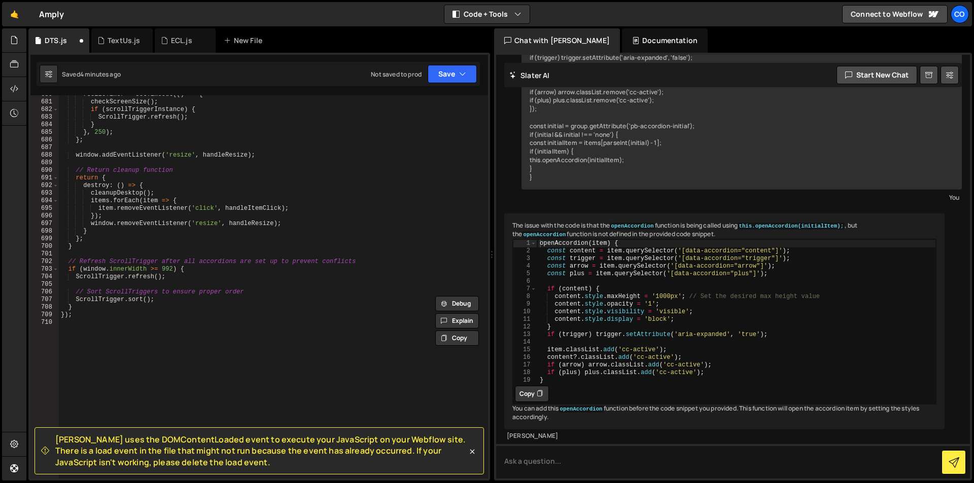
scroll to position [5207, 0]
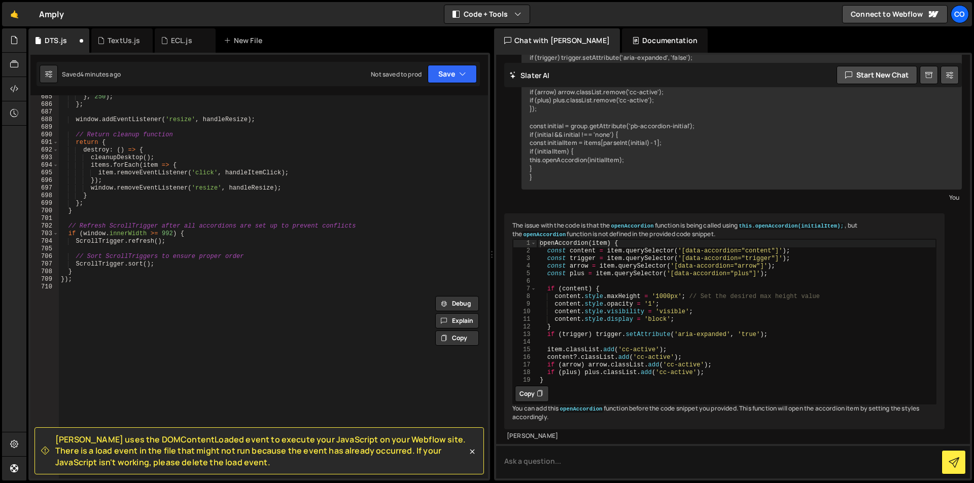
click at [306, 349] on div "} , 250 ) ; } ; window . addEventListener ( 'resize' , handleResize ) ; // Retu…" at bounding box center [271, 292] width 425 height 399
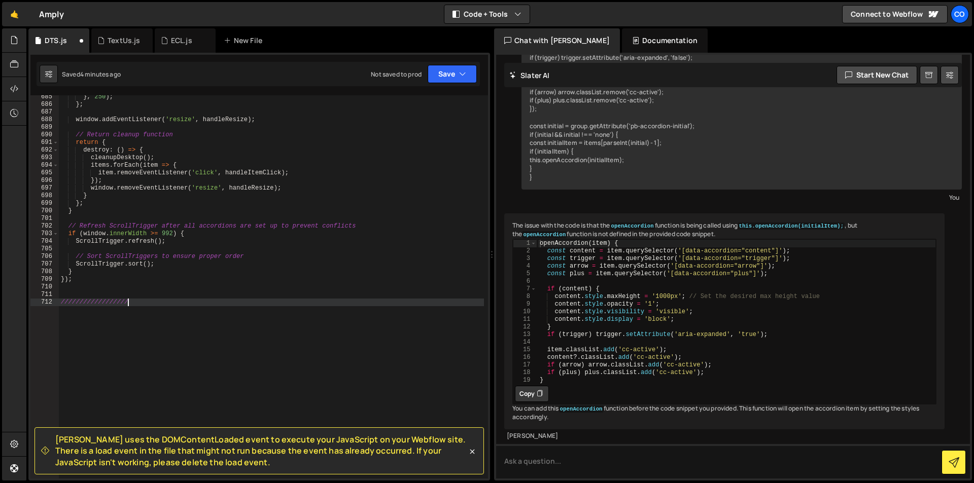
type textarea "///////////////////"
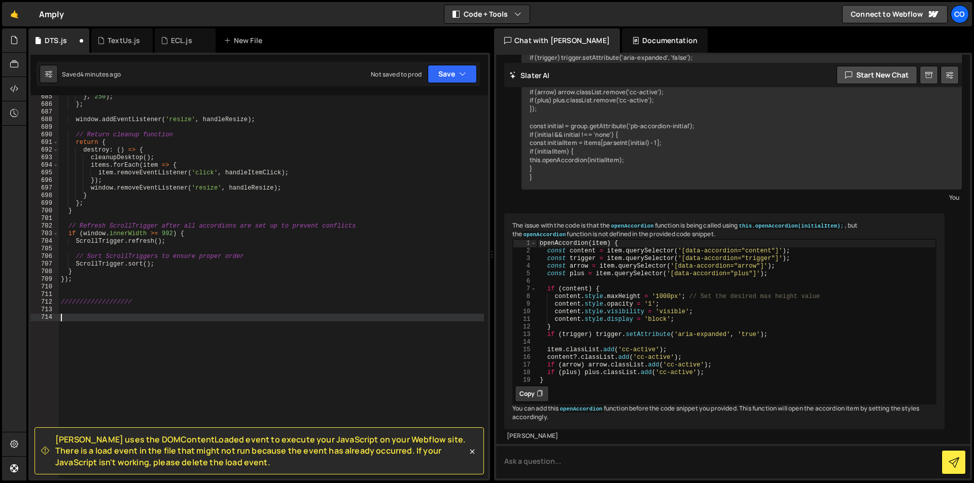
paste textarea "});"
type textarea "});"
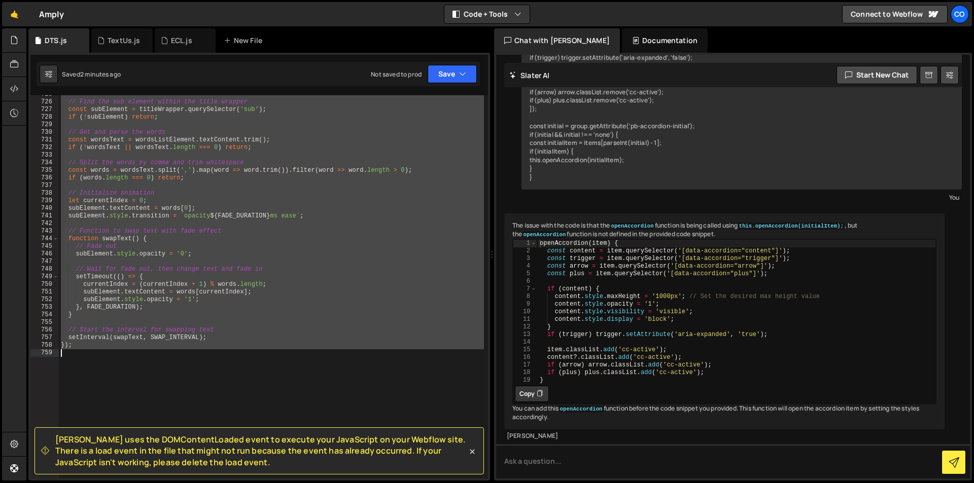
drag, startPoint x: 59, startPoint y: 124, endPoint x: 332, endPoint y: 382, distance: 375.6
click at [332, 382] on div "// Find the sub element within the title wrapper const subElement = titleWrappe…" at bounding box center [271, 290] width 425 height 399
type textarea "});"
paste textarea
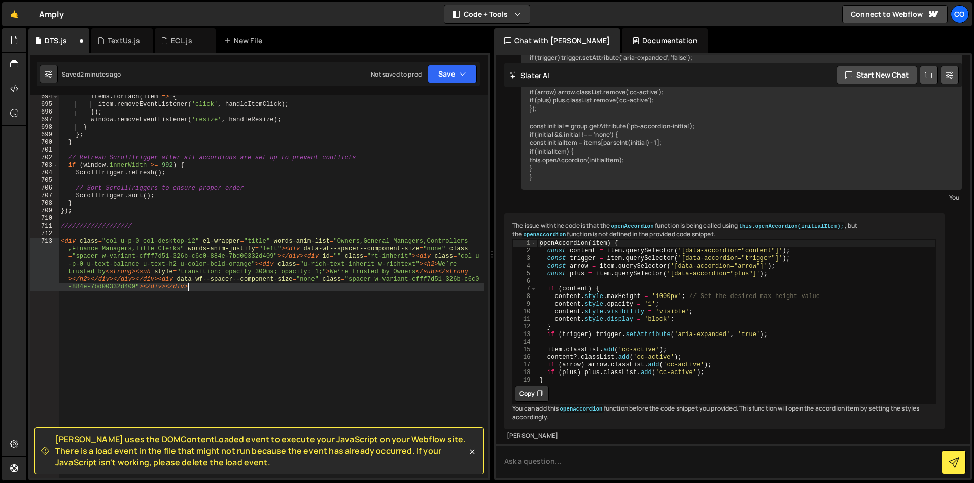
scroll to position [5275, 0]
type textarea "<"
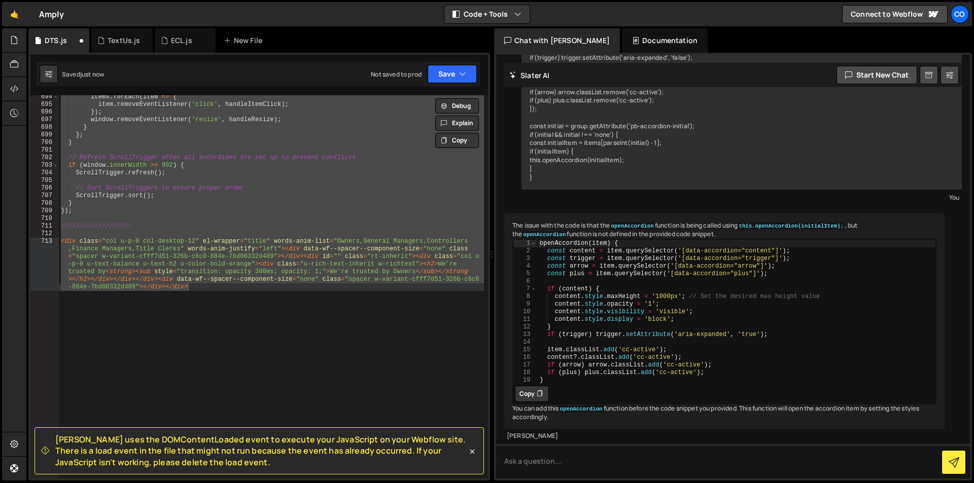
click at [204, 284] on div "items . forEach ( item => { item . removeEventListener ( 'click' , handleItemCl…" at bounding box center [271, 286] width 425 height 383
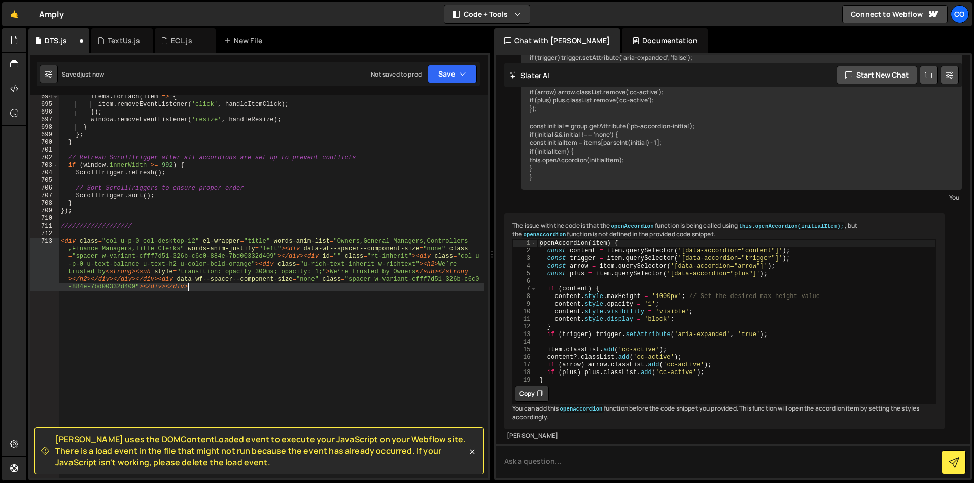
click at [207, 289] on div "items . forEach ( item => { item . removeEventListener ( 'click' , handleItemCl…" at bounding box center [271, 315] width 425 height 444
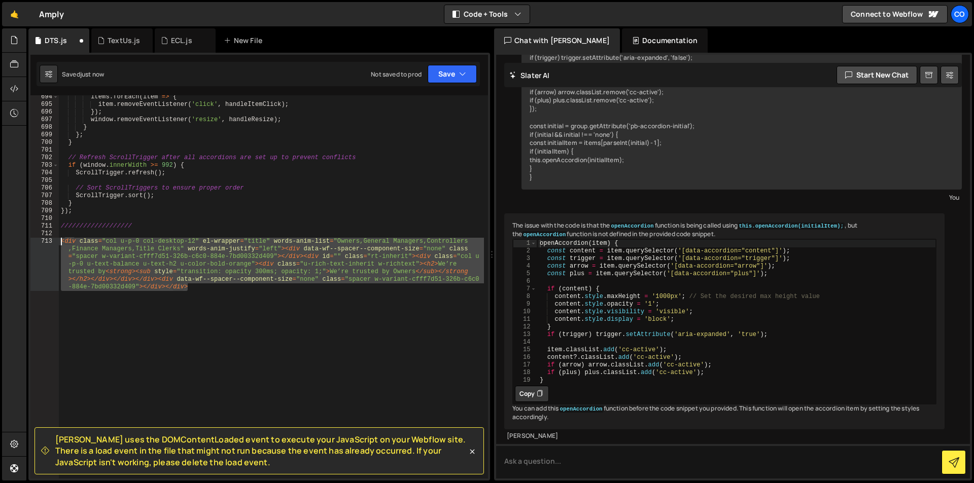
drag, startPoint x: 207, startPoint y: 289, endPoint x: 48, endPoint y: 240, distance: 166.9
click at [48, 240] on div "694 695 696 697 698 699 700 701 702 703 704 705 706 707 708 709 710 711 712 713…" at bounding box center [259, 286] width 458 height 383
paste textarea "});"
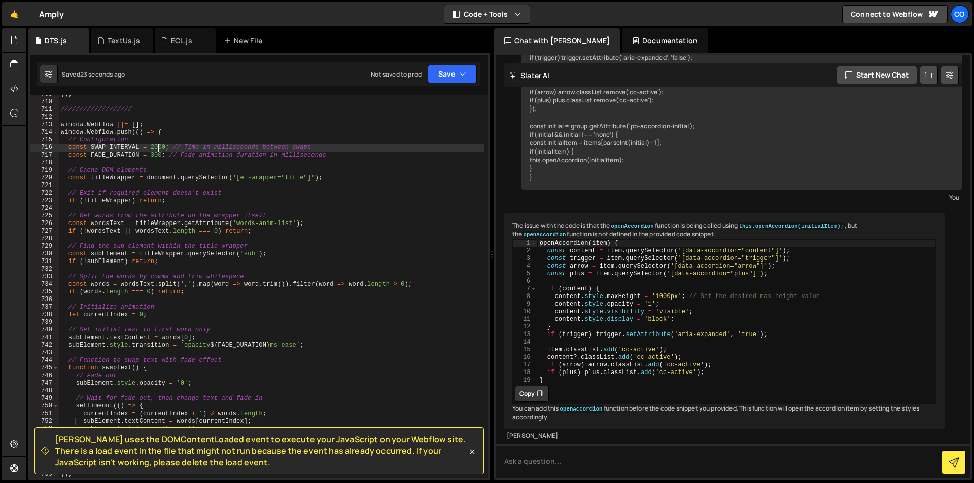
click at [157, 148] on div "}) ; /////////////////// window . Webflow ||= [ ] ; window . Webflow . push (( …" at bounding box center [271, 290] width 425 height 399
click at [158, 148] on div "}) ; /////////////////// window . Webflow ||= [ ] ; window . Webflow . push (( …" at bounding box center [271, 290] width 425 height 399
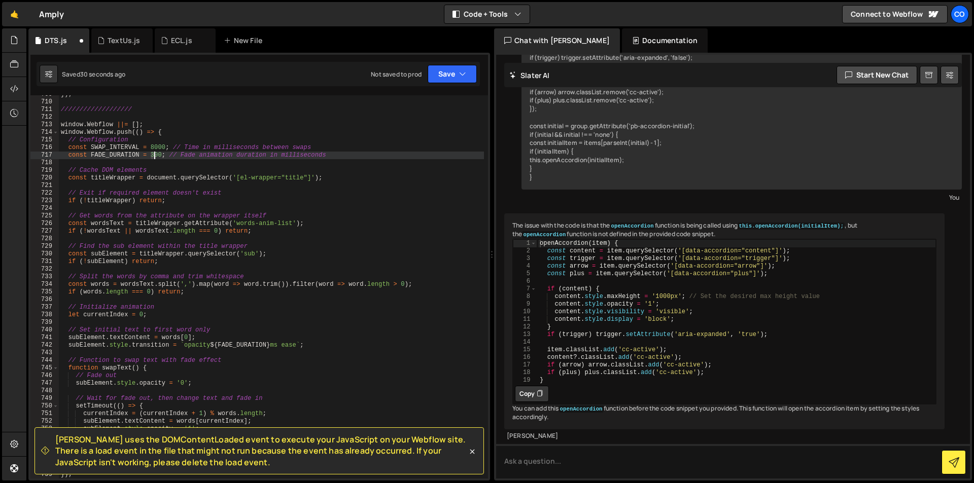
click at [154, 158] on div "}) ; /////////////////// window . Webflow ||= [ ] ; window . Webflow . push (( …" at bounding box center [271, 290] width 425 height 399
click at [207, 145] on div "}) ; /////////////////// window . Webflow ||= [ ] ; window . Webflow . push (( …" at bounding box center [271, 290] width 425 height 399
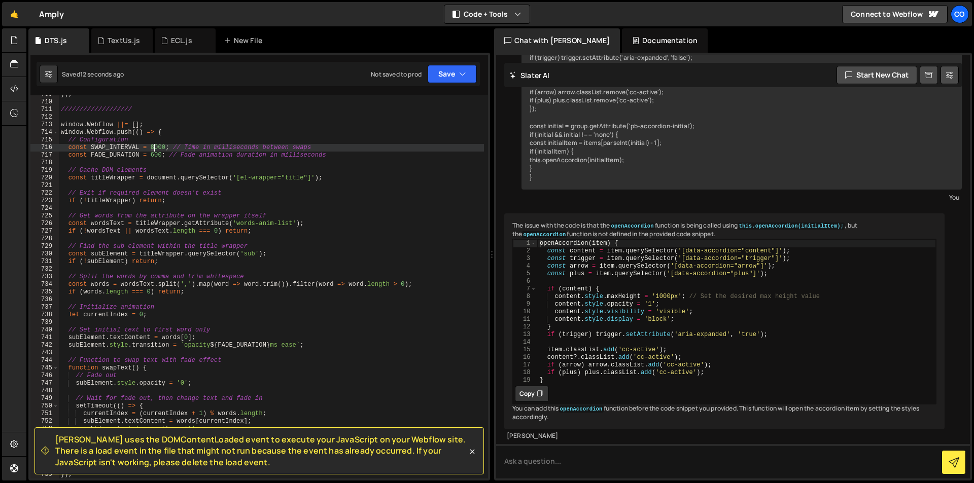
click at [153, 148] on div "}) ; /////////////////// window . Webflow ||= [ ] ; window . Webflow . push (( …" at bounding box center [271, 290] width 425 height 399
click at [180, 141] on div "}) ; /////////////////// window . Webflow ||= [ ] ; window . Webflow . push (( …" at bounding box center [271, 290] width 425 height 399
click at [152, 149] on div "}) ; /////////////////// window . Webflow ||= [ ] ; window . Webflow . push (( …" at bounding box center [271, 290] width 425 height 399
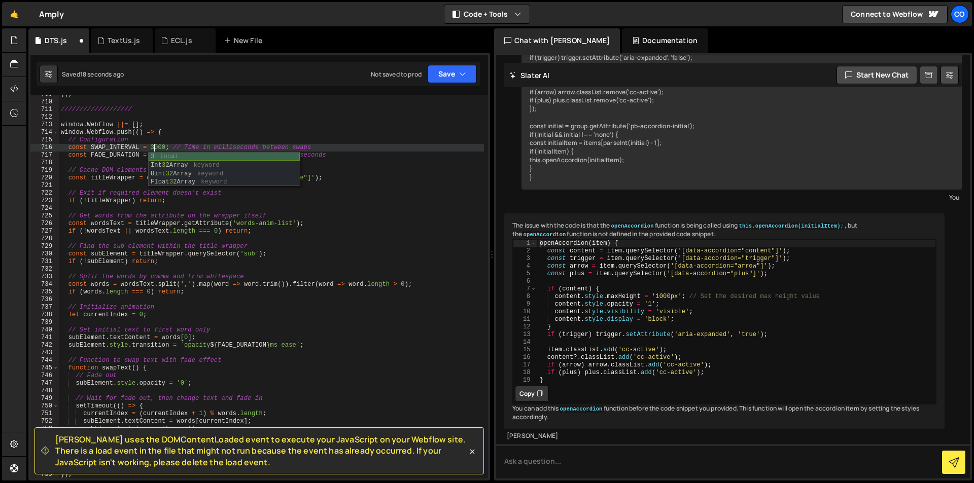
click at [148, 146] on div "}) ; /////////////////// window . Webflow ||= [ ] ; window . Webflow . push (( …" at bounding box center [271, 290] width 425 height 399
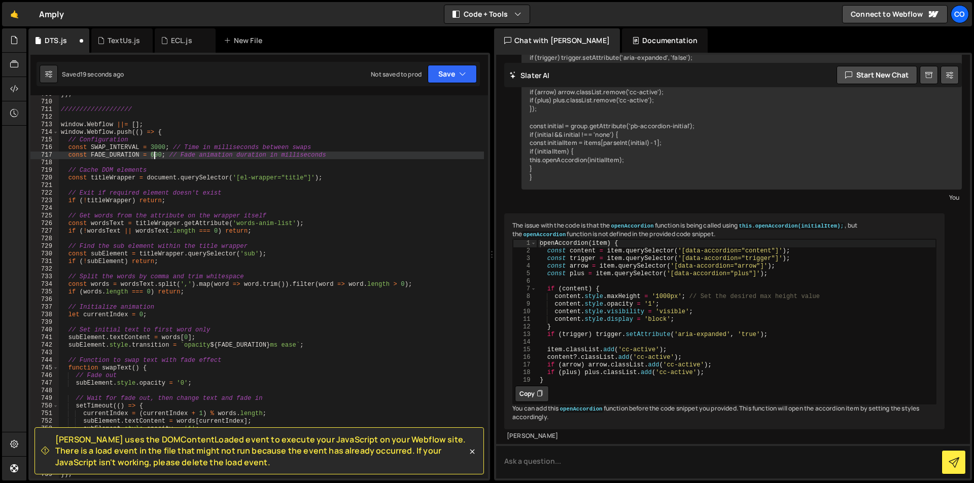
click at [153, 155] on div "}) ; /////////////////// window . Webflow ||= [ ] ; window . Webflow . push (( …" at bounding box center [271, 290] width 425 height 399
click at [180, 149] on div "}) ; /////////////////// window . Webflow ||= [ ] ; window . Webflow . push (( …" at bounding box center [271, 290] width 425 height 399
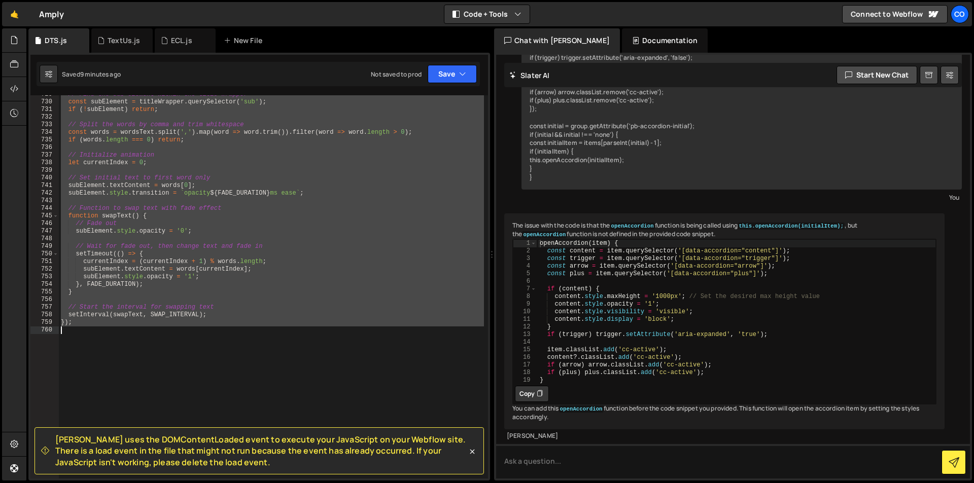
scroll to position [5587, 0]
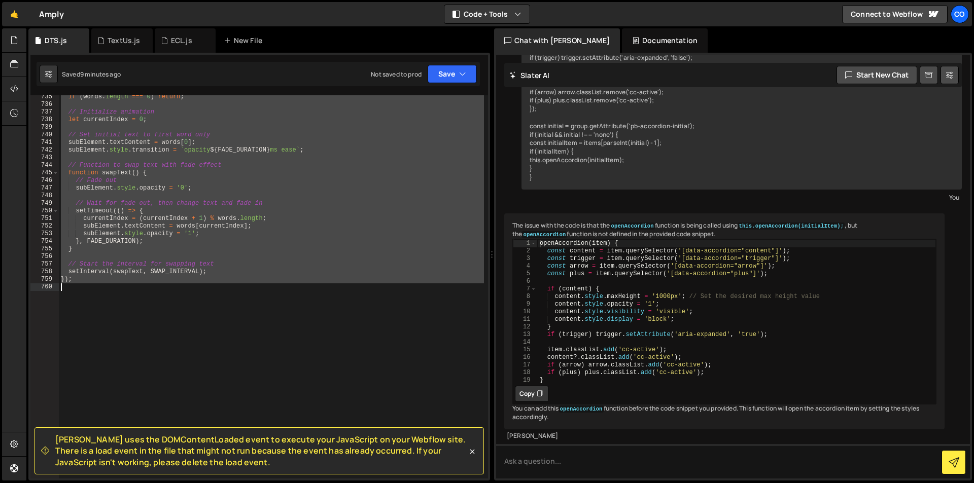
drag, startPoint x: 60, startPoint y: 185, endPoint x: 203, endPoint y: 330, distance: 203.7
click at [203, 330] on div "if ( words . length === 0 ) return ; // Initialize animation let currentIndex =…" at bounding box center [271, 292] width 425 height 399
type textarea "});"
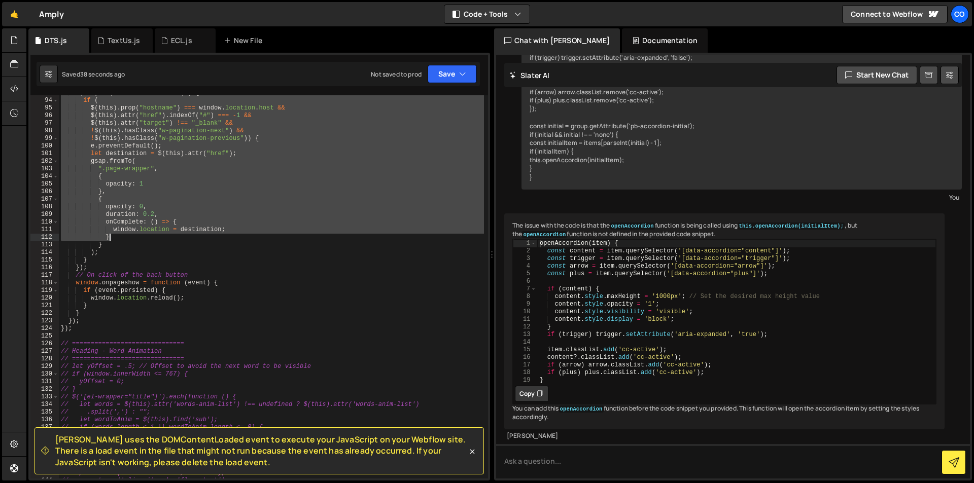
scroll to position [736, 0]
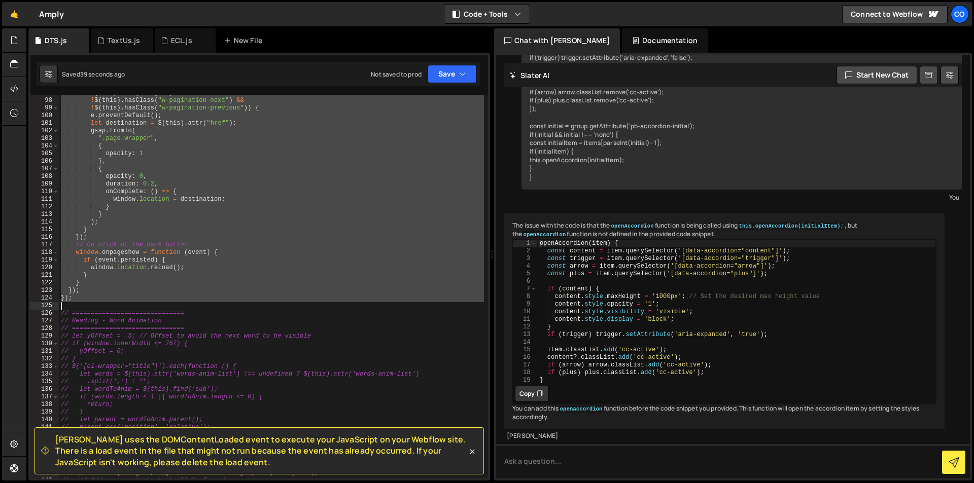
drag, startPoint x: 60, startPoint y: 177, endPoint x: 145, endPoint y: 304, distance: 153.2
click at [145, 304] on div "$ ( this ) . attr ( "target" ) !== "_blank" && ! $ ( this ) . hasClass ( "w-pag…" at bounding box center [271, 288] width 425 height 399
type textarea "});"
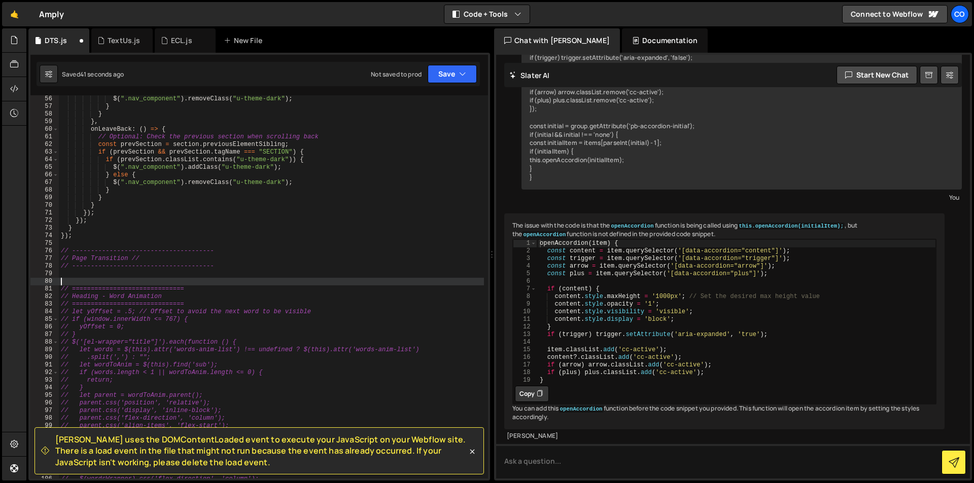
scroll to position [418, 0]
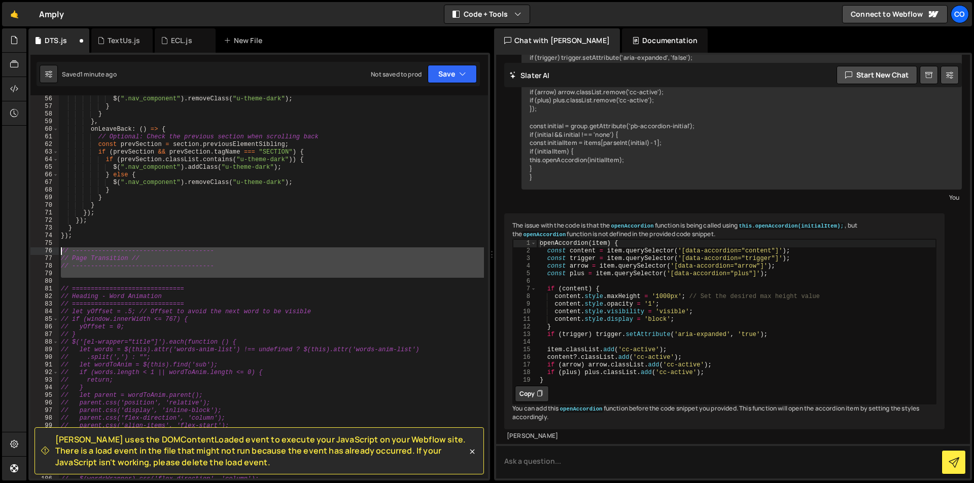
drag, startPoint x: 91, startPoint y: 280, endPoint x: 57, endPoint y: 250, distance: 45.6
click at [57, 250] on div "56 57 58 59 60 61 62 63 64 65 66 67 68 69 70 71 72 73 74 75 76 77 78 79 80 81 8…" at bounding box center [259, 286] width 458 height 383
type textarea "// -------------------------------------- // Page Transition //"
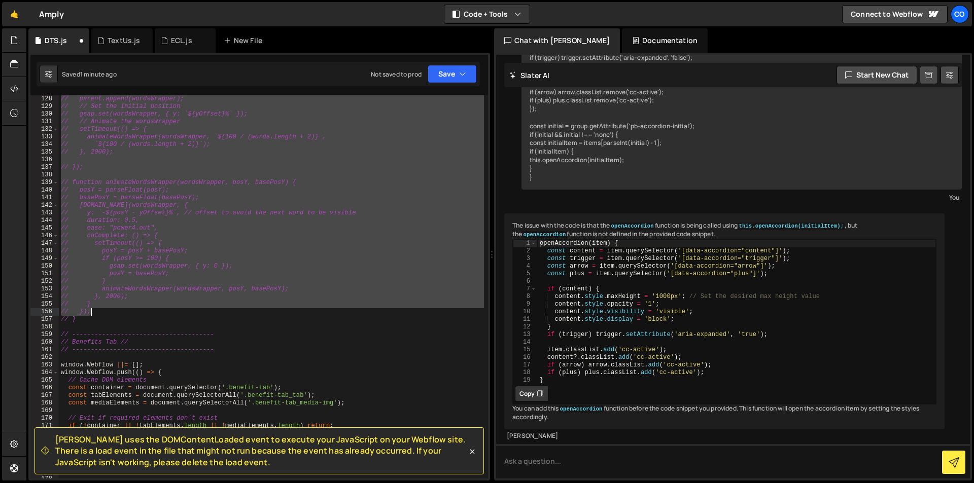
scroll to position [1058, 0]
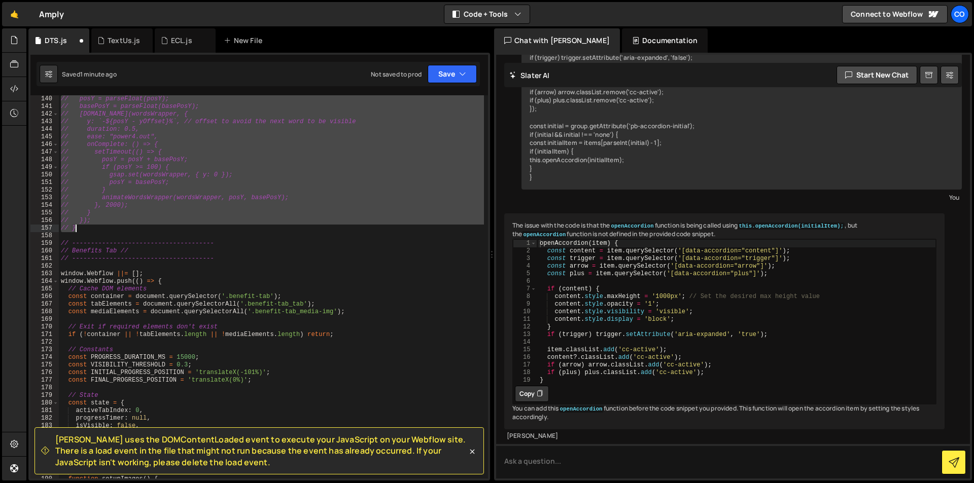
drag, startPoint x: 61, startPoint y: 252, endPoint x: 87, endPoint y: 229, distance: 34.5
click at [87, 229] on div "// posY = parseFloat(posY); // basePosY = parseFloat(basePosY); // gsap.to(word…" at bounding box center [271, 294] width 425 height 399
type textarea "// }); // }"
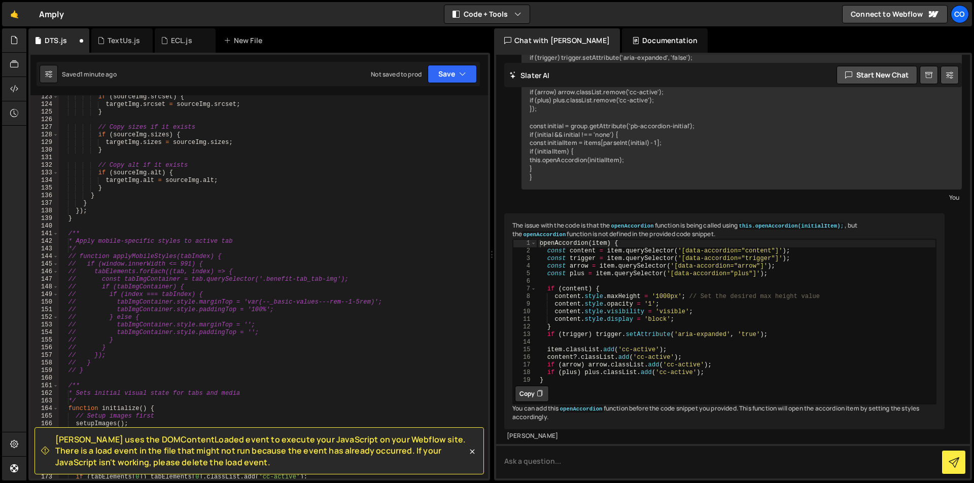
scroll to position [960, 0]
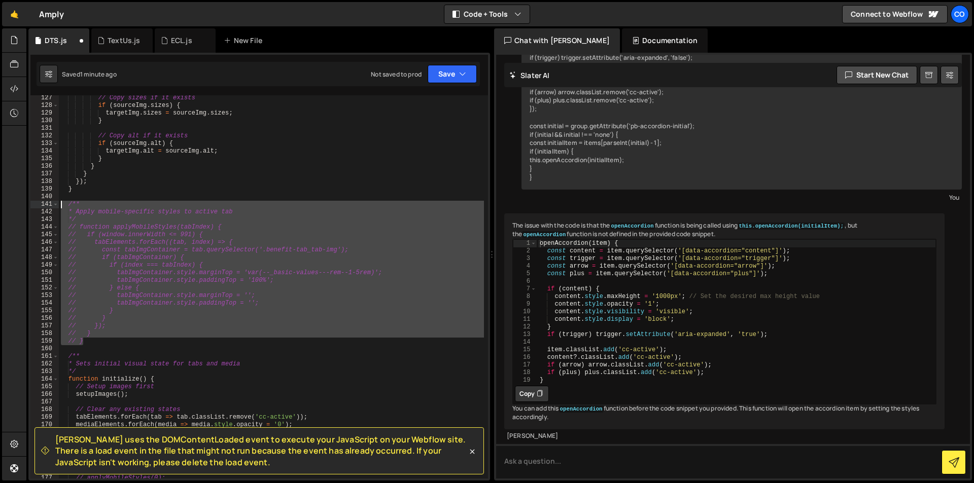
drag, startPoint x: 100, startPoint y: 345, endPoint x: 27, endPoint y: 202, distance: 160.8
click at [27, 202] on div "Files New File Javascript files 0 DTS.js 0 0 ECL.js 0 0 Fixity.js 0 0 HRSG.js 1…" at bounding box center [500, 254] width 948 height 453
type textarea "/** * Apply mobile-specific styles to active tab"
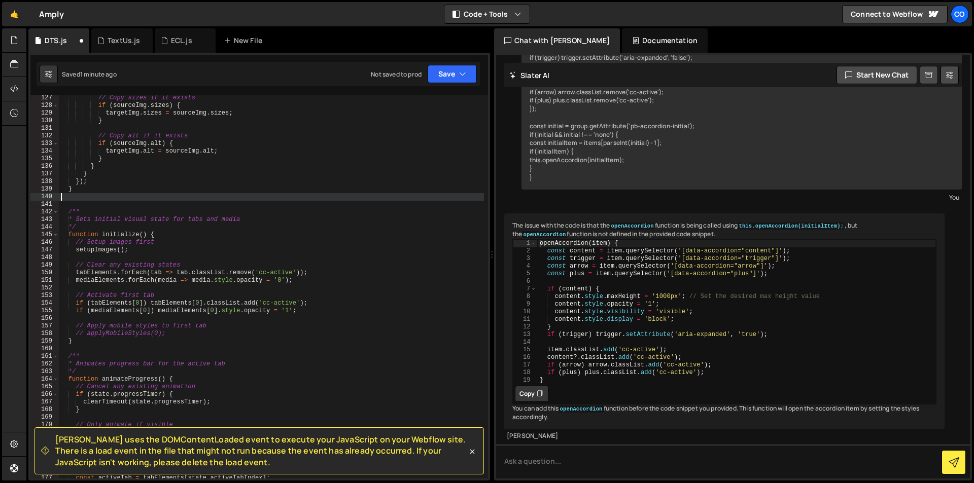
scroll to position [1081, 0]
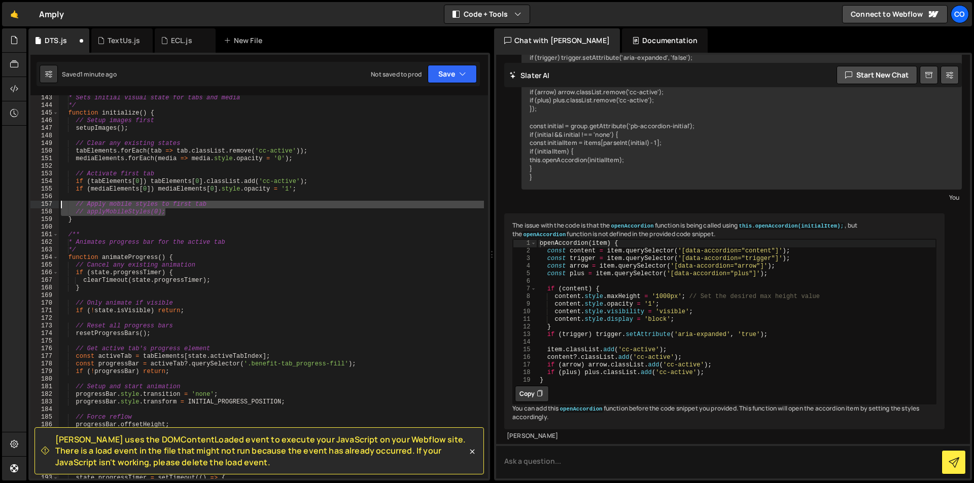
drag, startPoint x: 172, startPoint y: 213, endPoint x: 38, endPoint y: 203, distance: 134.7
click at [38, 203] on div "143 144 145 146 147 148 149 150 151 152 153 154 155 156 157 158 159 160 161 162…" at bounding box center [259, 286] width 458 height 383
type textarea "// Apply mobile styles to first tab // applyMobileStyles(0);"
click at [208, 228] on div "* Sets initial visual state for tabs and media */ function initialize ( ) { // …" at bounding box center [271, 293] width 425 height 399
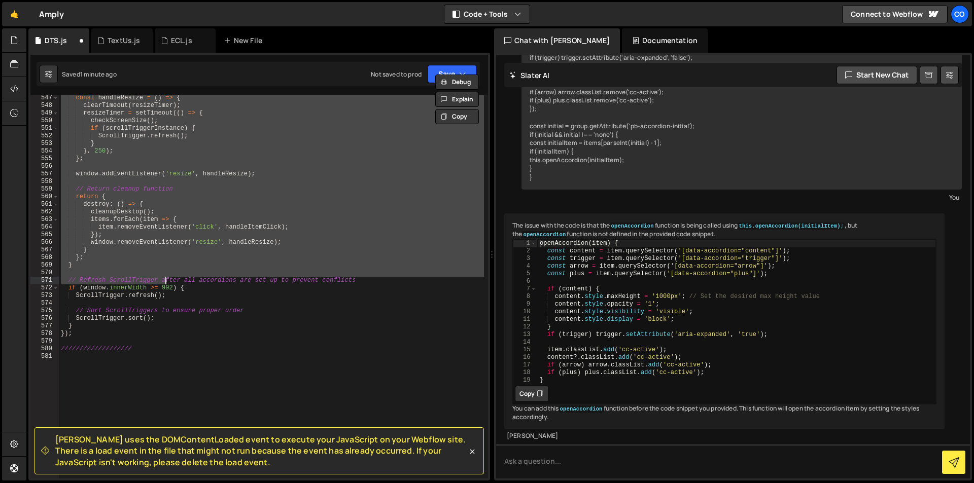
scroll to position [4155, 0]
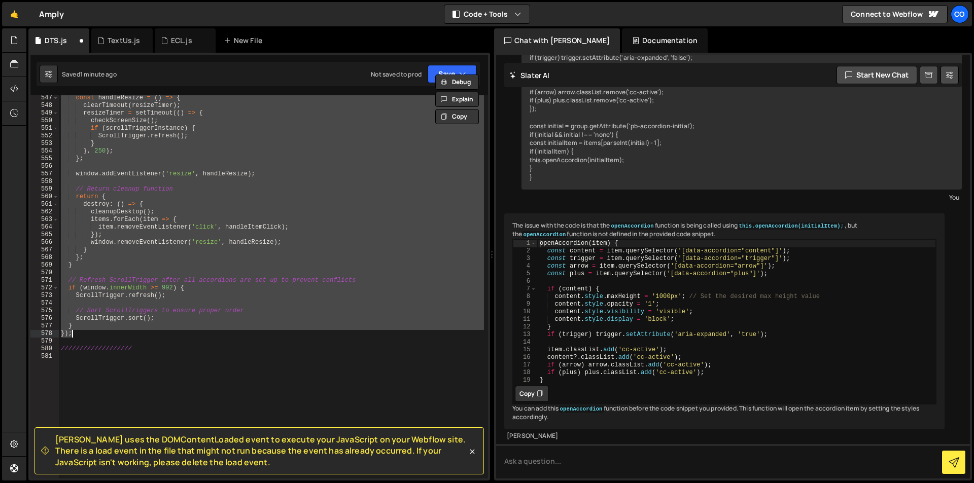
drag, startPoint x: 59, startPoint y: 165, endPoint x: 138, endPoint y: 333, distance: 185.8
click at [138, 333] on div "const handleResize = ( ) => { clearTimeout ( resizeTimer ) ; resizeTimer = setT…" at bounding box center [271, 293] width 425 height 399
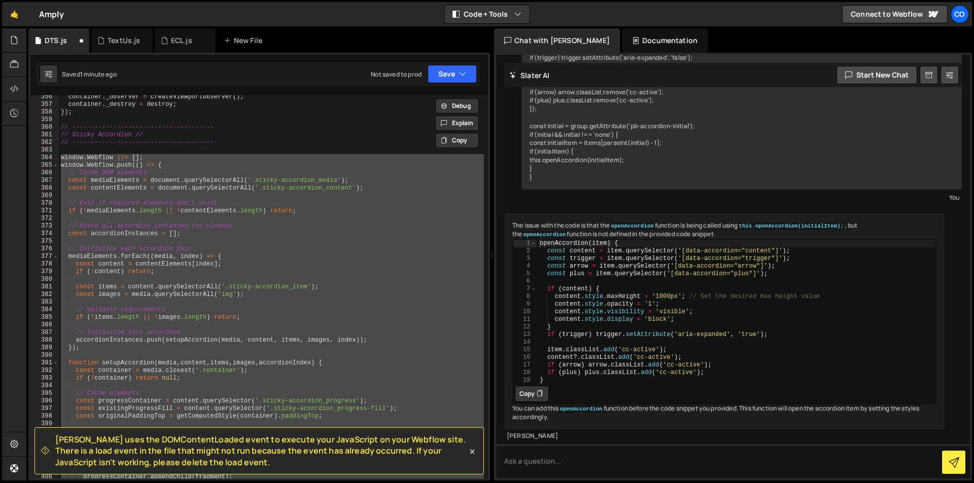
scroll to position [2627, 0]
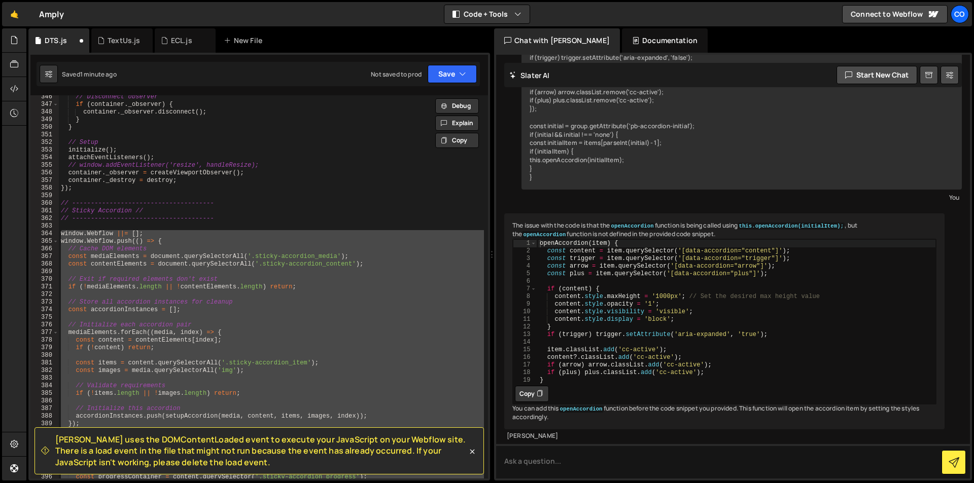
click at [304, 184] on div "// Disconnect observer if ( container . _observer ) { container . _observer . d…" at bounding box center [271, 292] width 425 height 399
type textarea "container._destroy = destroy;"
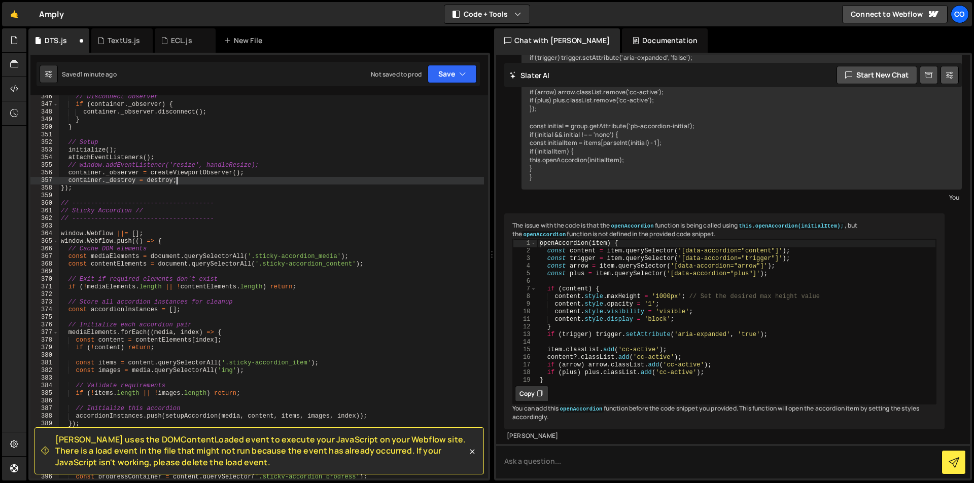
scroll to position [2505, 0]
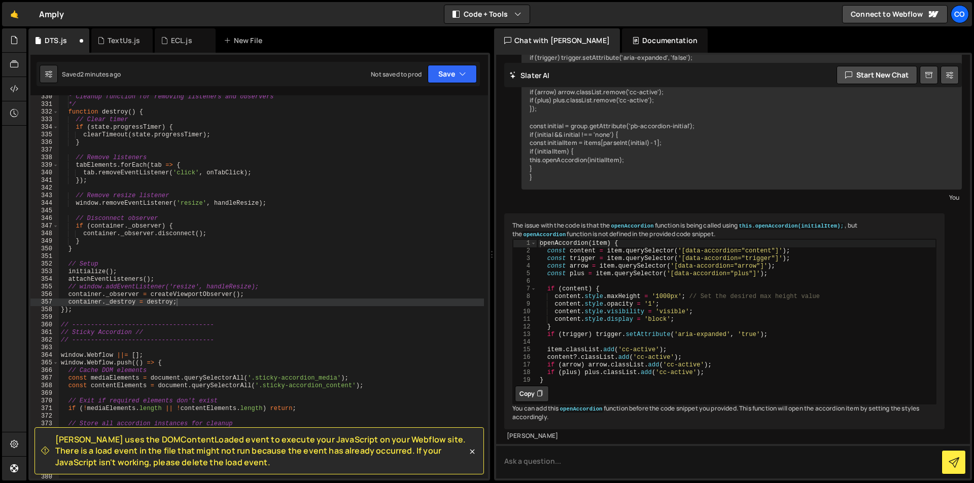
click at [517, 36] on div "Chat with Slater AI" at bounding box center [557, 40] width 126 height 24
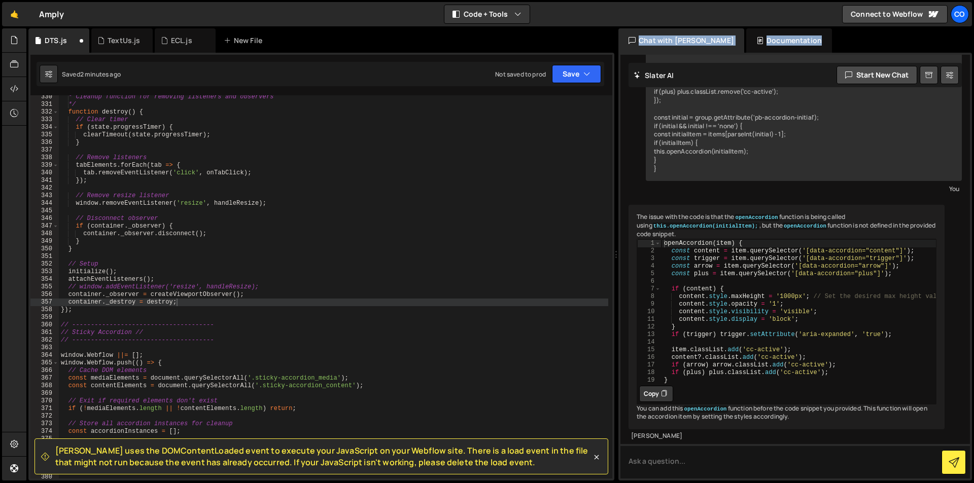
scroll to position [381, 0]
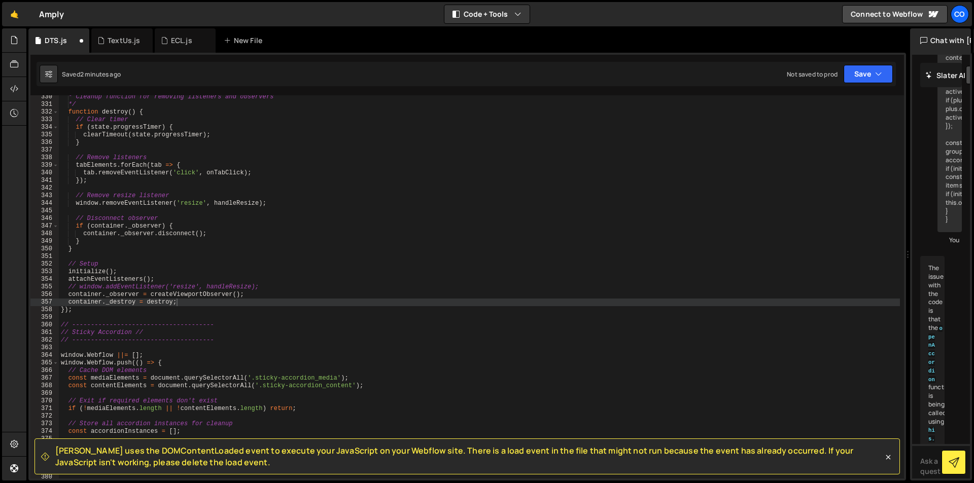
drag, startPoint x: 494, startPoint y: 233, endPoint x: 908, endPoint y: 205, distance: 415.8
click at [908, 205] on div "Files New File Javascript files 0 DTS.js 0 0 ECL.js 0 0 Fixity.js 0 0 HRSG.js 1…" at bounding box center [500, 254] width 948 height 453
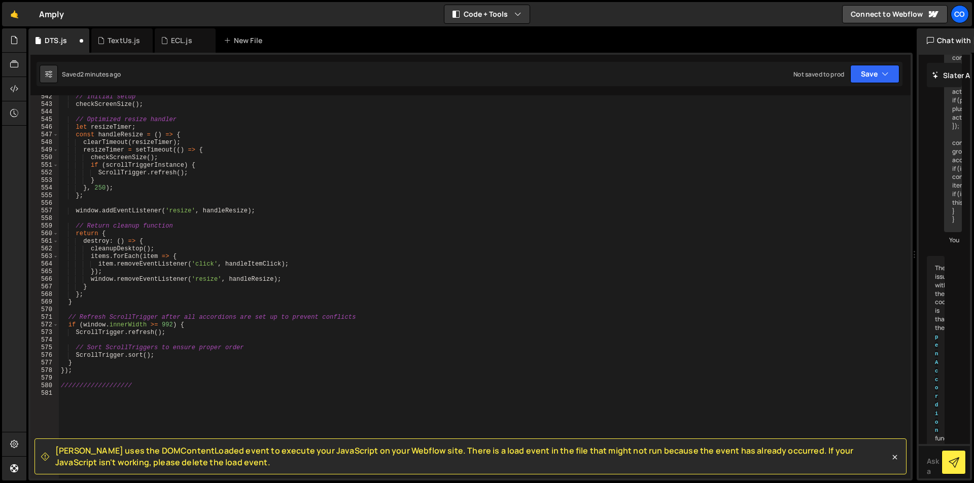
scroll to position [4225, 0]
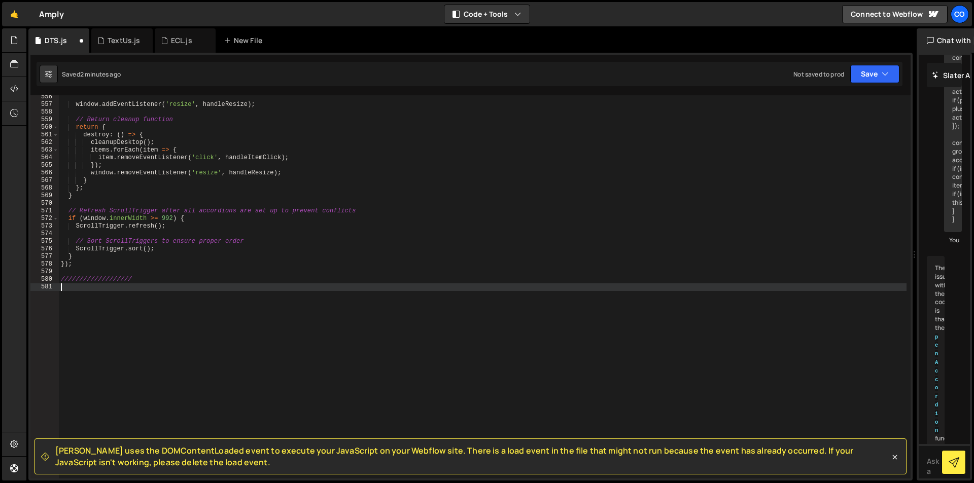
click at [417, 367] on div "window . addEventListener ( 'resize' , handleResize ) ; // Return cleanup funct…" at bounding box center [483, 292] width 848 height 399
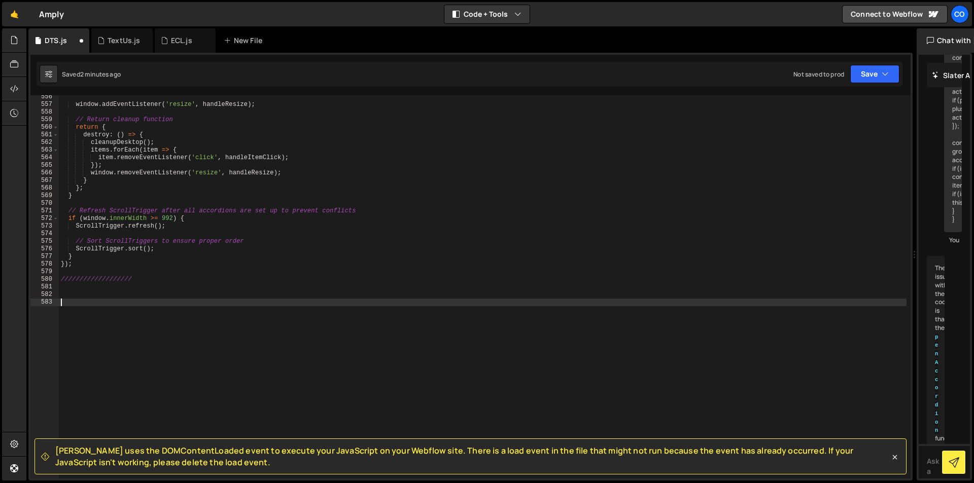
paste textarea "});"
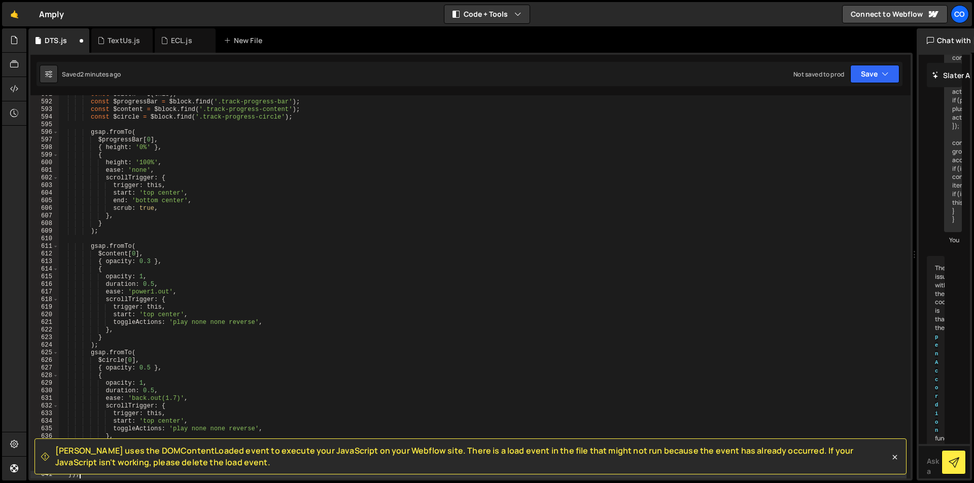
scroll to position [4494, 0]
click at [288, 423] on div "const $block = $ ( this ) ; const $progressBar = $block . find ( '.track-progre…" at bounding box center [483, 290] width 848 height 399
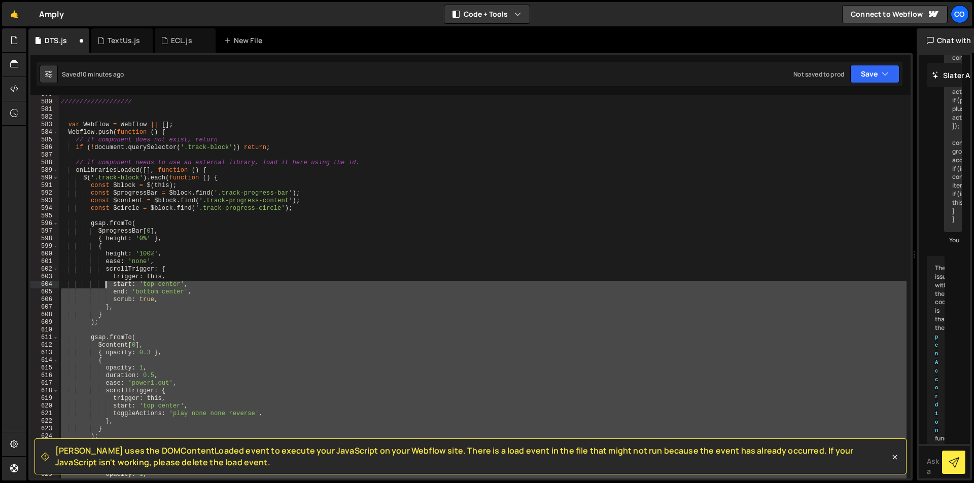
scroll to position [4280, 0]
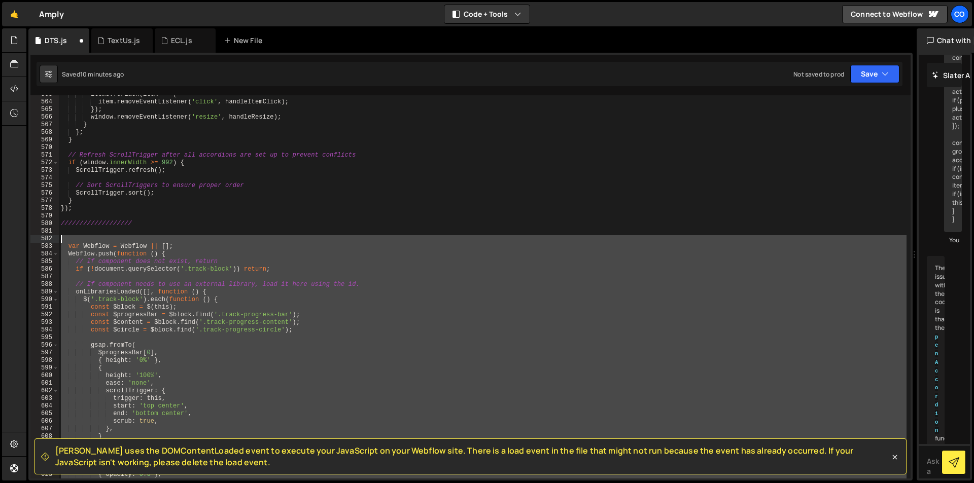
drag, startPoint x: 123, startPoint y: 387, endPoint x: 54, endPoint y: 239, distance: 163.1
click at [54, 239] on div "start: 'top center', 563 564 565 566 567 568 569 570 571 572 573 574 575 576 57…" at bounding box center [470, 286] width 880 height 383
paste textarea "})"
type textarea "});"
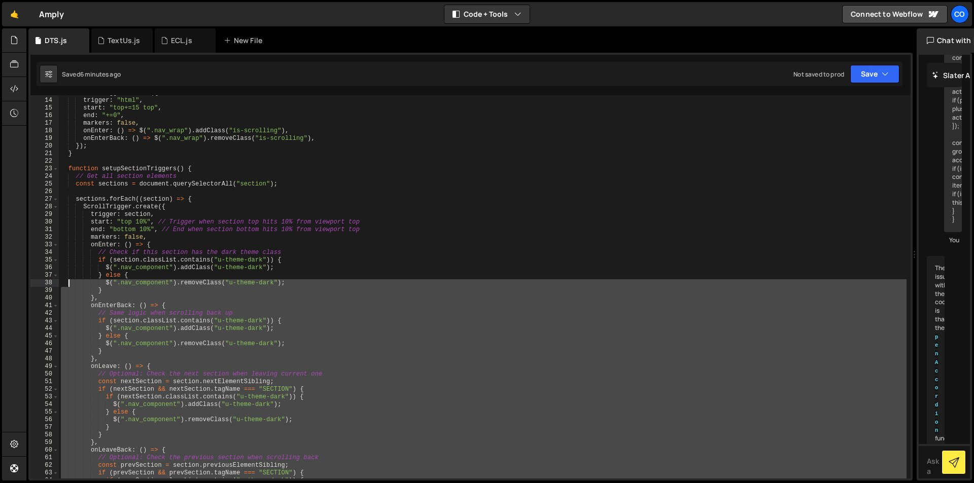
scroll to position [0, 0]
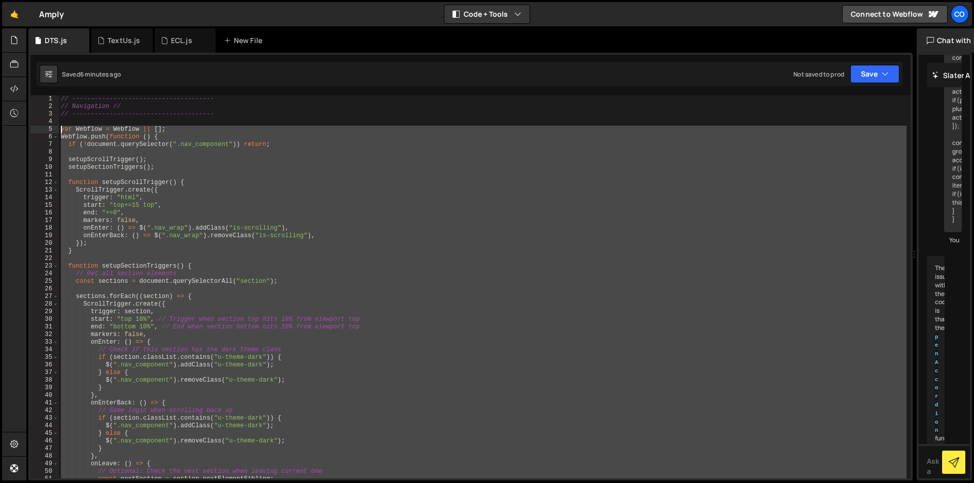
drag, startPoint x: 85, startPoint y: 348, endPoint x: 52, endPoint y: 129, distance: 221.0
click at [52, 129] on div "1 2 3 4 5 6 7 8 9 10 11 12 13 14 15 16 17 18 19 20 21 22 23 24 25 26 27 28 29 3…" at bounding box center [470, 286] width 880 height 383
click at [814, 273] on div "// -------------------------------------- // Navigation // // -----------------…" at bounding box center [483, 286] width 848 height 383
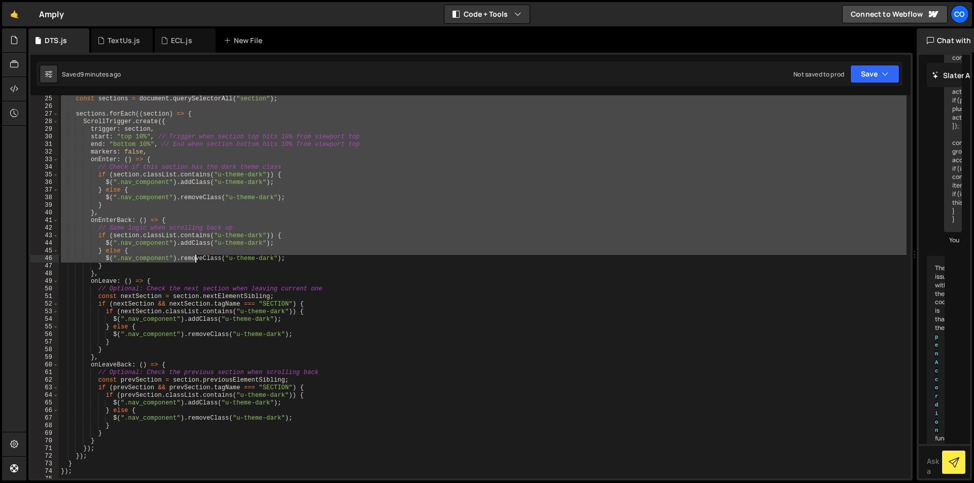
scroll to position [335, 0]
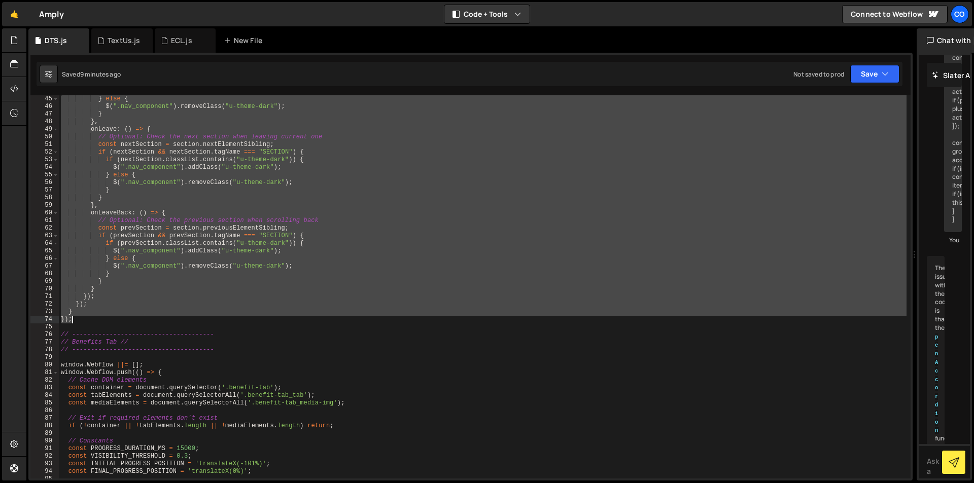
drag, startPoint x: 62, startPoint y: 129, endPoint x: 120, endPoint y: 322, distance: 201.2
click at [120, 322] on div "} else { $ ( ".nav_component" ) . removeClass ( "u-theme-dark" ) ; } } , onLeav…" at bounding box center [483, 294] width 848 height 399
paste textarea
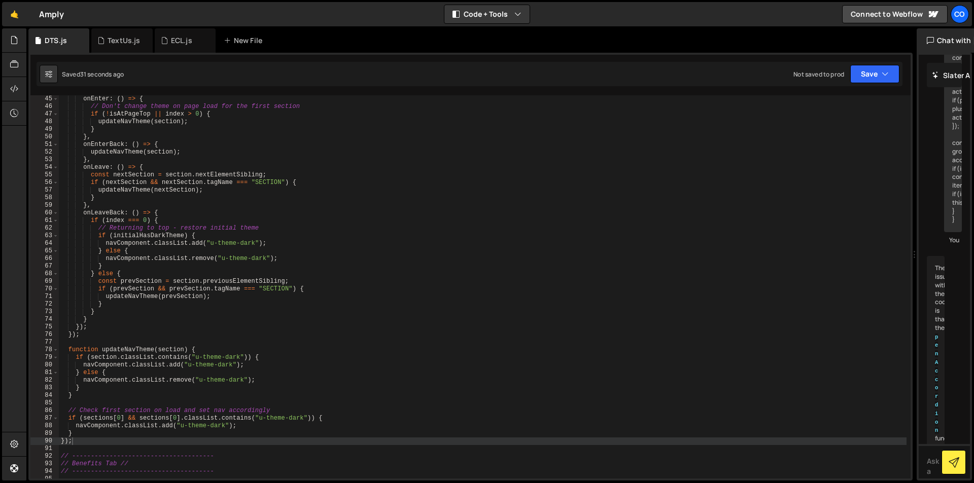
click at [148, 329] on div "onEnter : ( ) => { // Don't change theme on page load for the first section if …" at bounding box center [483, 294] width 848 height 399
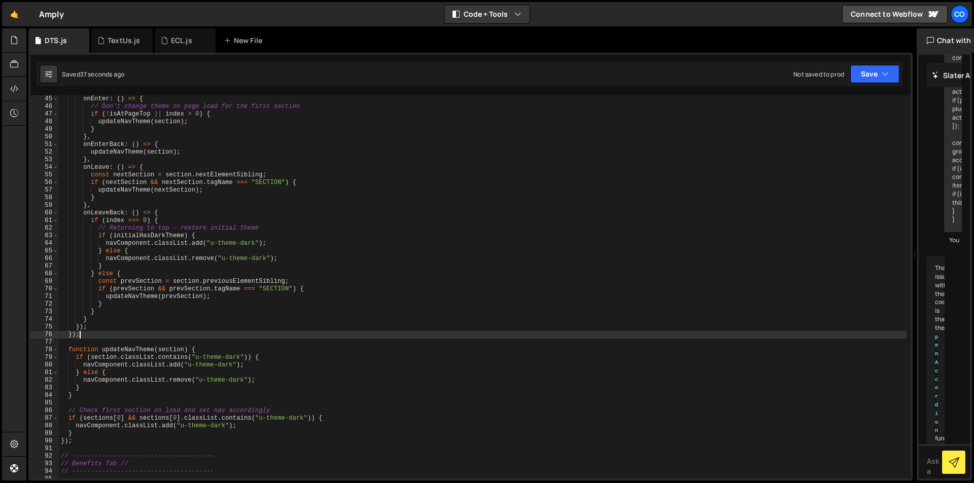
click at [157, 338] on div "onEnter : ( ) => { // Don't change theme on page load for the first section if …" at bounding box center [483, 294] width 848 height 399
click at [168, 335] on div "onEnter : ( ) => { // Don't change theme on page load for the first section if …" at bounding box center [483, 294] width 848 height 399
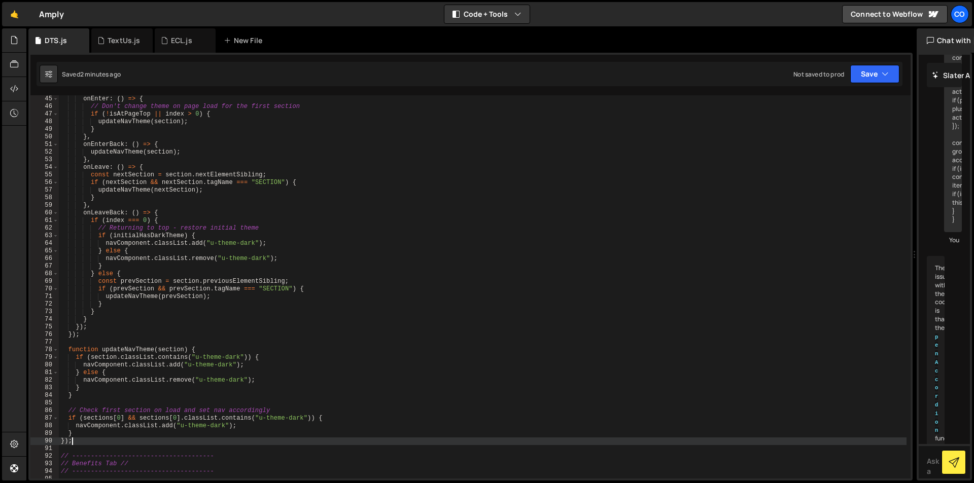
click at [107, 444] on div "onEnter : ( ) => { // Don't change theme on page load for the first section if …" at bounding box center [483, 294] width 848 height 399
type textarea "});"
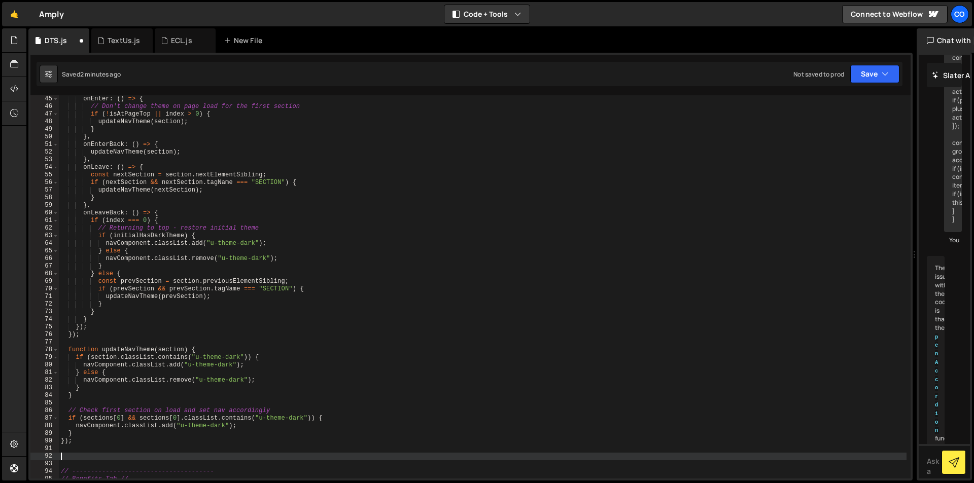
paste textarea "});"
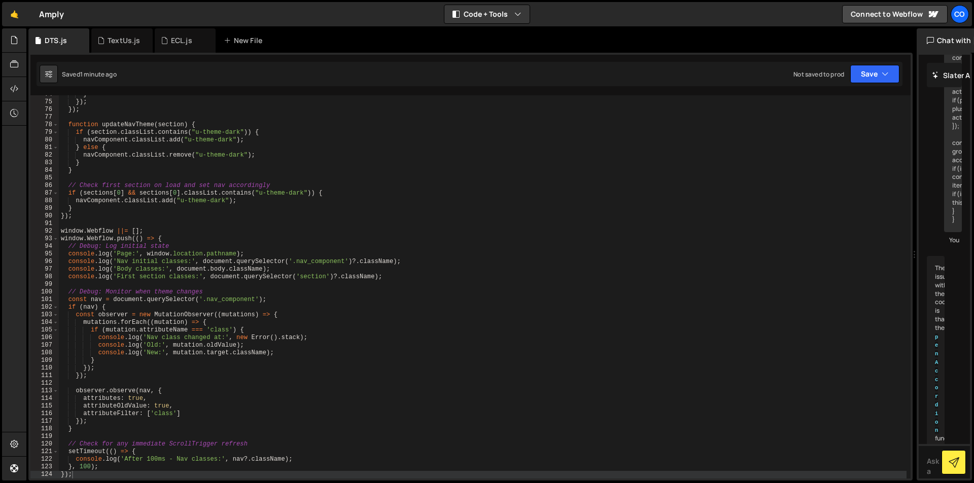
click at [153, 263] on div "} }) ; }) ; function updateNavTheme ( section ) { if ( section . classList . co…" at bounding box center [483, 290] width 848 height 399
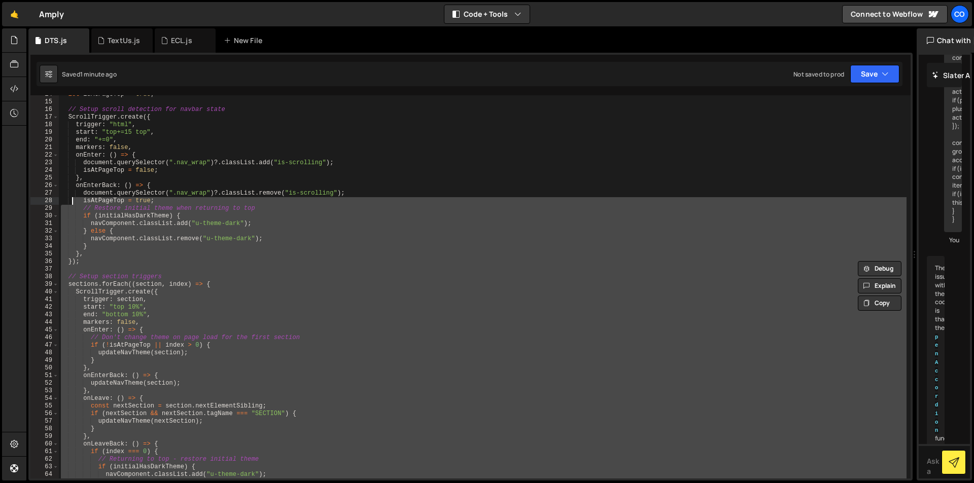
scroll to position [0, 0]
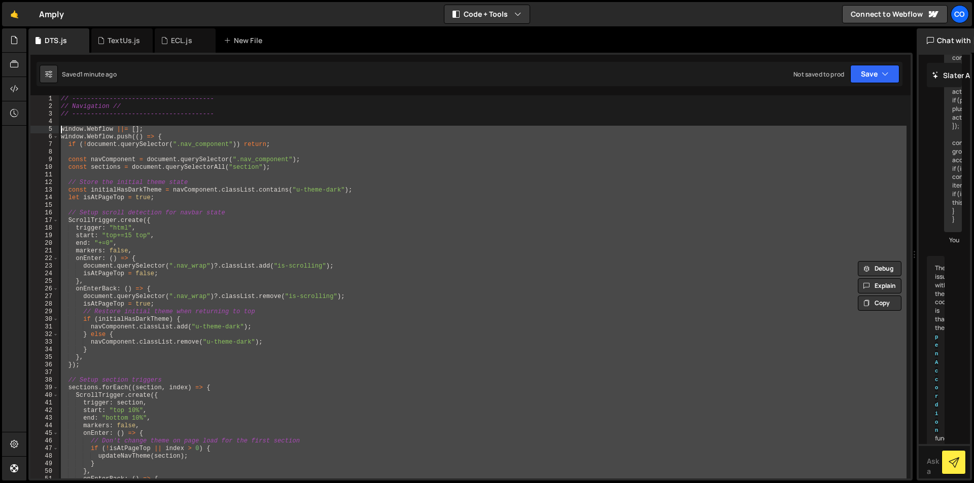
drag, startPoint x: 79, startPoint y: 216, endPoint x: 41, endPoint y: 131, distance: 93.3
click at [41, 131] on div "console.log('Nav initial classes:', document.querySelector('.nav_component')?.c…" at bounding box center [470, 286] width 880 height 383
paste textarea "});"
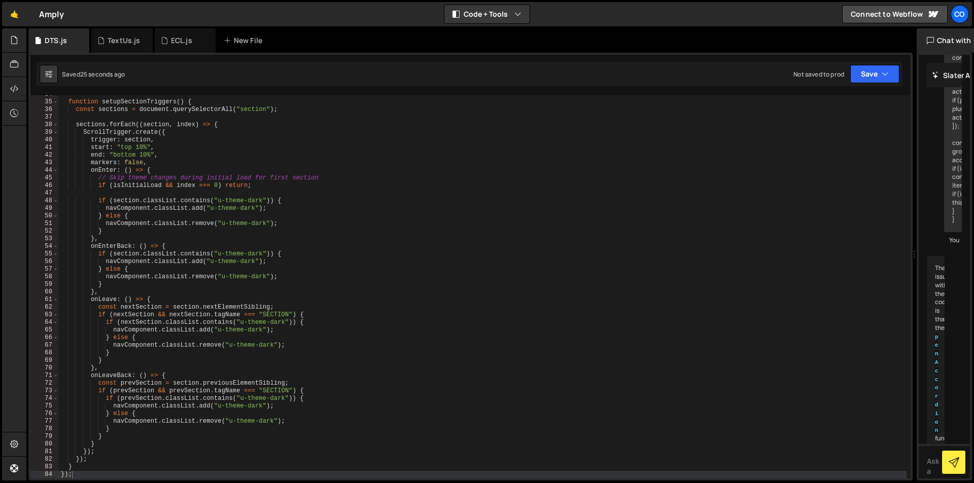
drag, startPoint x: 357, startPoint y: 370, endPoint x: 350, endPoint y: 367, distance: 6.6
click at [356, 370] on div "function setupSectionTriggers ( ) { const sections = document . querySelectorAl…" at bounding box center [483, 290] width 848 height 399
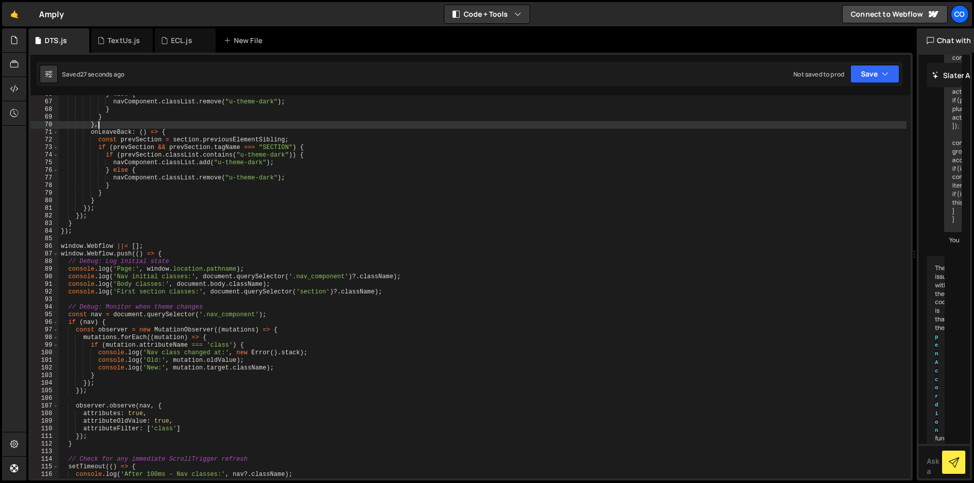
scroll to position [560, 0]
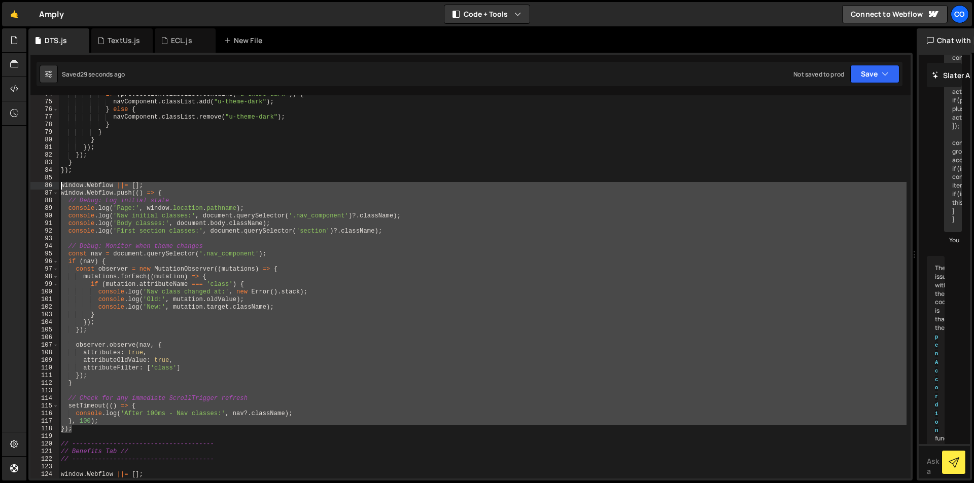
drag, startPoint x: 88, startPoint y: 433, endPoint x: 46, endPoint y: 187, distance: 249.6
click at [47, 187] on div "}, 74 75 76 77 78 79 80 81 82 83 84 85 86 87 88 89 90 91 92 93 94 95 96 97 98 9…" at bounding box center [470, 286] width 880 height 383
type textarea "window.Webflow ||= []; window.Webflow.push(() => {"
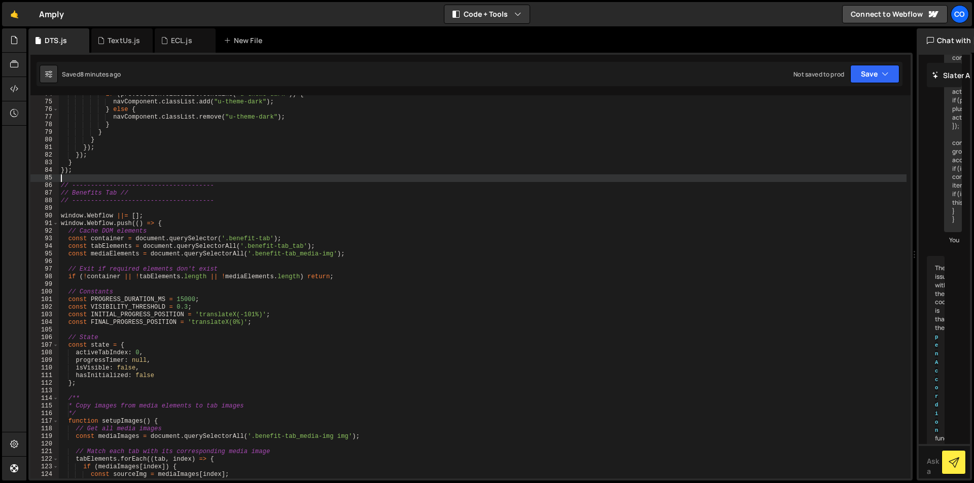
click at [442, 310] on div "if ( prevSection . classList . contains ( "u-theme-dark" )) { navComponent . cl…" at bounding box center [483, 290] width 848 height 399
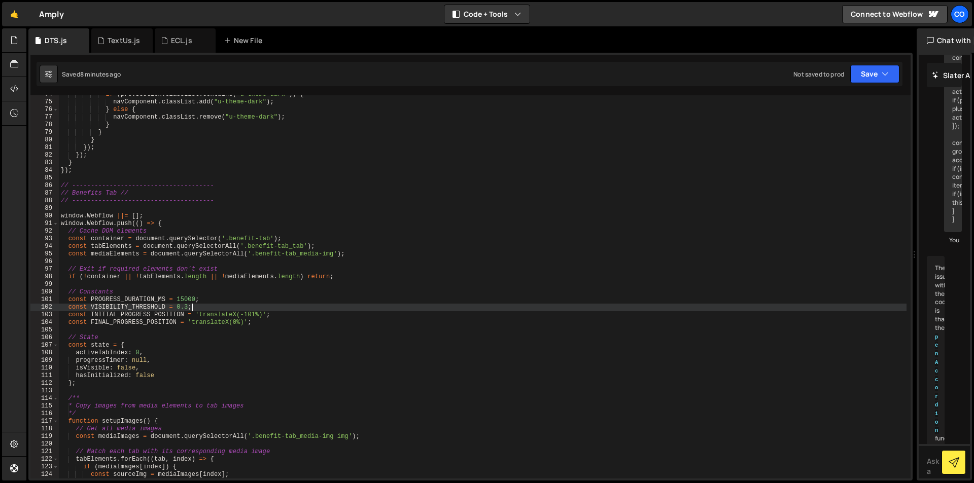
type textarea "const VISIBILITY_THRESHOLD = 0.3;"
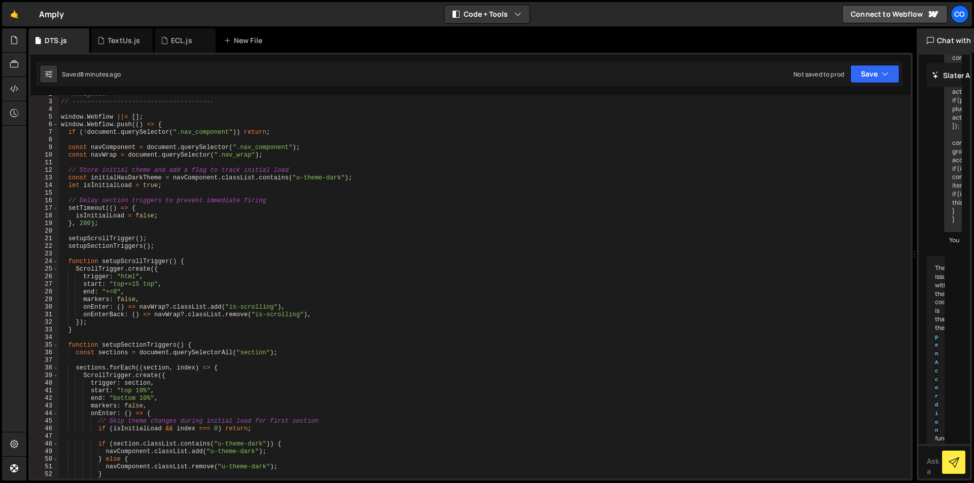
scroll to position [12, 0]
click at [414, 358] on div "// Navigation // // -------------------------------------- window . Webflow ||=…" at bounding box center [483, 290] width 848 height 399
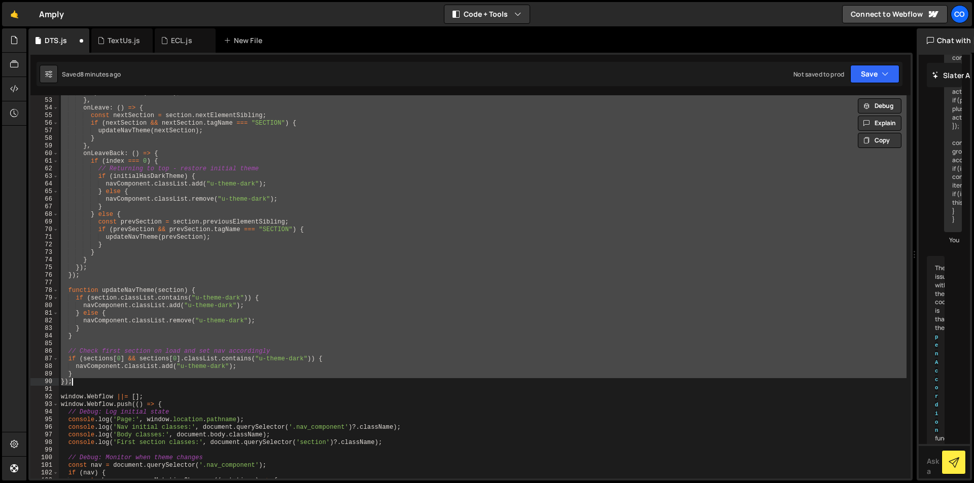
type textarea "});"
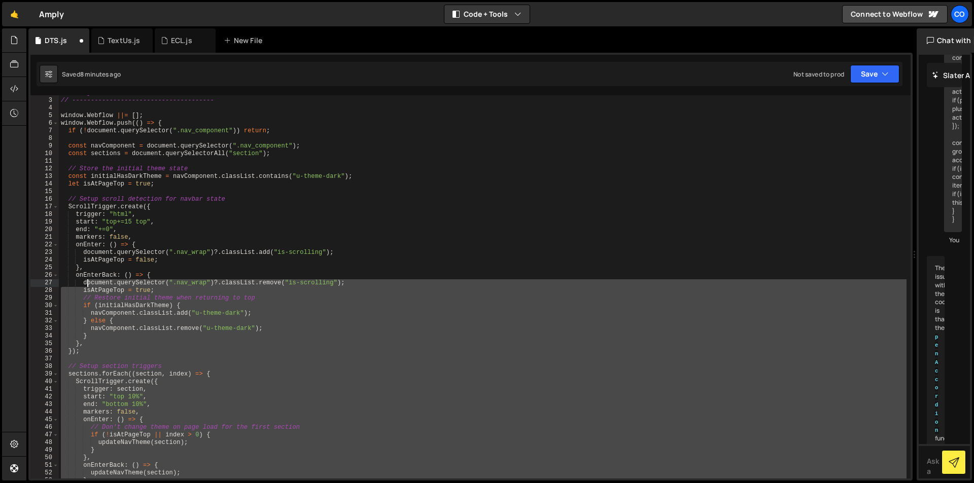
scroll to position [0, 0]
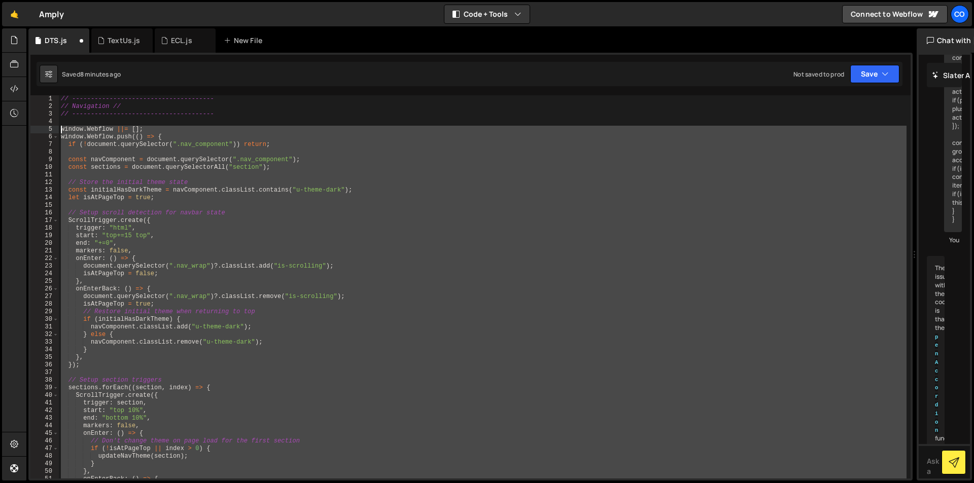
drag, startPoint x: 69, startPoint y: 352, endPoint x: 57, endPoint y: 131, distance: 221.5
click at [57, 131] on div "1 2 3 4 5 6 7 8 9 10 11 12 13 14 15 16 17 18 19 20 21 22 23 24 25 26 27 28 29 3…" at bounding box center [470, 286] width 880 height 383
click at [187, 306] on div "// -------------------------------------- // Navigation // // -----------------…" at bounding box center [483, 286] width 848 height 383
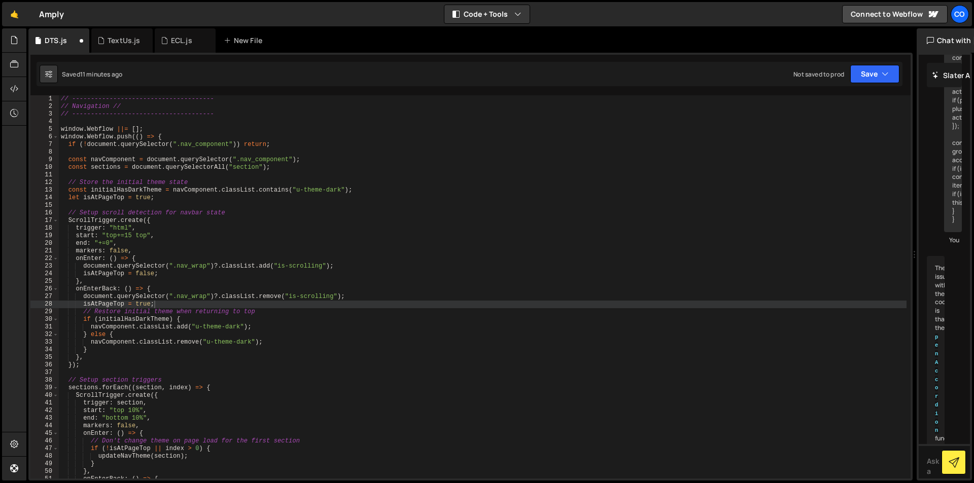
drag, startPoint x: 167, startPoint y: 225, endPoint x: 139, endPoint y: 199, distance: 37.7
click at [167, 225] on div "// -------------------------------------- // Navigation // // -----------------…" at bounding box center [483, 294] width 848 height 399
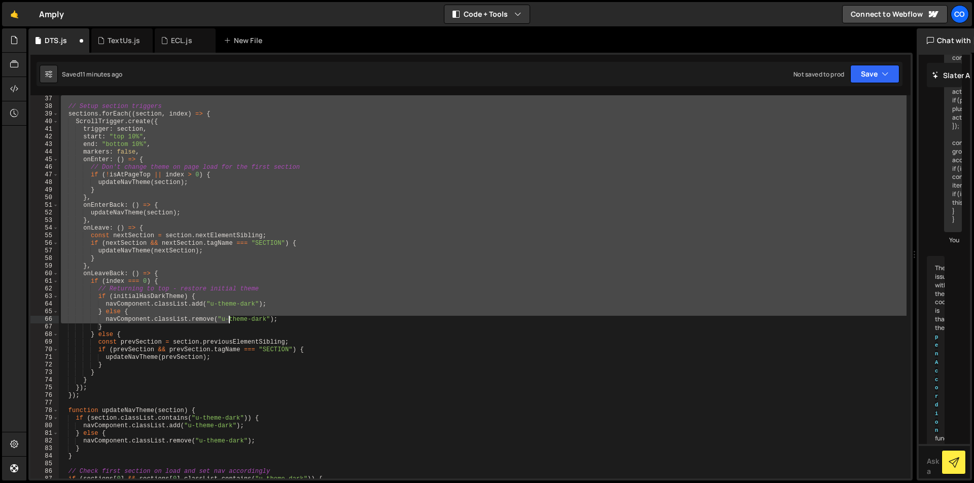
scroll to position [426, 0]
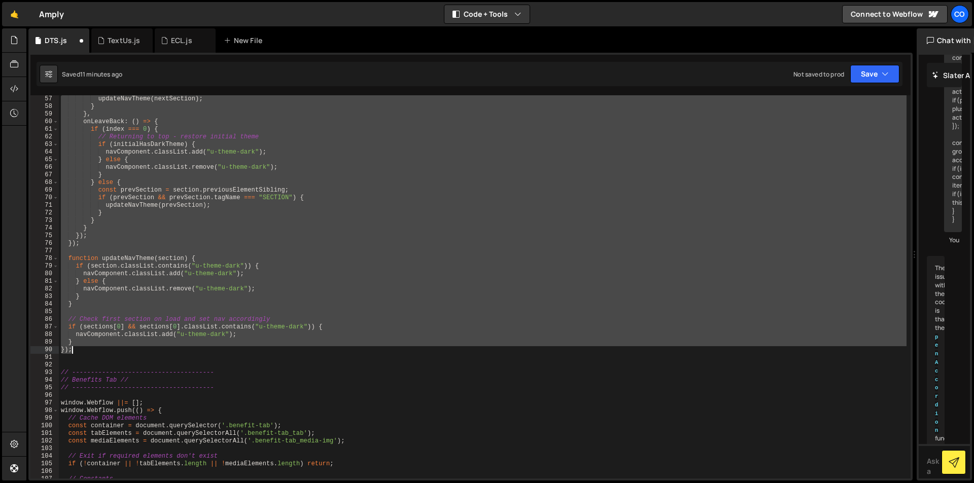
drag, startPoint x: 64, startPoint y: 132, endPoint x: 191, endPoint y: 354, distance: 254.7
click at [191, 354] on div "updateNavTheme ( nextSection ) ; } } , onLeaveBack : ( ) => { if ( index === 0 …" at bounding box center [483, 294] width 848 height 399
paste textarea
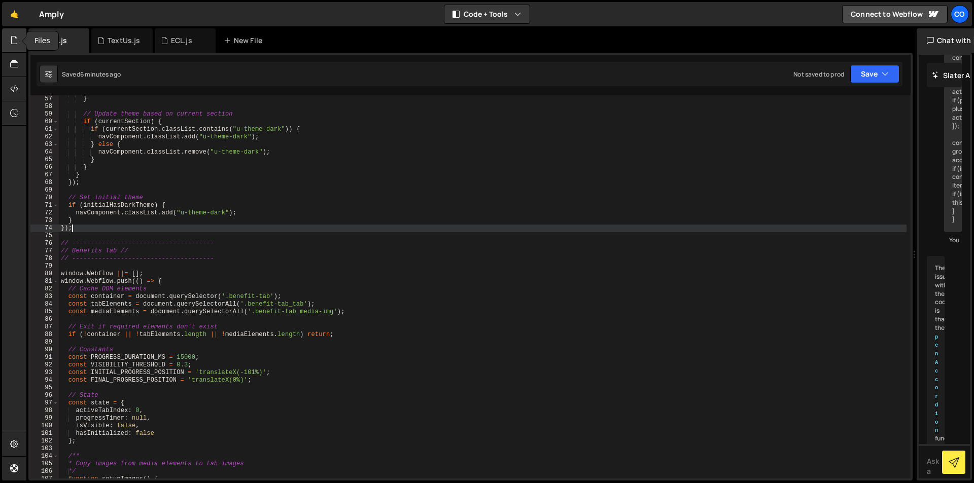
click at [17, 47] on div at bounding box center [14, 40] width 25 height 24
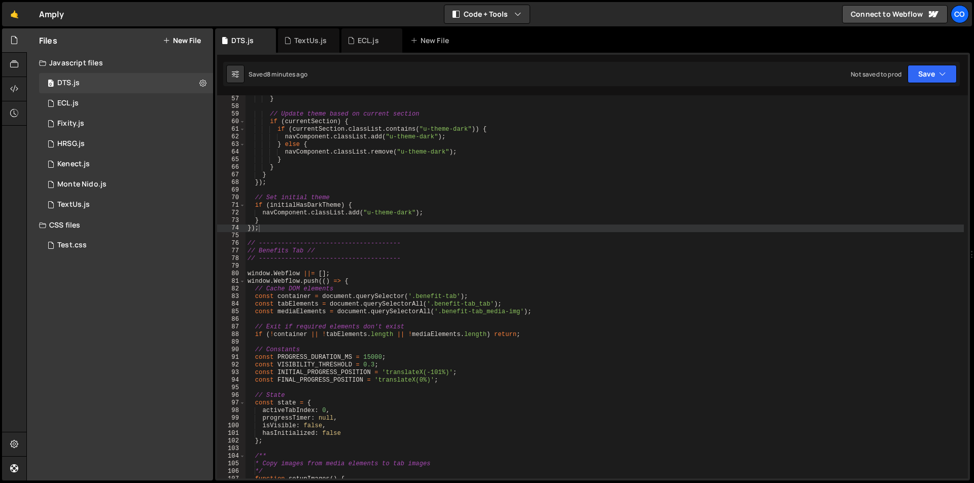
type textarea "/**"
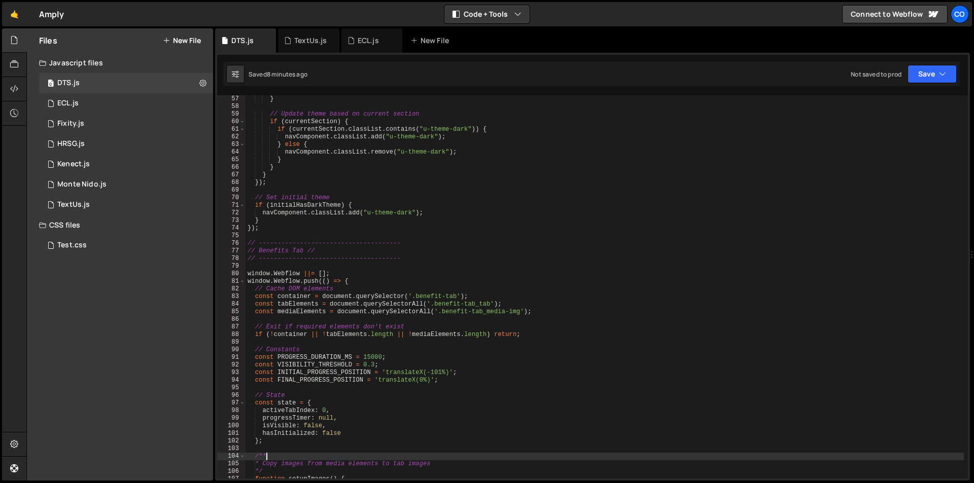
drag, startPoint x: 397, startPoint y: 459, endPoint x: 396, endPoint y: 452, distance: 6.3
click at [399, 459] on div "} // Update theme based on current section if ( currentSection ) { if ( current…" at bounding box center [604, 294] width 719 height 399
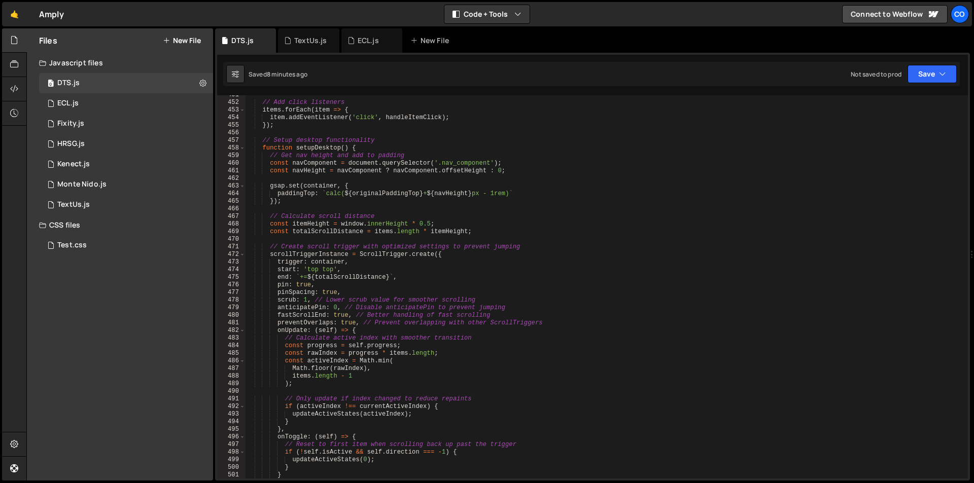
scroll to position [4828, 0]
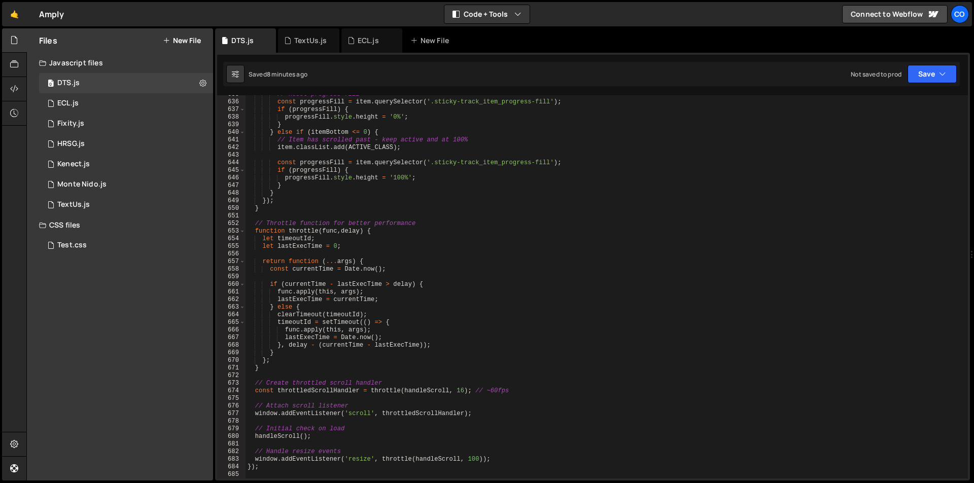
click at [436, 477] on div "// Reset progress fill const progressFill = item . querySelector ( '.sticky-tra…" at bounding box center [604, 290] width 718 height 399
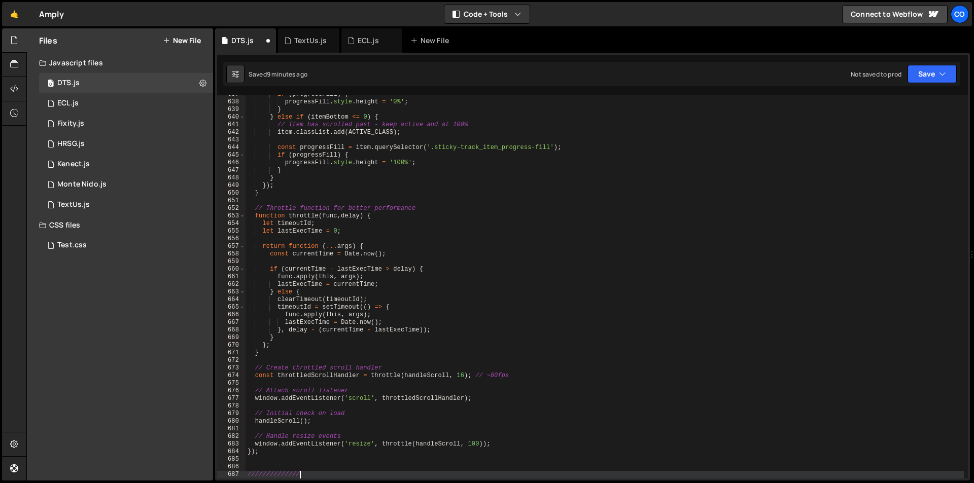
scroll to position [0, 0]
type textarea "/////////////////"
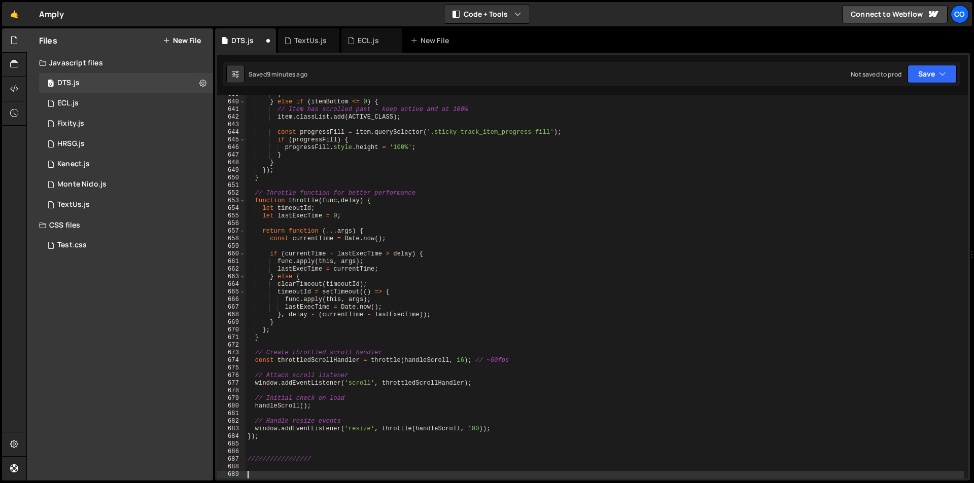
paste textarea "window.addEventListener("load", embedCalendly);"
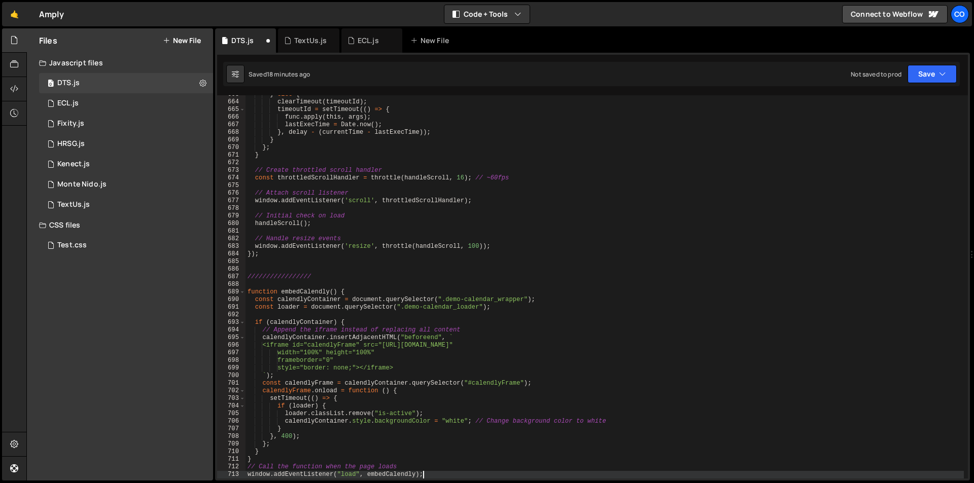
scroll to position [5102, 0]
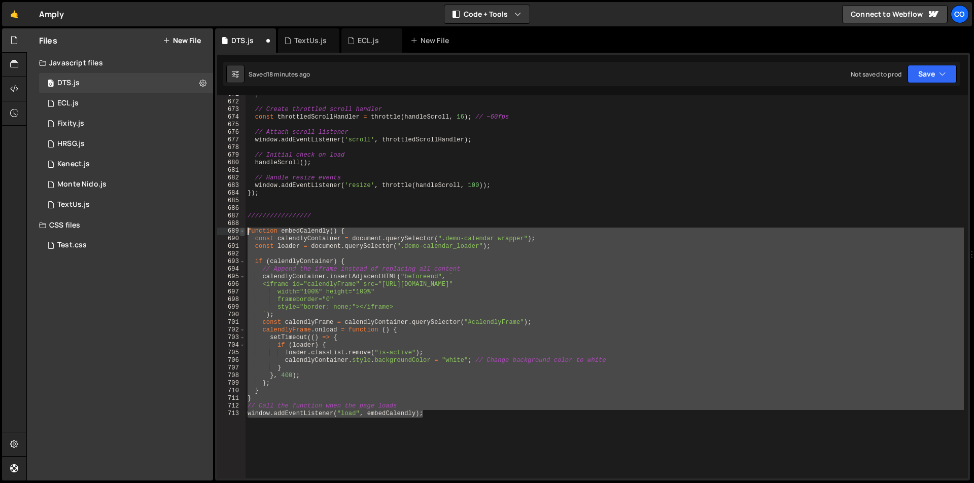
drag, startPoint x: 441, startPoint y: 415, endPoint x: 243, endPoint y: 229, distance: 270.9
click at [243, 229] on div "window.addEventListener("load", embedCalendly); 671 672 673 674 675 676 677 678…" at bounding box center [592, 286] width 751 height 383
click at [468, 449] on div "} // Create throttled scroll handler const throttledScrollHandler = throttle ( …" at bounding box center [604, 286] width 718 height 383
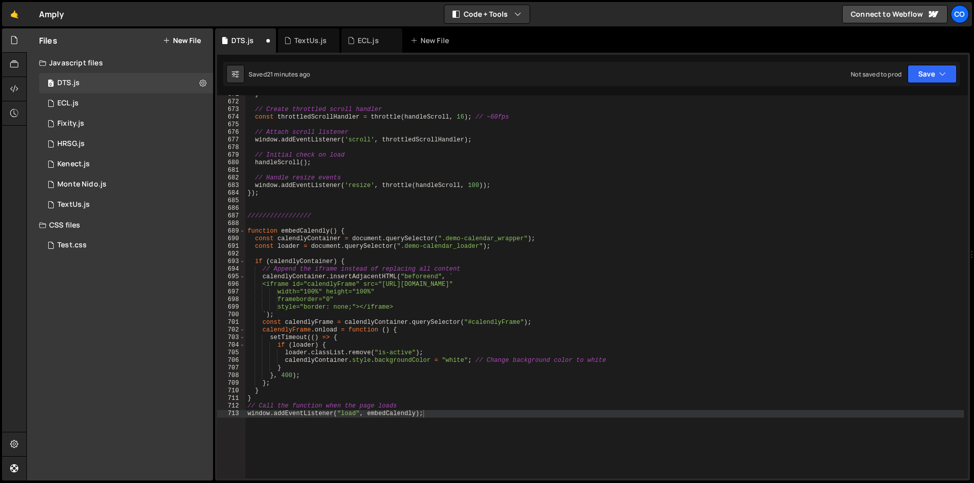
click at [474, 416] on div "} // Create throttled scroll handler const throttledScrollHandler = throttle ( …" at bounding box center [604, 290] width 718 height 399
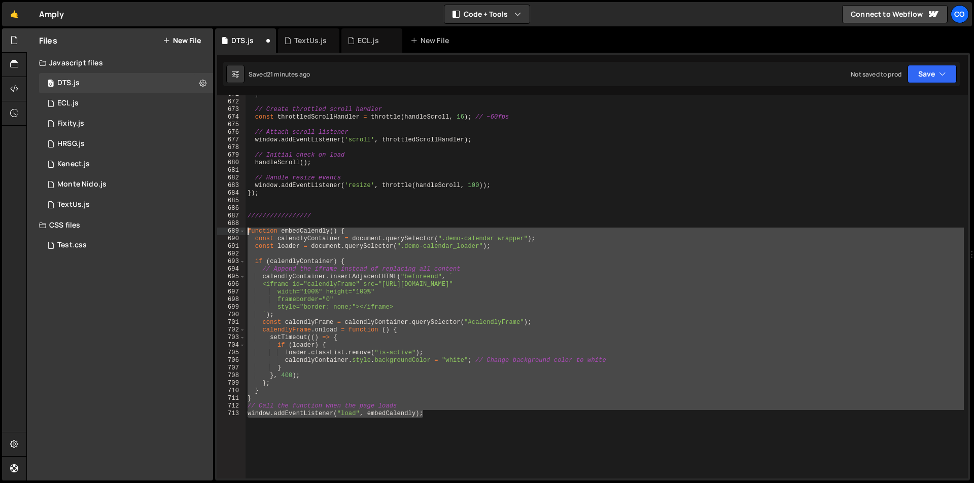
drag, startPoint x: 465, startPoint y: 415, endPoint x: 246, endPoint y: 233, distance: 284.8
click at [246, 233] on div "} // Create throttled scroll handler const throttledScrollHandler = throttle ( …" at bounding box center [604, 290] width 718 height 399
paste textarea "window.addEventListener("load", embedCalendly"
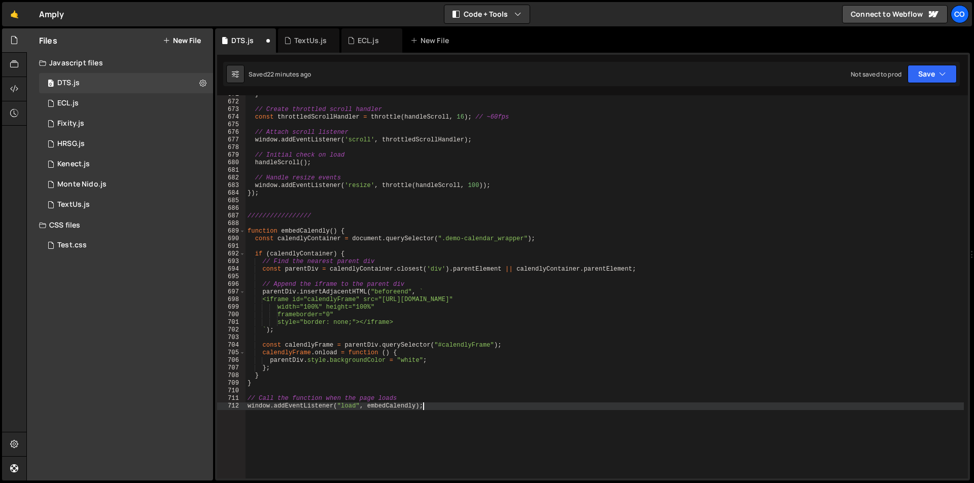
click at [326, 264] on div "} // Create throttled scroll handler const throttledScrollHandler = throttle ( …" at bounding box center [604, 290] width 718 height 399
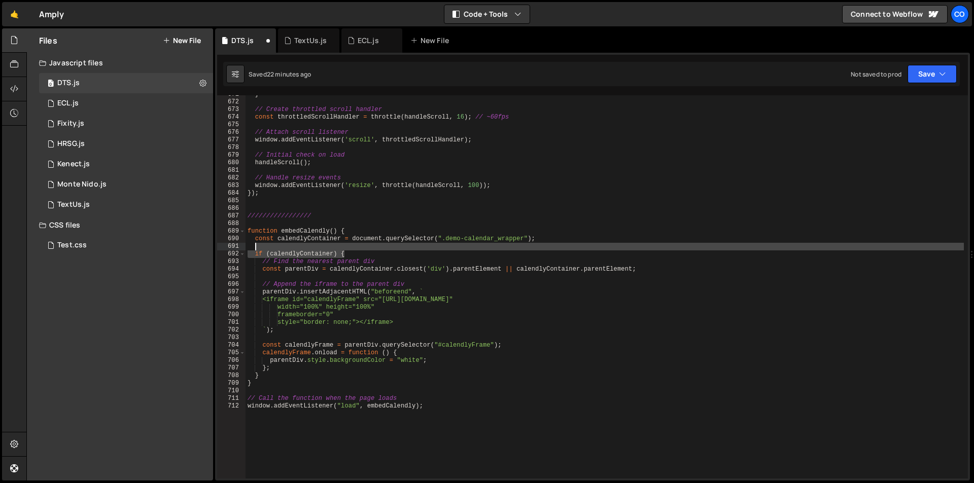
drag, startPoint x: 351, startPoint y: 252, endPoint x: 251, endPoint y: 246, distance: 100.6
click at [251, 246] on div "} // Create throttled scroll handler const throttledScrollHandler = throttle ( …" at bounding box center [604, 290] width 718 height 399
click at [345, 255] on div "} // Create throttled scroll handler const throttledScrollHandler = throttle ( …" at bounding box center [604, 286] width 718 height 383
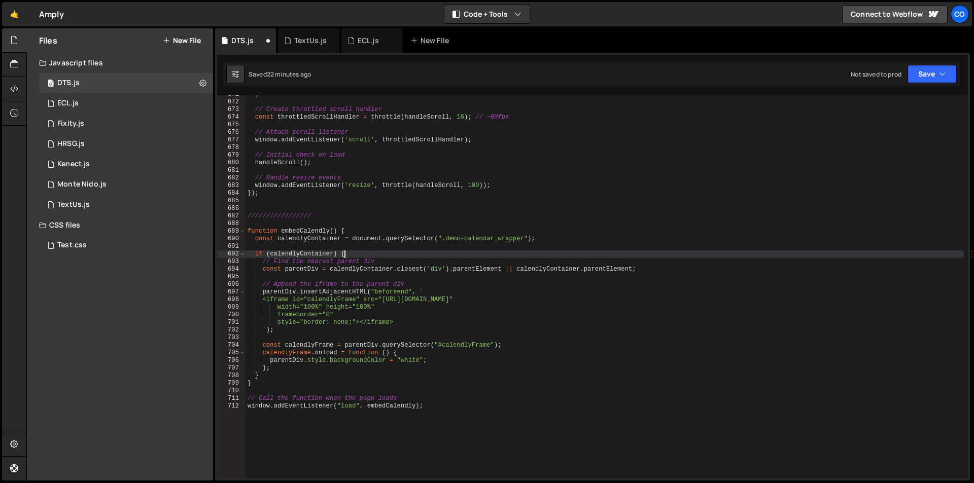
click at [361, 257] on div "} // Create throttled scroll handler const throttledScrollHandler = throttle ( …" at bounding box center [604, 290] width 718 height 399
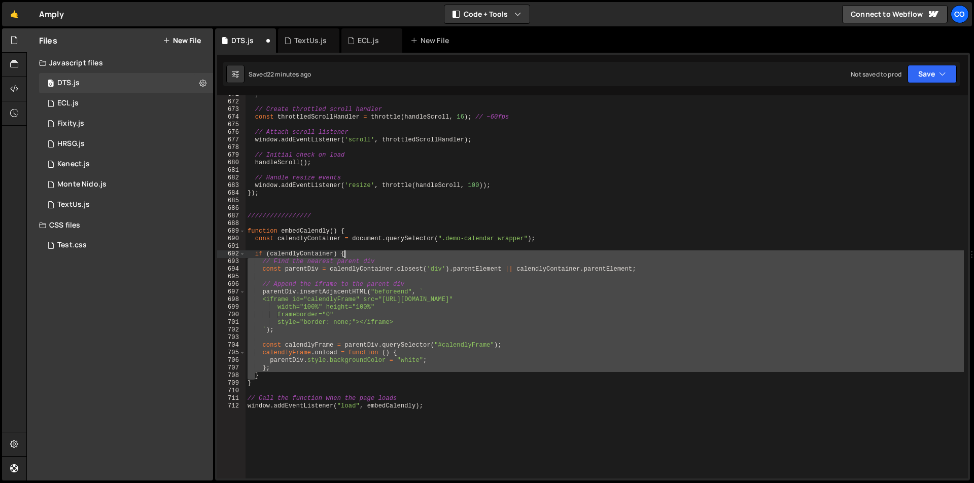
click at [360, 257] on div "} // Create throttled scroll handler const throttledScrollHandler = throttle ( …" at bounding box center [604, 290] width 718 height 399
click at [285, 377] on div "} // Create throttled scroll handler const throttledScrollHandler = throttle ( …" at bounding box center [604, 290] width 718 height 399
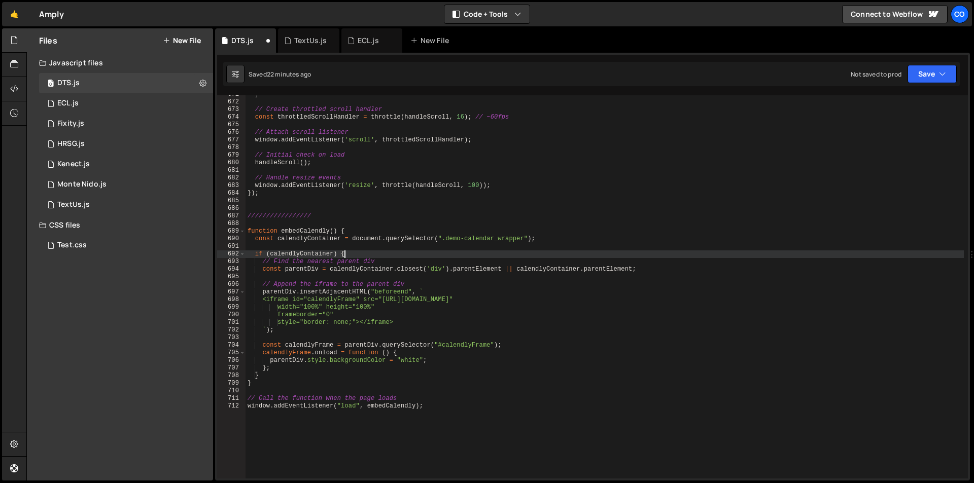
click at [350, 255] on div "} // Create throttled scroll handler const throttledScrollHandler = throttle ( …" at bounding box center [604, 290] width 718 height 399
click at [266, 368] on div "} // Create throttled scroll handler const throttledScrollHandler = throttle ( …" at bounding box center [604, 290] width 718 height 399
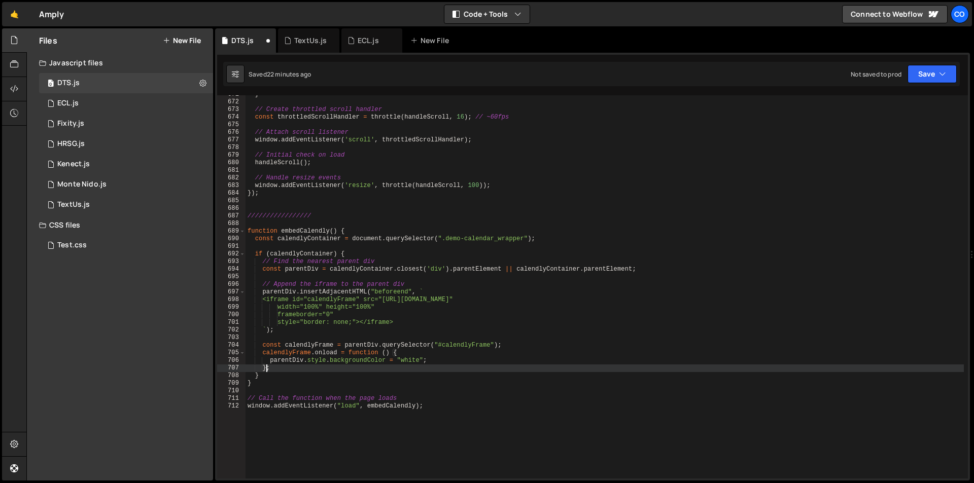
click at [261, 373] on div "} // Create throttled scroll handler const throttledScrollHandler = throttle ( …" at bounding box center [604, 290] width 718 height 399
type textarea "}"
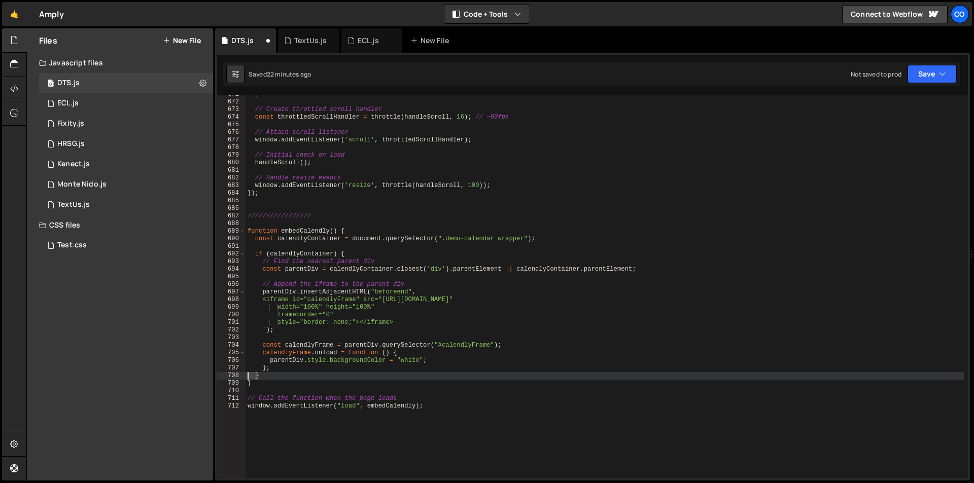
drag, startPoint x: 263, startPoint y: 377, endPoint x: 233, endPoint y: 376, distance: 30.0
click at [233, 376] on div "} 671 672 673 674 675 676 677 678 679 680 681 682 683 684 685 686 687 688 689 6…" at bounding box center [592, 286] width 751 height 383
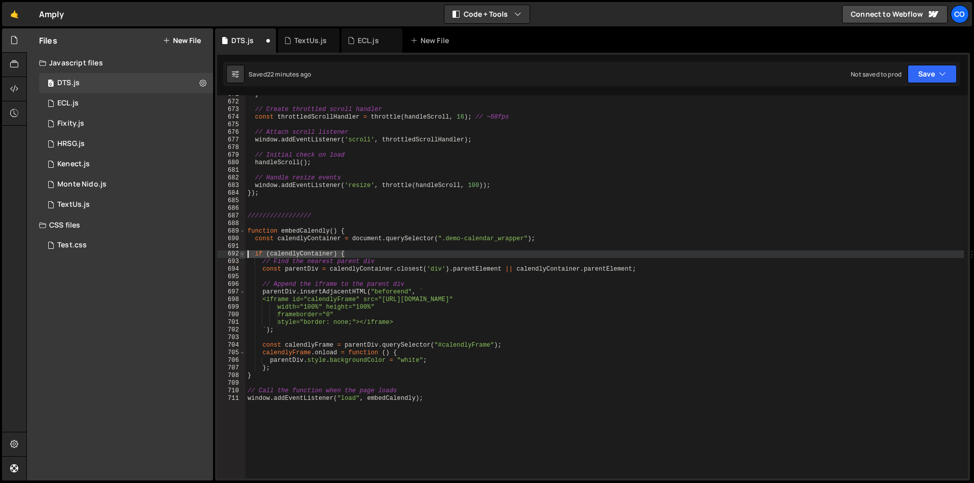
drag, startPoint x: 356, startPoint y: 255, endPoint x: 241, endPoint y: 253, distance: 114.1
click at [241, 253] on div "}; 671 672 673 674 675 676 677 678 679 680 681 682 683 684 685 686 687 688 689 …" at bounding box center [592, 286] width 751 height 383
type textarea "if (calendlyContainer) {"
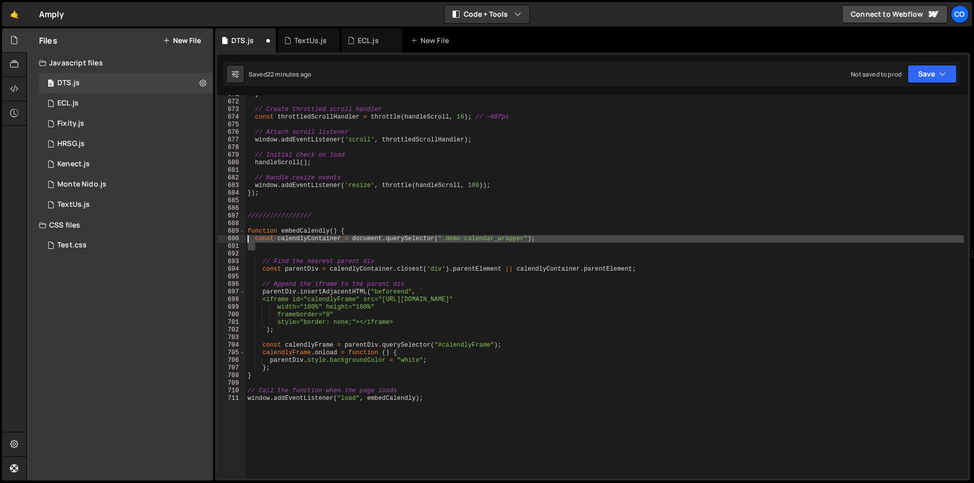
drag, startPoint x: 282, startPoint y: 250, endPoint x: 243, endPoint y: 240, distance: 39.7
click at [243, 240] on div "671 672 673 674 675 676 677 678 679 680 681 682 683 684 685 686 687 688 689 690…" at bounding box center [592, 286] width 751 height 383
type textarea "const calendlyContainer = document.querySelector(".demo-calendar_wrapper");"
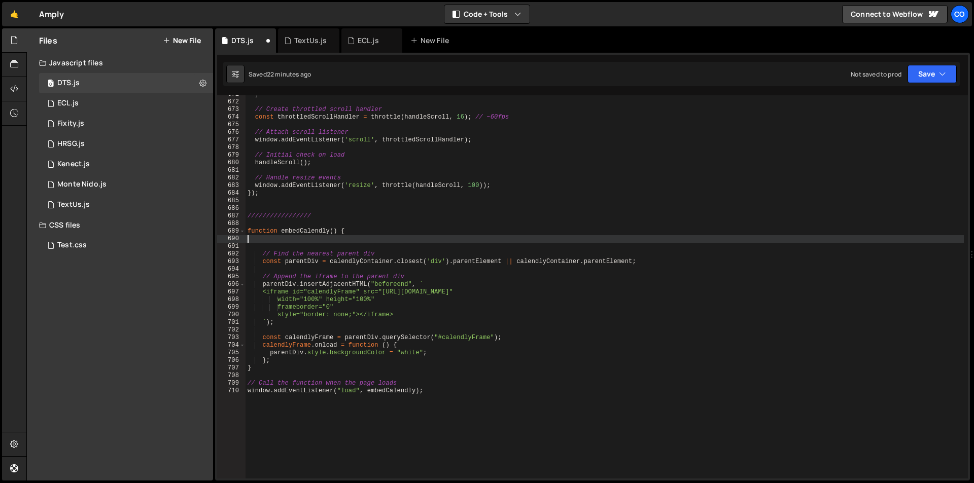
click at [275, 247] on div "} // Create throttled scroll handler const throttledScrollHandler = throttle ( …" at bounding box center [604, 290] width 718 height 399
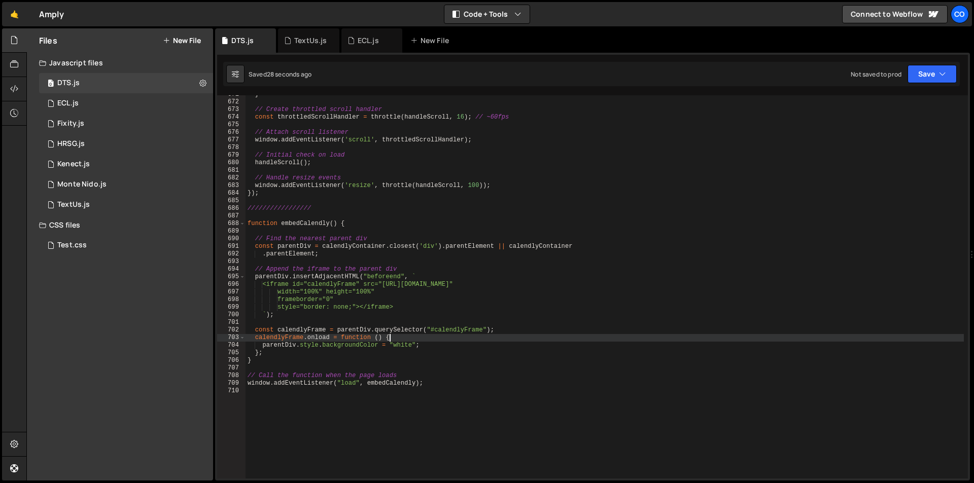
drag, startPoint x: 435, startPoint y: 337, endPoint x: 429, endPoint y: 336, distance: 6.1
click at [430, 338] on div "} // Create throttled scroll handler const throttledScrollHandler = throttle ( …" at bounding box center [604, 290] width 718 height 399
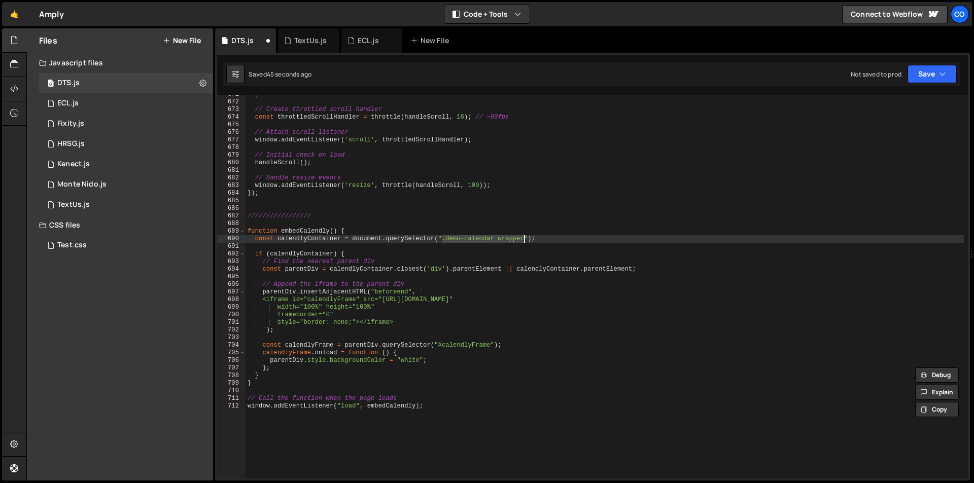
drag, startPoint x: 441, startPoint y: 241, endPoint x: 522, endPoint y: 237, distance: 81.3
click at [522, 237] on div "} // Create throttled scroll handler const throttledScrollHandler = throttle ( …" at bounding box center [604, 290] width 718 height 399
click at [441, 239] on div "} // Create throttled scroll handler const throttledScrollHandler = throttle ( …" at bounding box center [604, 290] width 718 height 399
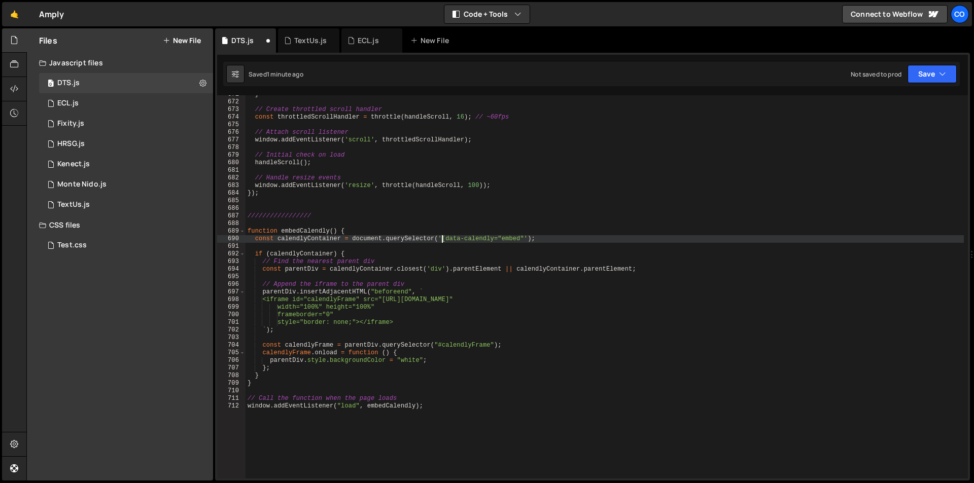
click at [470, 431] on div "} // Create throttled scroll handler const throttledScrollHandler = throttle ( …" at bounding box center [604, 290] width 718 height 399
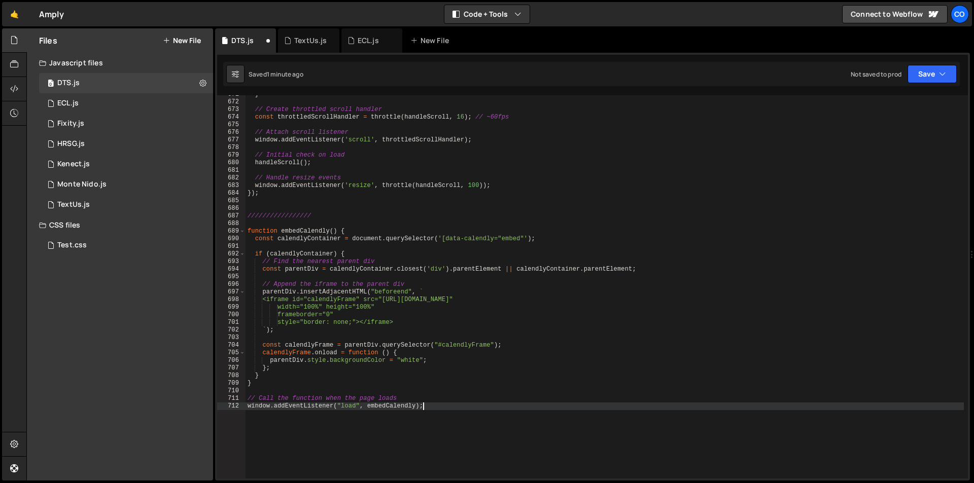
click at [536, 455] on div "} // Create throttled scroll handler const throttledScrollHandler = throttle ( …" at bounding box center [604, 290] width 718 height 399
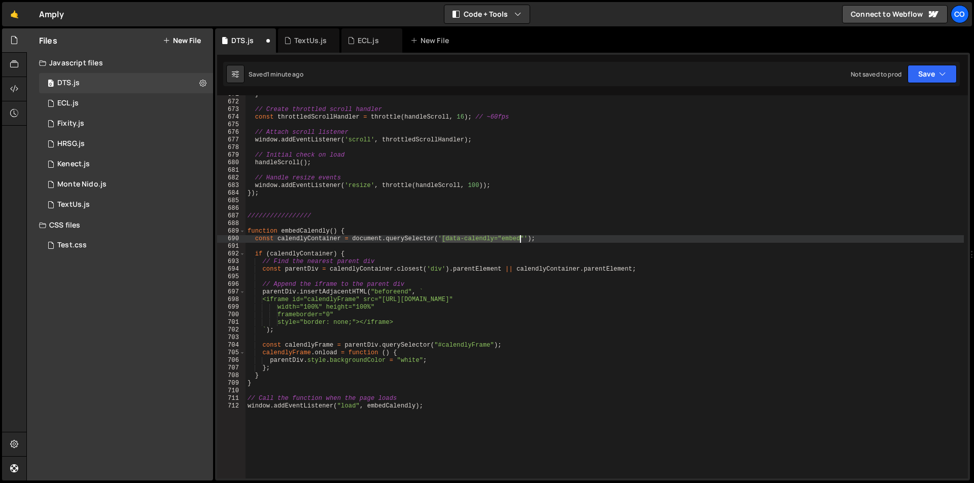
drag, startPoint x: 441, startPoint y: 240, endPoint x: 513, endPoint y: 242, distance: 72.5
click at [514, 242] on div "} // Create throttled scroll handler const throttledScrollHandler = throttle ( …" at bounding box center [604, 290] width 718 height 399
drag, startPoint x: 512, startPoint y: 242, endPoint x: 522, endPoint y: 242, distance: 10.7
click at [512, 242] on div "} // Create throttled scroll handler const throttledScrollHandler = throttle ( …" at bounding box center [604, 286] width 718 height 383
click at [524, 239] on div "} // Create throttled scroll handler const throttledScrollHandler = throttle ( …" at bounding box center [604, 290] width 718 height 399
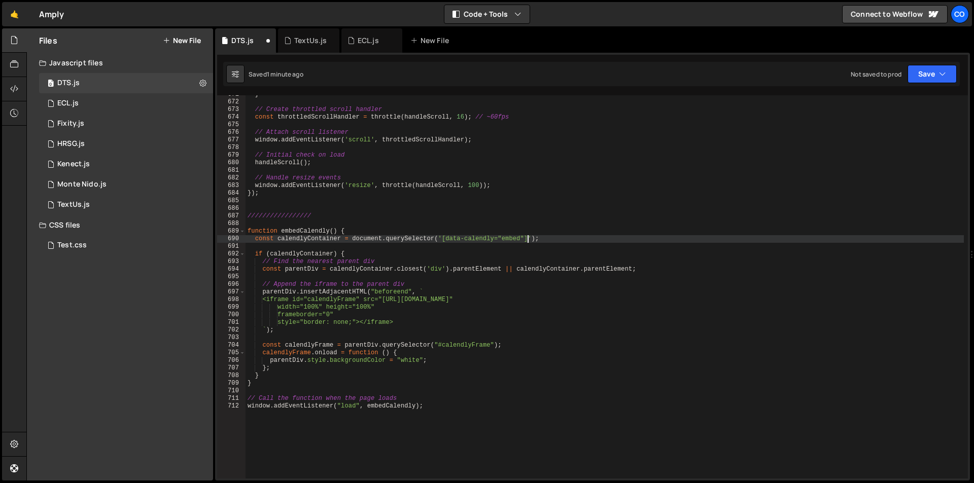
scroll to position [0, 23]
drag, startPoint x: 440, startPoint y: 237, endPoint x: 528, endPoint y: 236, distance: 87.3
click at [528, 236] on div "} // Create throttled scroll handler const throttledScrollHandler = throttle ( …" at bounding box center [604, 290] width 718 height 399
click at [871, 305] on div "} // Create throttled scroll handler const throttledScrollHandler = throttle ( …" at bounding box center [604, 290] width 718 height 399
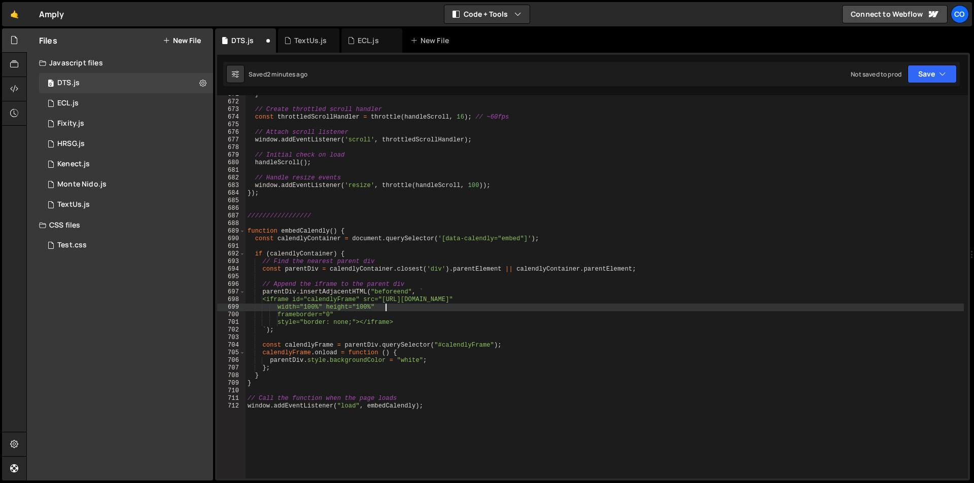
scroll to position [0, 11]
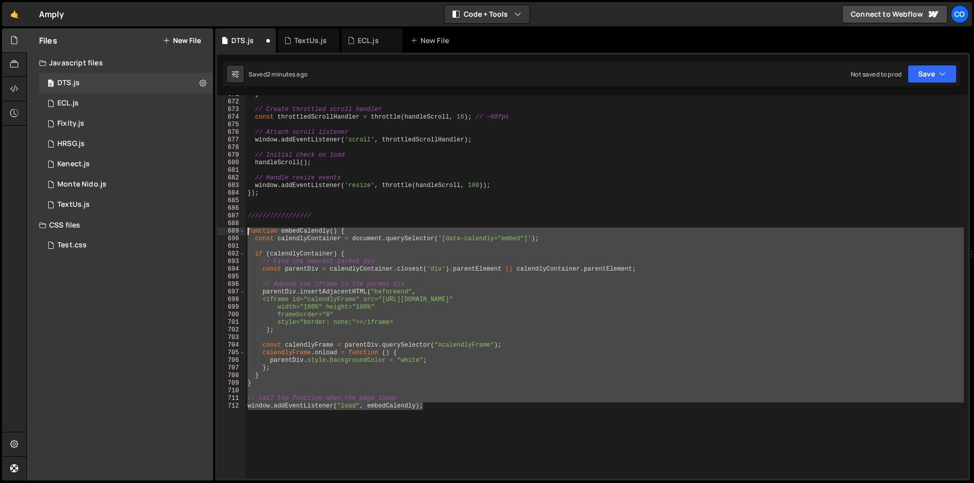
drag, startPoint x: 441, startPoint y: 413, endPoint x: 221, endPoint y: 233, distance: 284.4
click at [221, 233] on div "width="100%" height="100%" 671 672 673 674 675 676 677 678 679 680 681 682 683 …" at bounding box center [592, 286] width 751 height 383
paste textarea "window.addEventListener("load", embedCalendly"
type textarea "window.addEventListener("load", embedCalendly);"
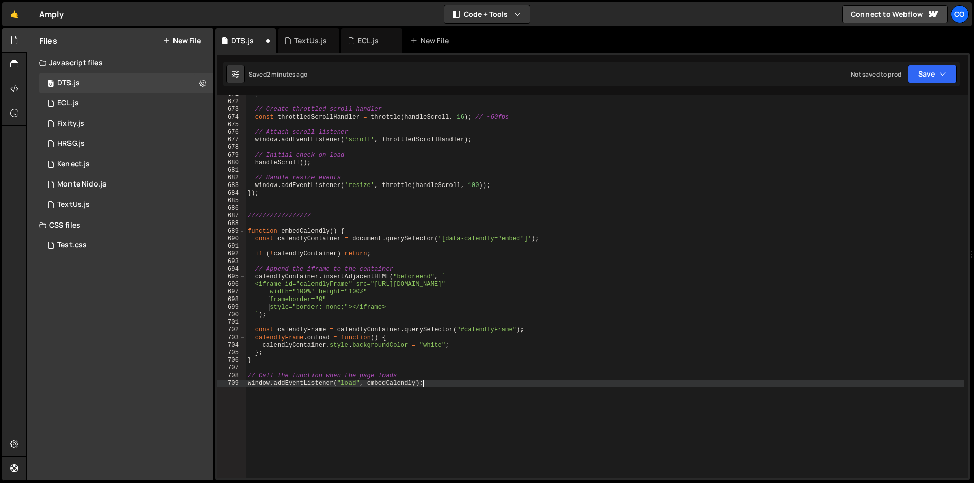
scroll to position [0, 0]
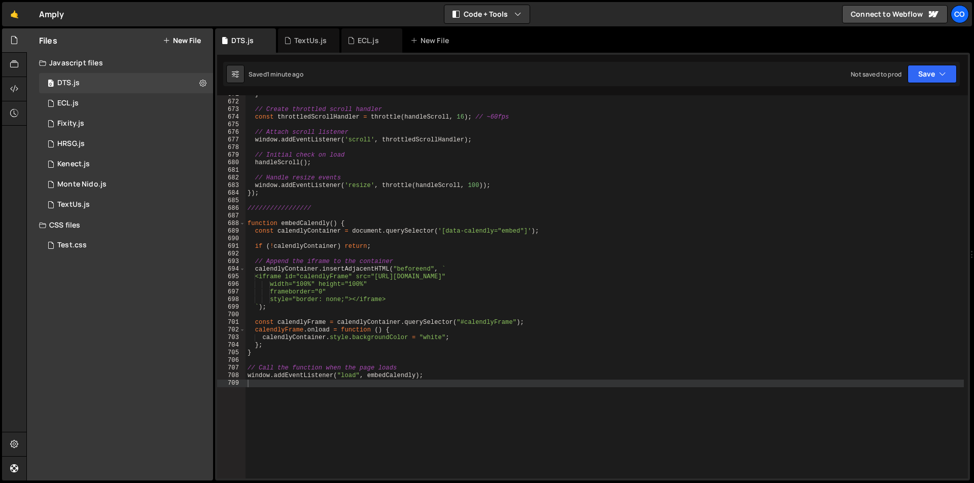
click at [167, 387] on div "Files New File Javascript files 0 DTS.js 0 0 ECL.js 0 0 Fixity.js 0 0 HRSG.js 1…" at bounding box center [120, 254] width 186 height 452
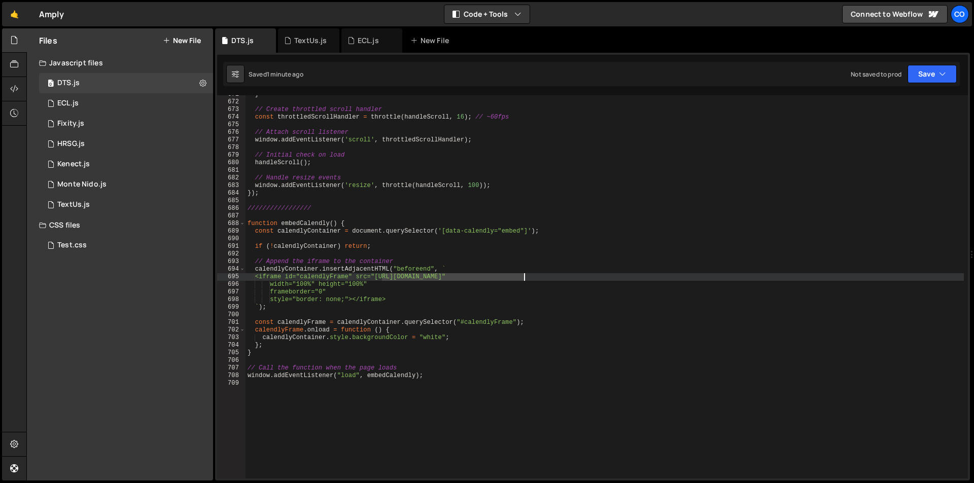
drag, startPoint x: 381, startPoint y: 276, endPoint x: 522, endPoint y: 277, distance: 140.5
click at [522, 277] on div "} // Create throttled scroll handler const throttledScrollHandler = throttle ( …" at bounding box center [604, 290] width 718 height 399
paste textarea "ts-team"
type textarea "<iframe id="calendlyFrame" src="https://calendly.com/dts-team""
click at [302, 358] on div "} // Create throttled scroll handler const throttledScrollHandler = throttle ( …" at bounding box center [604, 290] width 718 height 399
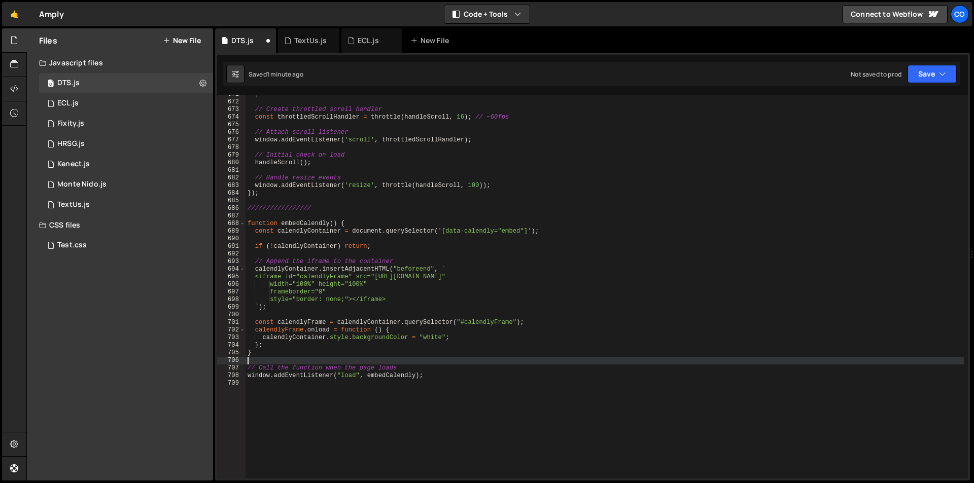
click at [495, 389] on div "} // Create throttled scroll handler const throttledScrollHandler = throttle ( …" at bounding box center [604, 290] width 718 height 399
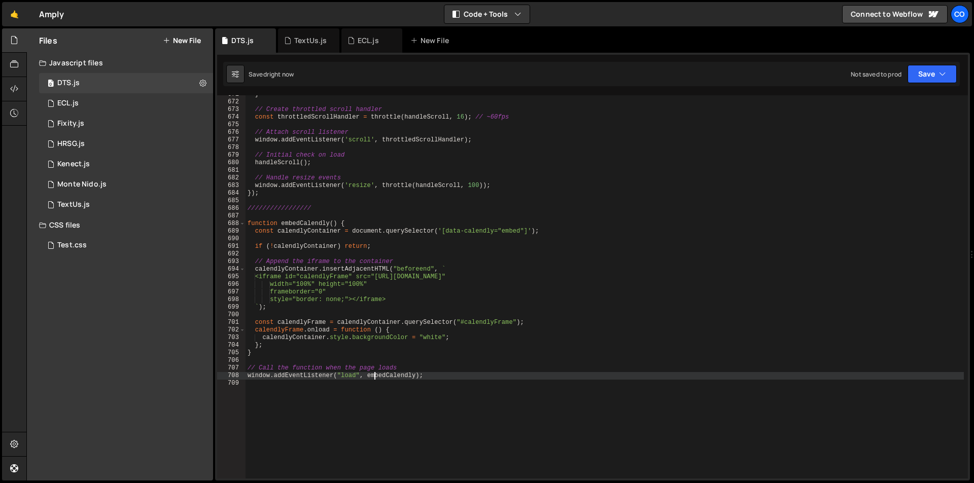
drag, startPoint x: 373, startPoint y: 377, endPoint x: 362, endPoint y: 382, distance: 12.5
click at [374, 376] on div "} // Create throttled scroll handler const throttledScrollHandler = throttle ( …" at bounding box center [604, 290] width 718 height 399
click at [489, 277] on div "} // Create throttled scroll handler const throttledScrollHandler = throttle ( …" at bounding box center [604, 290] width 718 height 399
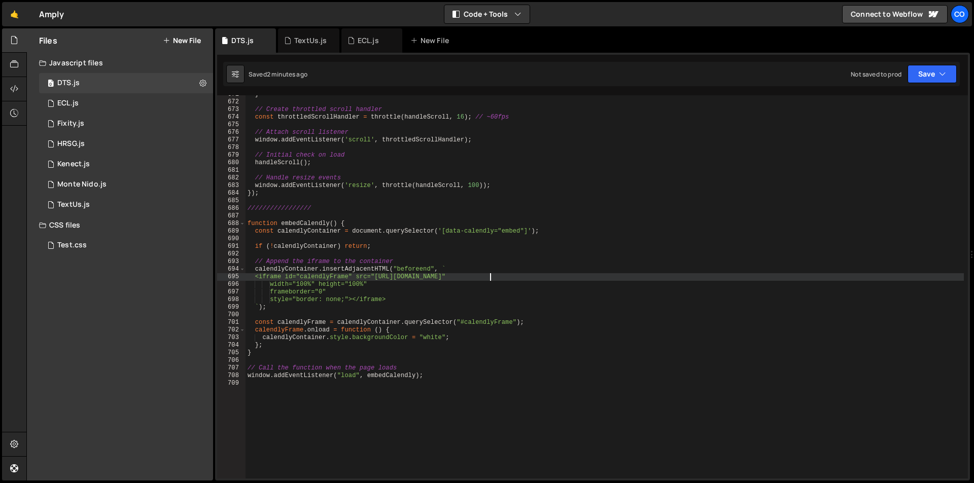
paste textarea "/overview"
click at [524, 275] on div "} // Create throttled scroll handler const throttledScrollHandler = throttle ( …" at bounding box center [604, 290] width 718 height 399
click at [523, 281] on div "} // Create throttled scroll handler const throttledScrollHandler = throttle ( …" at bounding box center [604, 290] width 718 height 399
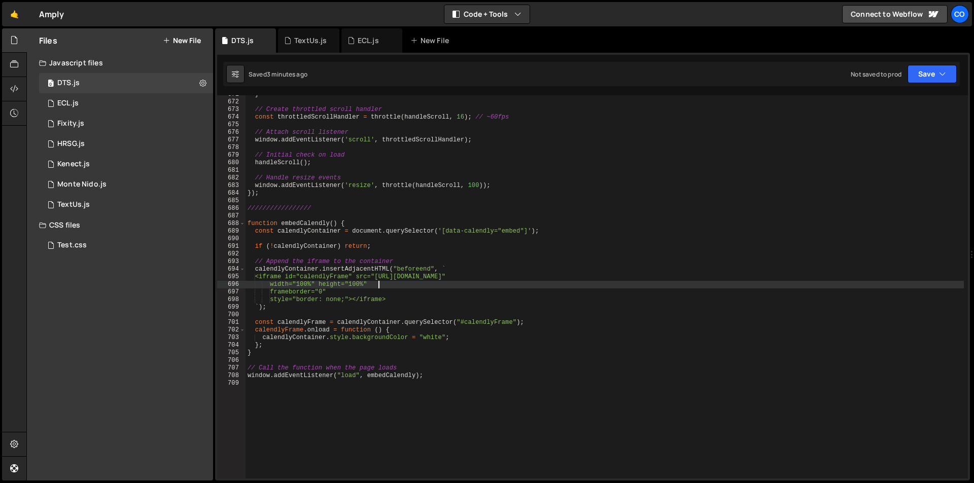
click at [525, 278] on div "} // Create throttled scroll handler const throttledScrollHandler = throttle ( …" at bounding box center [604, 290] width 718 height 399
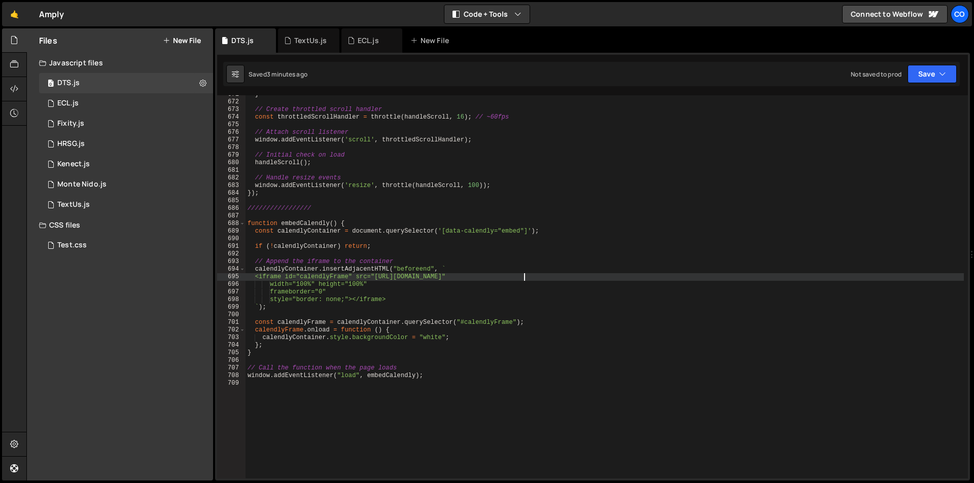
paste textarea "?hide_event_type_details=1&hide_gdpr_banner=1"
type textarea "<iframe id="calendlyFrame" src="https://calendly.com/dts-team/overview?hide_eve…"
click at [476, 362] on div "} // Create throttled scroll handler const throttledScrollHandler = throttle ( …" at bounding box center [604, 290] width 718 height 399
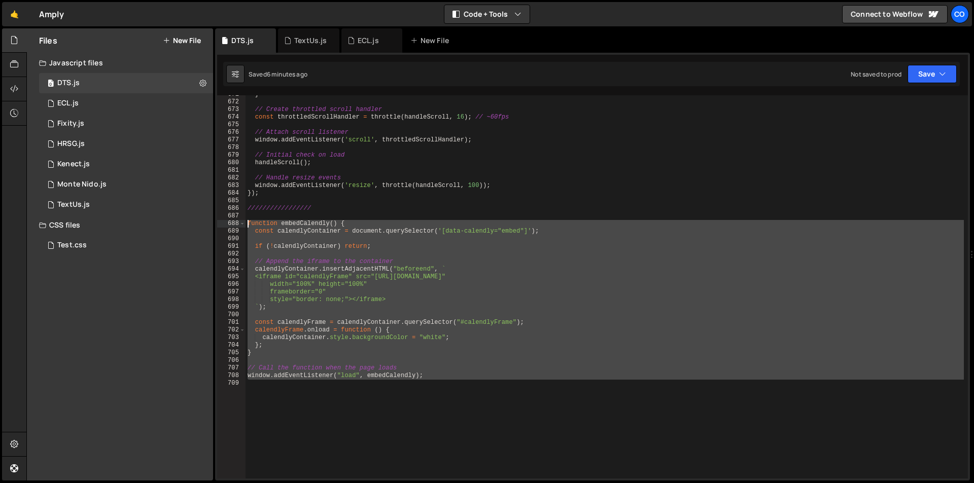
drag, startPoint x: 461, startPoint y: 384, endPoint x: 238, endPoint y: 222, distance: 276.0
click at [238, 222] on div "671 672 673 674 675 676 677 678 679 680 681 682 683 684 685 686 687 688 689 690…" at bounding box center [592, 286] width 751 height 383
type textarea "function embedCalendly() { const calendlyContainer = document.querySelector('[d…"
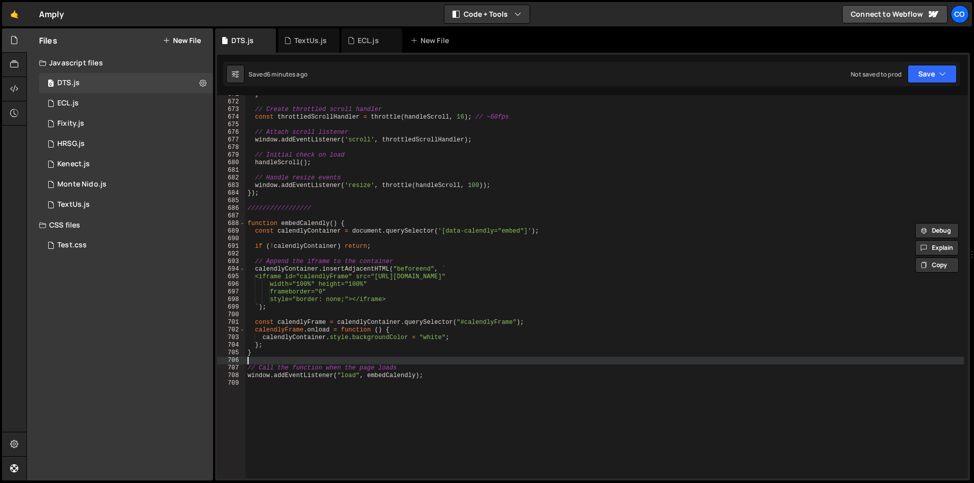
click at [517, 359] on div "} // Create throttled scroll handler const throttledScrollHandler = throttle ( …" at bounding box center [604, 290] width 718 height 399
click at [500, 374] on div "} // Create throttled scroll handler const throttledScrollHandler = throttle ( …" at bounding box center [604, 290] width 718 height 399
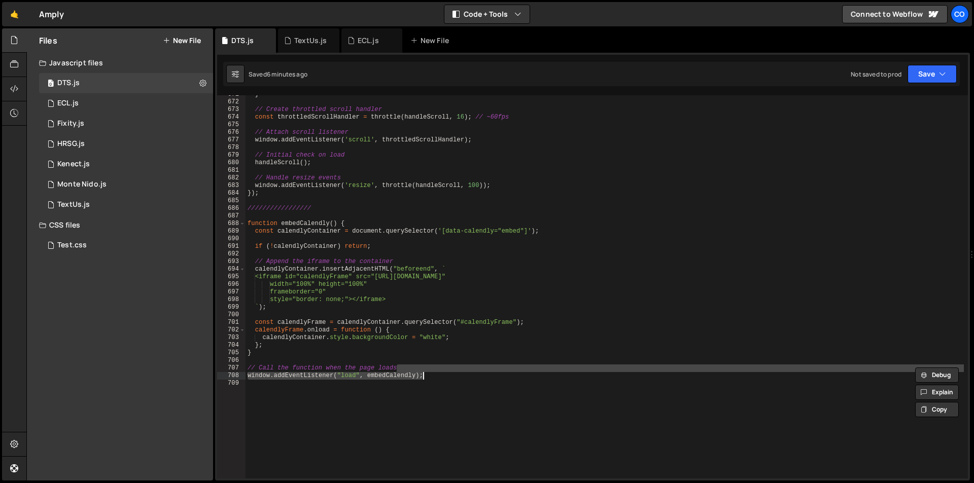
click at [497, 378] on div "} // Create throttled scroll handler const throttledScrollHandler = throttle ( …" at bounding box center [604, 286] width 718 height 383
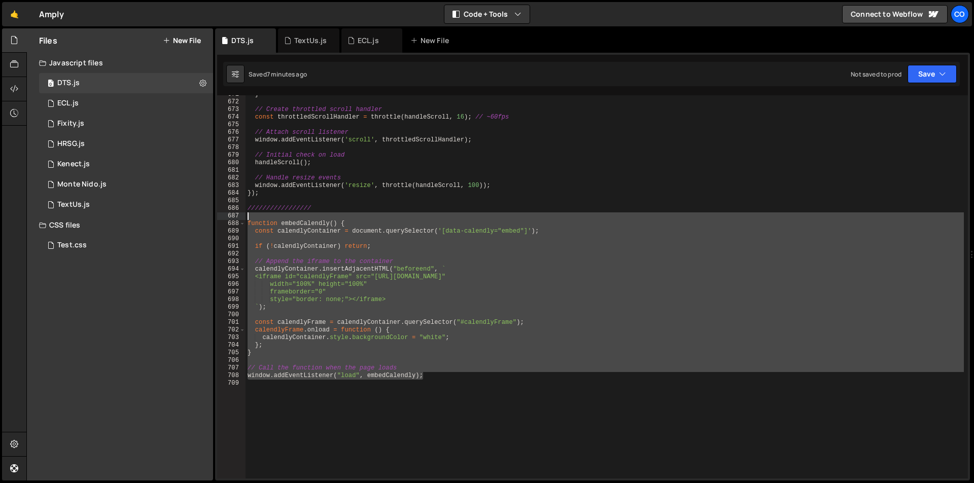
drag, startPoint x: 496, startPoint y: 379, endPoint x: 233, endPoint y: 219, distance: 307.3
click at [233, 219] on div "window.addEventListener("load", embedCalendly); 671 672 673 674 675 676 677 678…" at bounding box center [592, 286] width 751 height 383
type textarea "function embedCalendly() {"
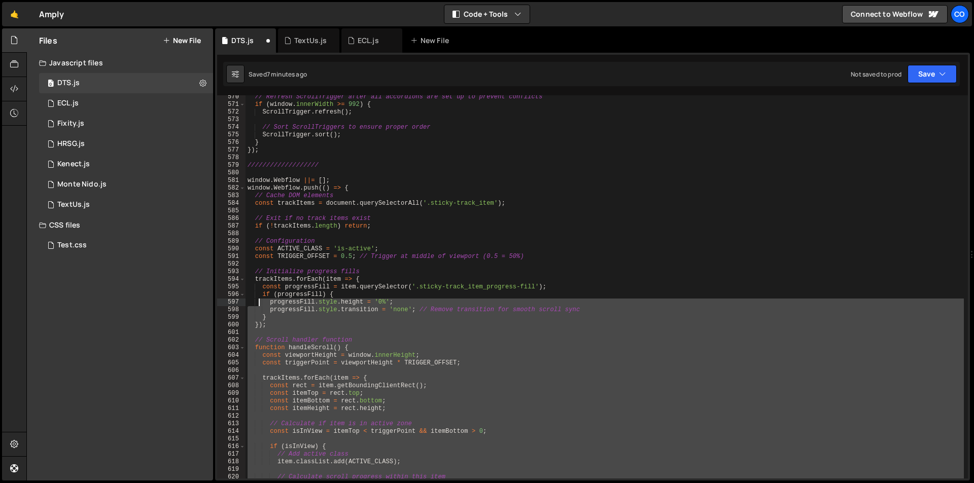
scroll to position [4301, 0]
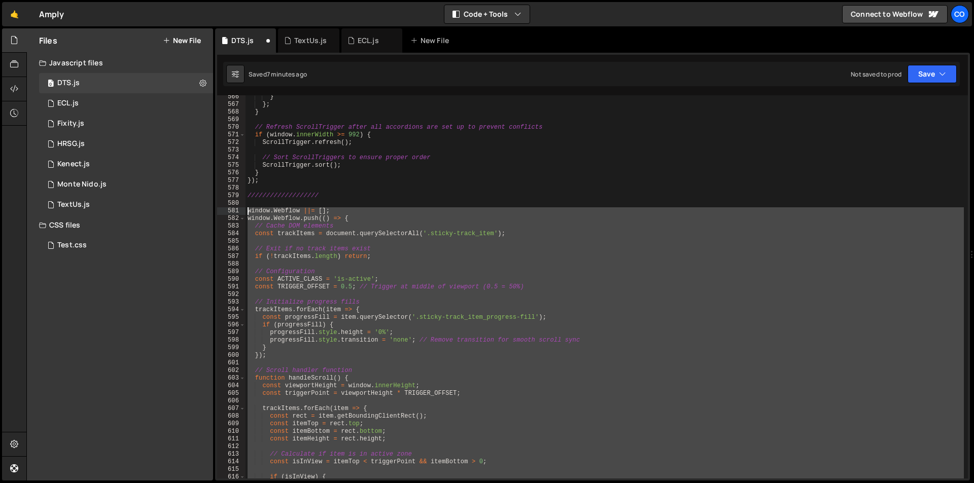
drag, startPoint x: 263, startPoint y: 388, endPoint x: 243, endPoint y: 209, distance: 179.1
click at [243, 209] on div "///////////////// 566 567 568 569 570 571 572 573 574 575 576 577 578 579 580 5…" at bounding box center [592, 286] width 751 height 383
type textarea "window.Webflow ||= []; window.Webflow.push(() => {"
click at [516, 400] on div "} } ; } // Refresh ScrollTrigger after all accordions are set up to prevent con…" at bounding box center [604, 286] width 718 height 383
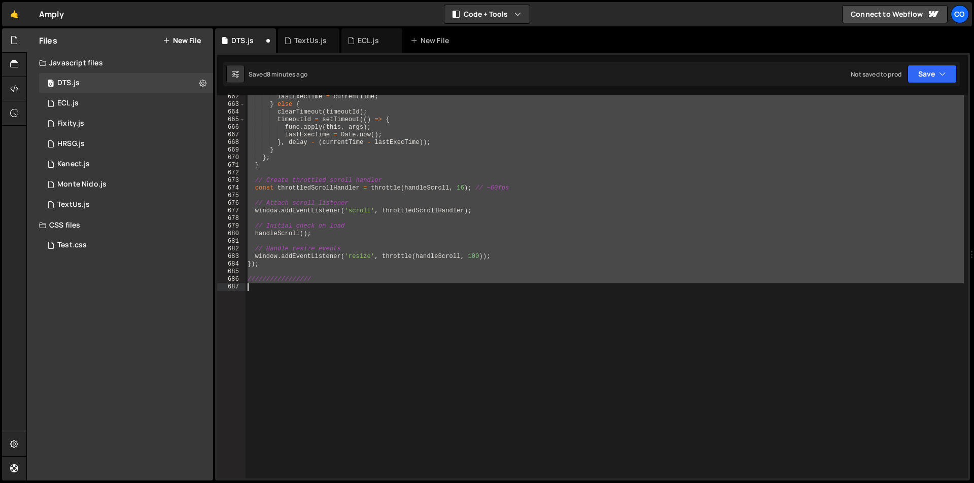
drag, startPoint x: 245, startPoint y: 194, endPoint x: 336, endPoint y: 395, distance: 220.2
click at [337, 394] on div "lastExecTime = currentTime ; } else { clearTimeout ( timeoutId ) ; timeoutId = …" at bounding box center [604, 292] width 718 height 399
type textarea "/////////////////"
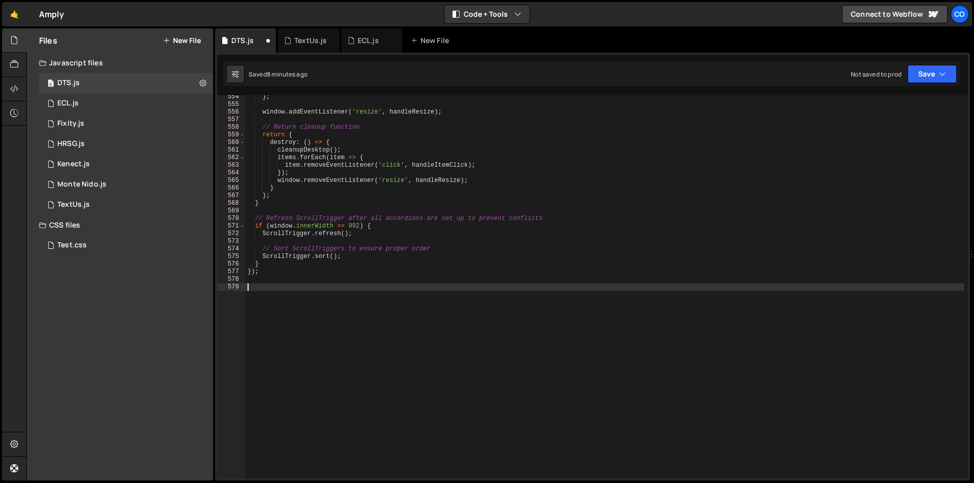
scroll to position [4202, 0]
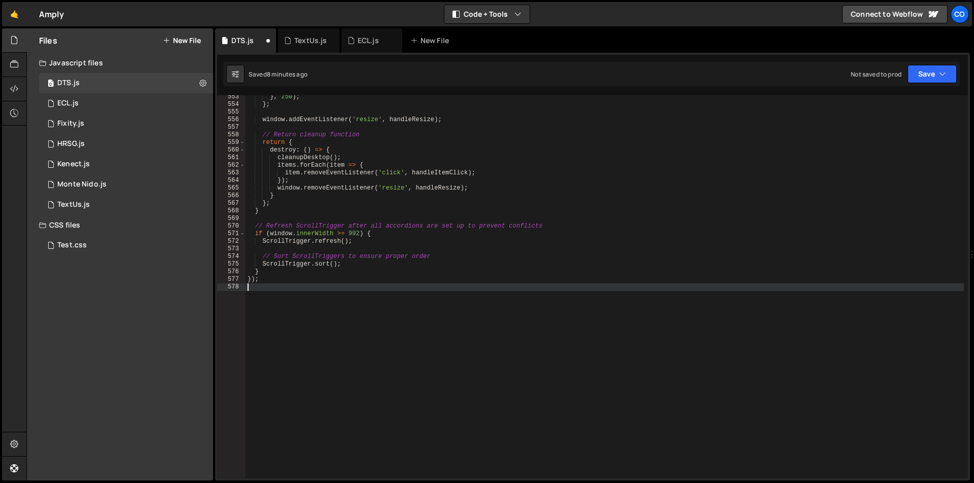
click at [329, 394] on div "} , 250 ) ; } ; window . addEventListener ( 'resize' , handleResize ) ; // Retu…" at bounding box center [604, 292] width 718 height 399
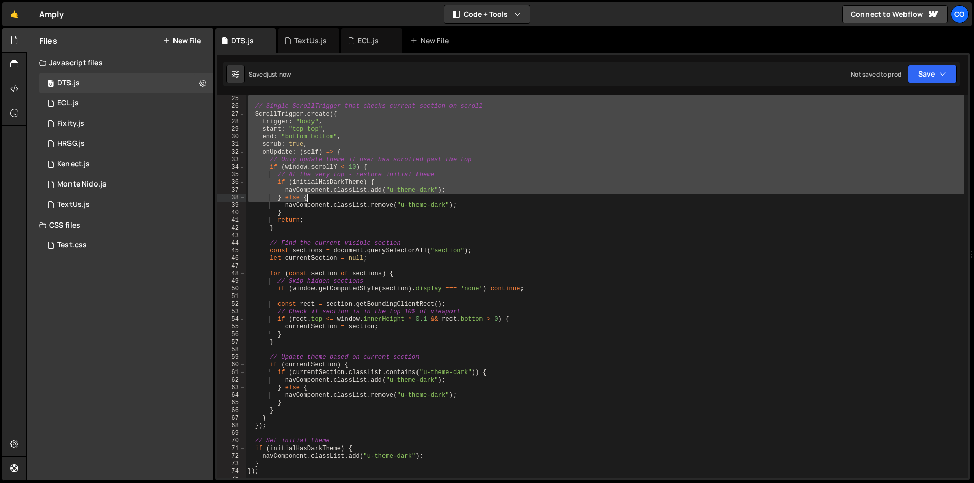
scroll to position [304, 0]
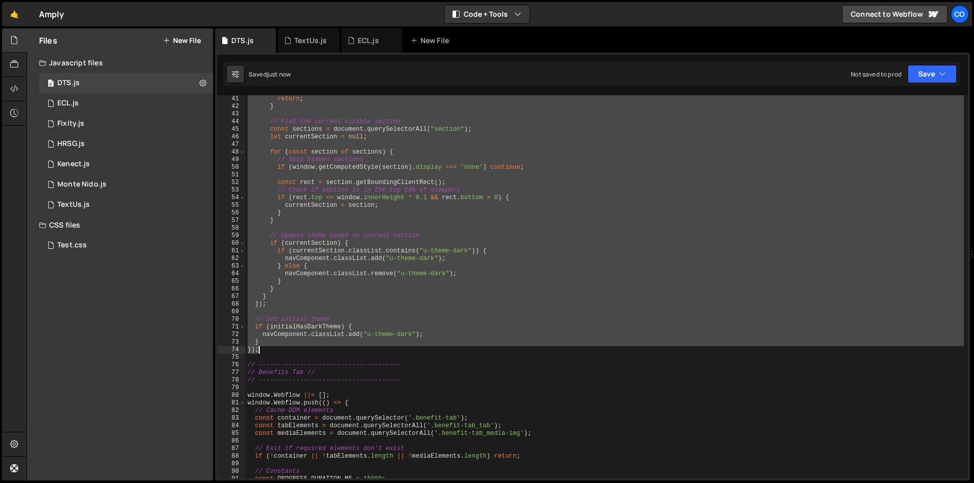
drag, startPoint x: 246, startPoint y: 127, endPoint x: 284, endPoint y: 354, distance: 229.9
click at [284, 354] on div "return ; } // Find the current visible section const sections = document . quer…" at bounding box center [604, 294] width 718 height 399
type textarea "} });"
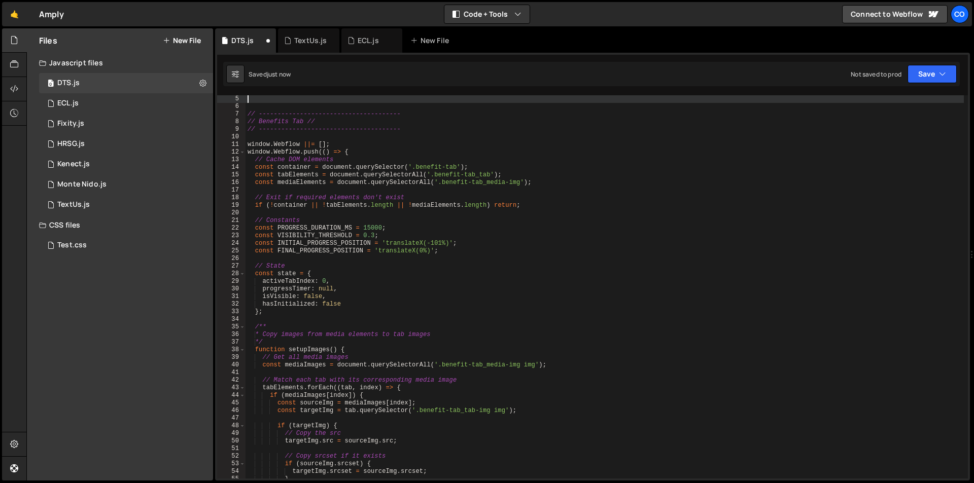
scroll to position [30, 0]
click at [374, 162] on div "// -------------------------------------- // Benefits Tab // // ---------------…" at bounding box center [604, 294] width 718 height 399
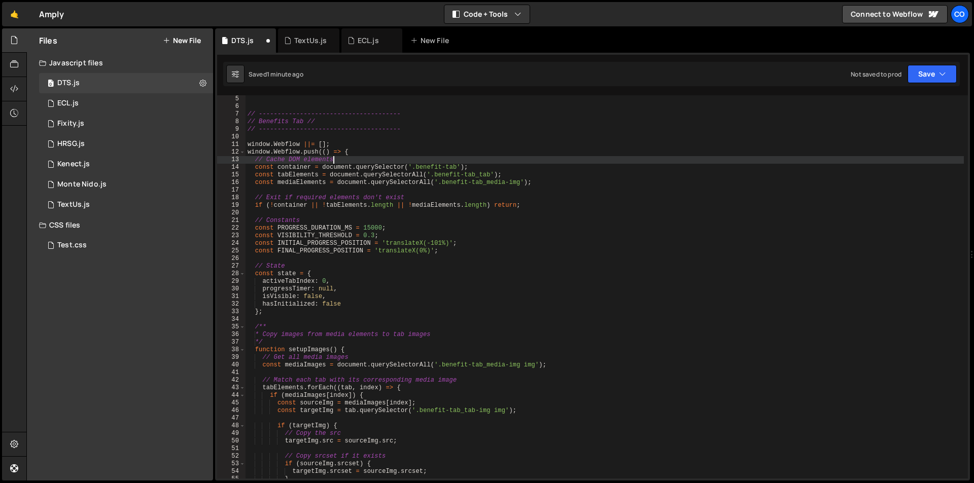
click at [387, 145] on div "// -------------------------------------- // Benefits Tab // // ---------------…" at bounding box center [604, 294] width 718 height 399
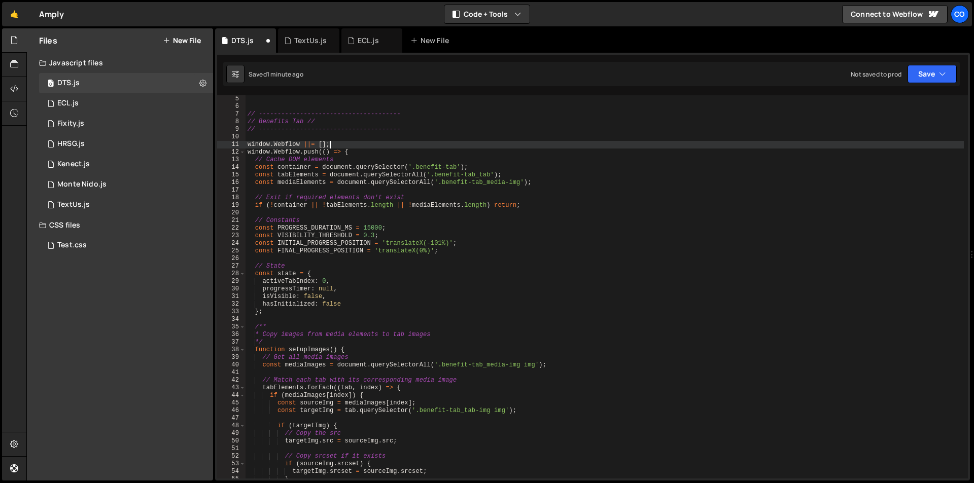
type textarea "// Cache DOM elements"
